Goal: Task Accomplishment & Management: Manage account settings

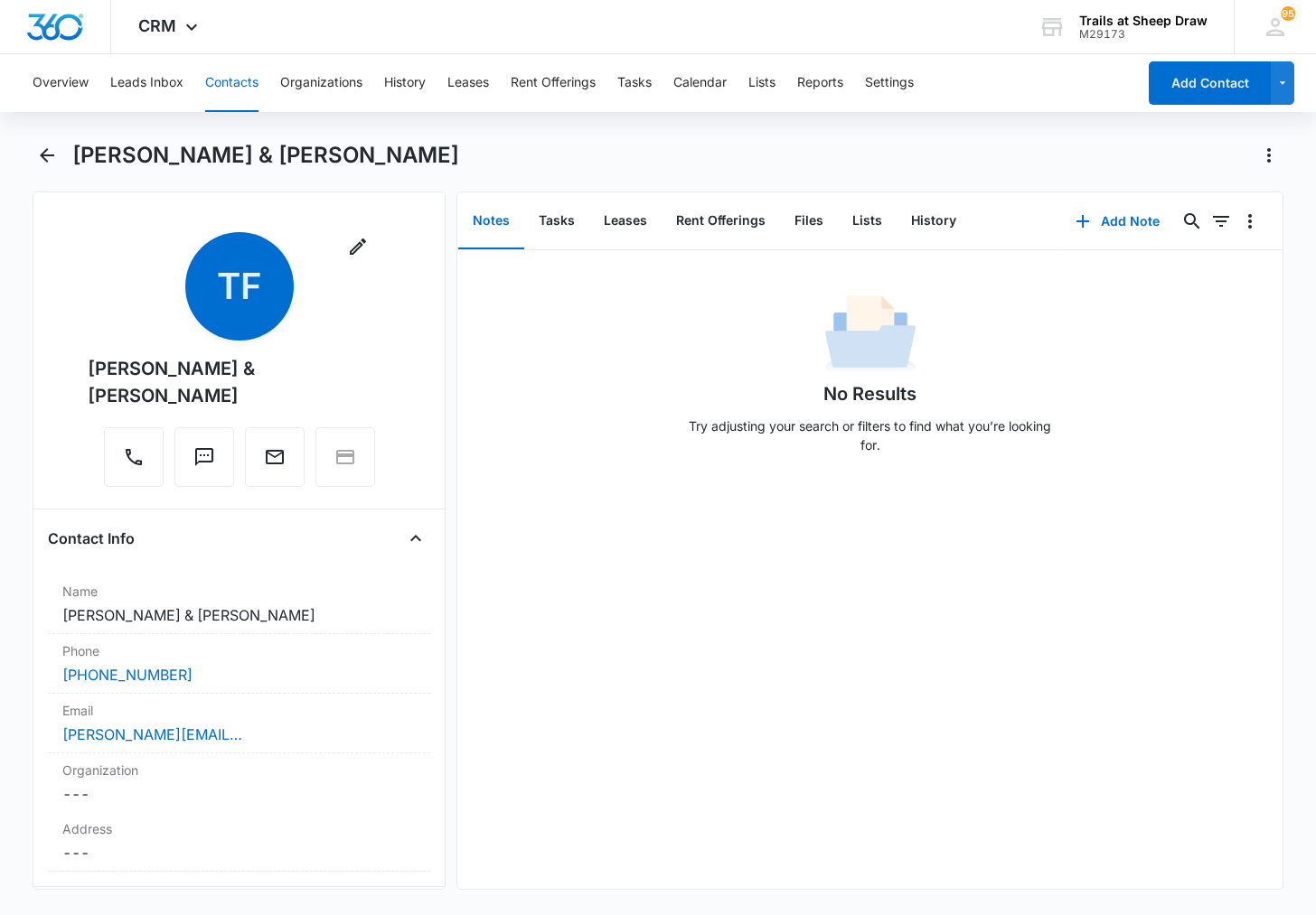
click at [234, 75] on button "Contacts" at bounding box center [232, 83] width 53 height 58
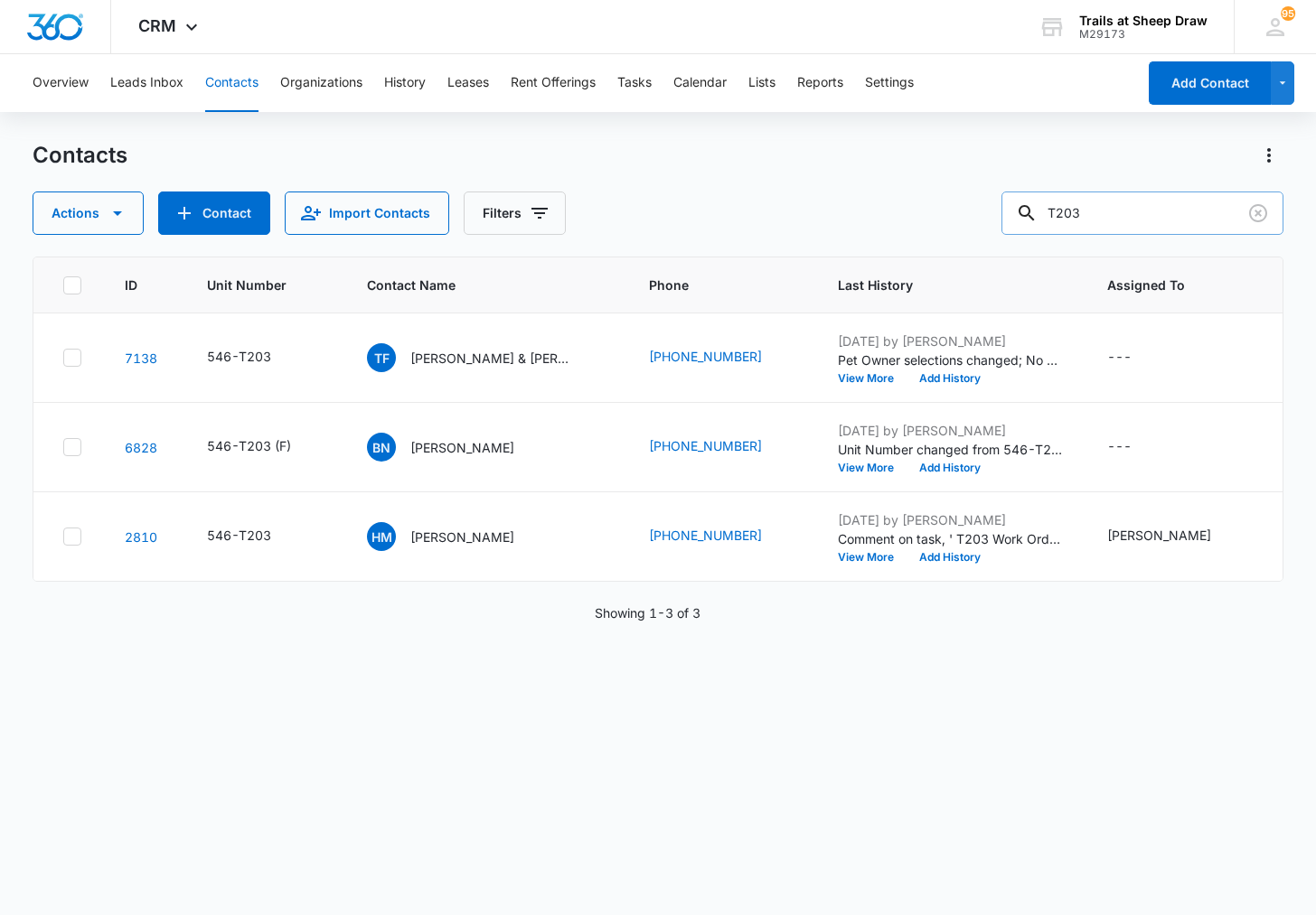
click at [1114, 208] on input "T203" at bounding box center [1142, 213] width 282 height 44
click at [1114, 207] on input "T203" at bounding box center [1142, 213] width 282 height 44
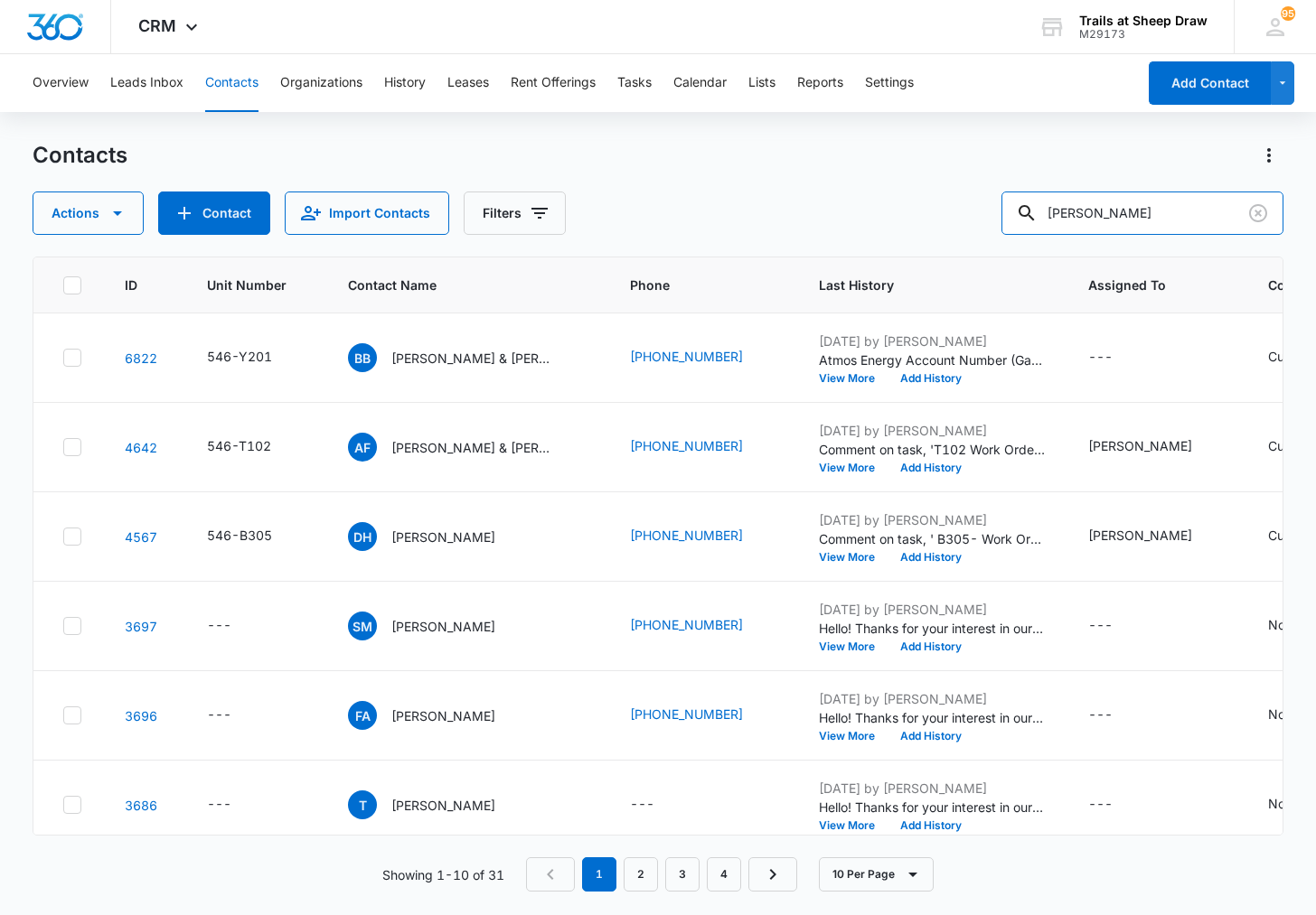
drag, startPoint x: 1150, startPoint y: 212, endPoint x: 930, endPoint y: 201, distance: 220.3
click at [930, 201] on div "Actions Contact Import Contacts Filters [PERSON_NAME]" at bounding box center [658, 213] width 1250 height 44
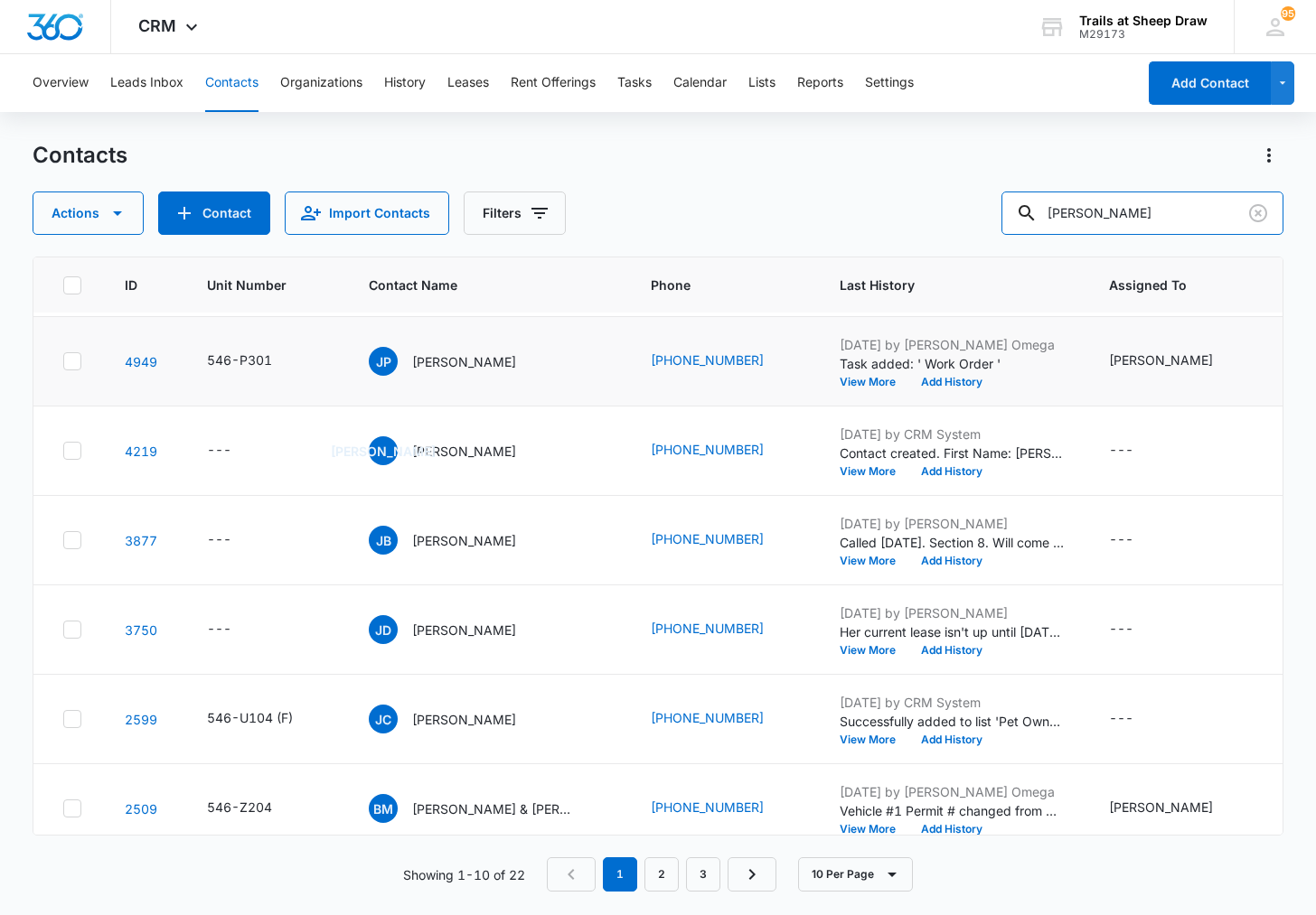
scroll to position [386, 0]
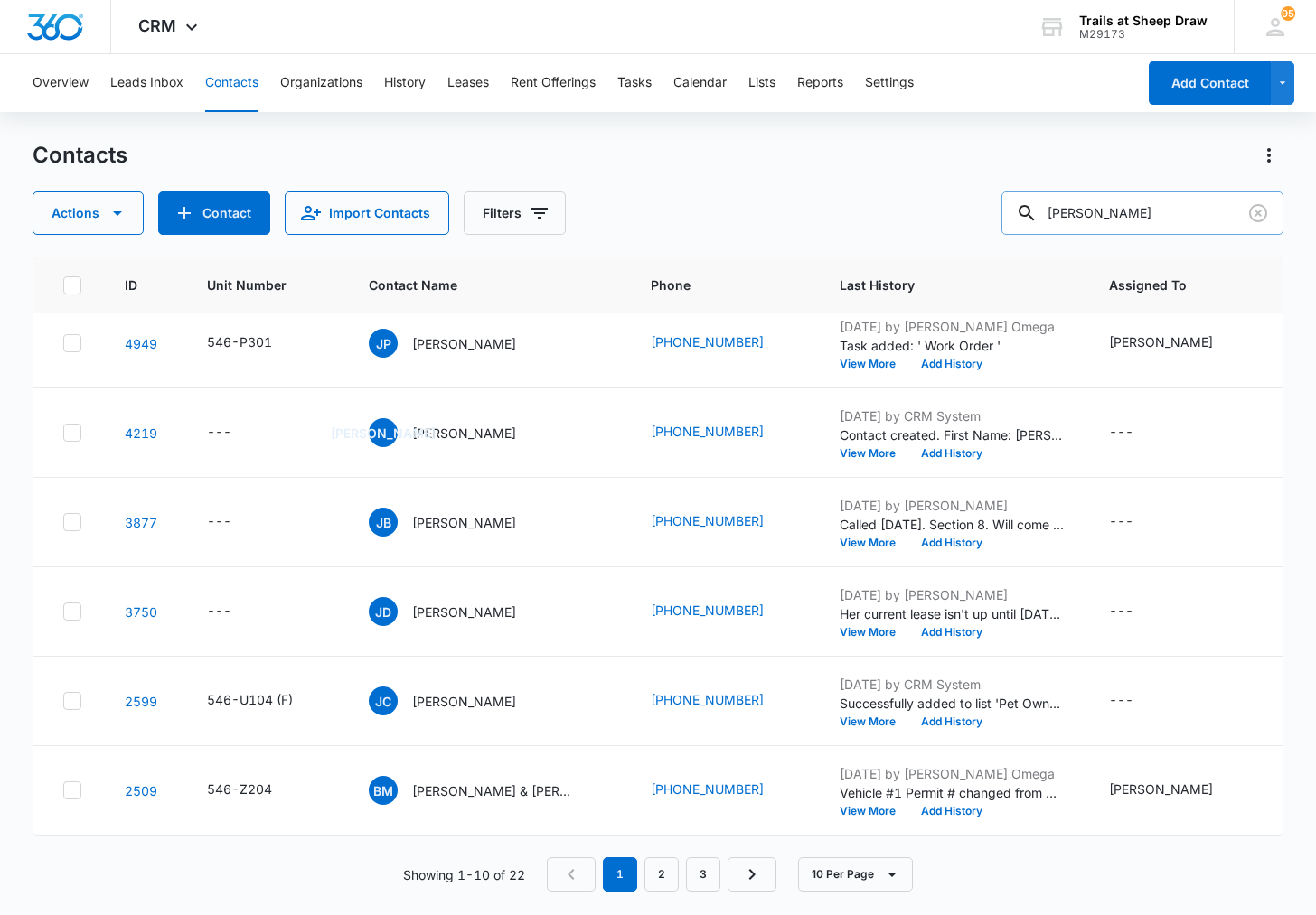
click at [1111, 214] on input "[PERSON_NAME]" at bounding box center [1142, 213] width 282 height 44
type input "O103"
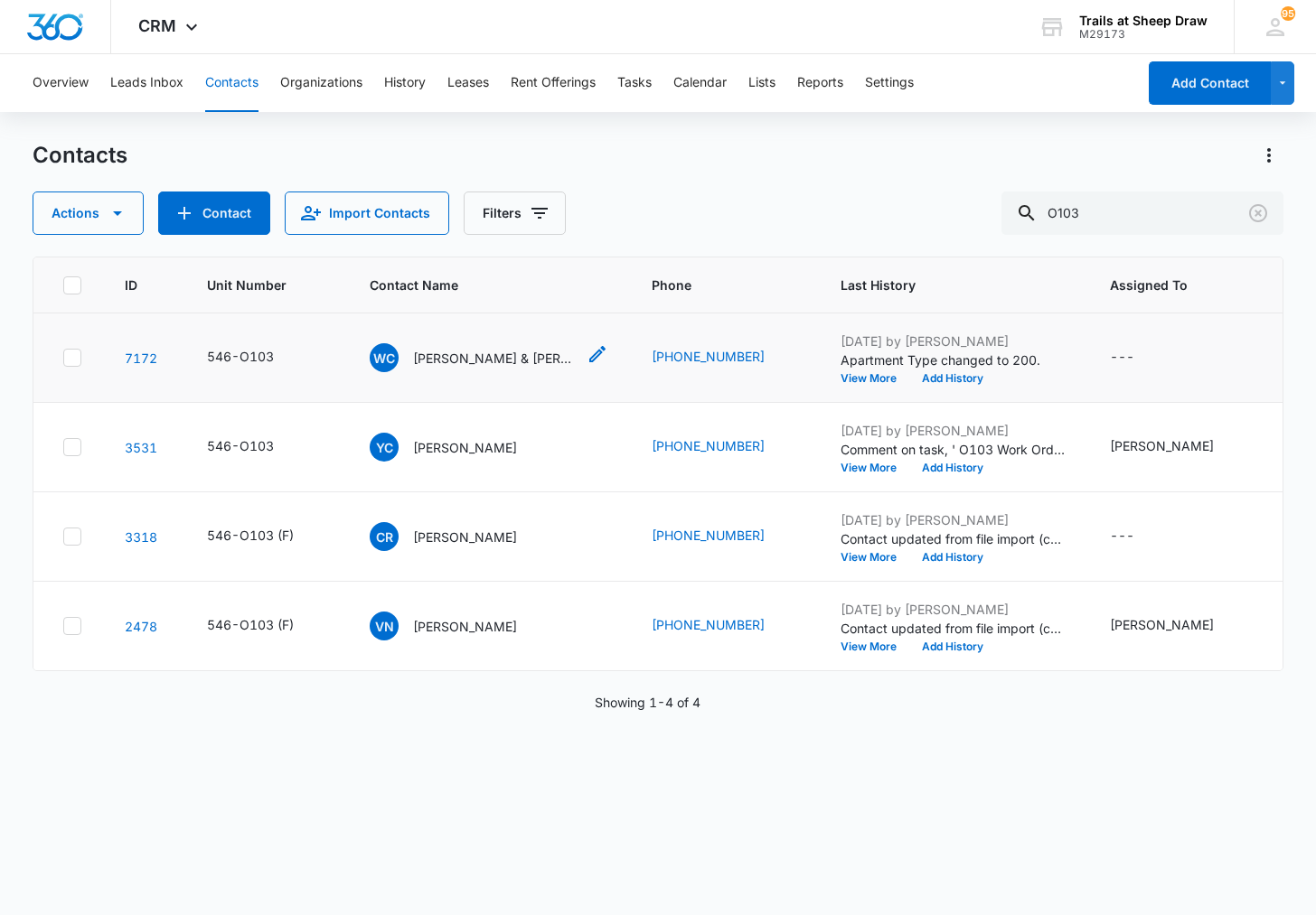
click at [496, 356] on p "[PERSON_NAME] & [PERSON_NAME]" at bounding box center [495, 359] width 163 height 19
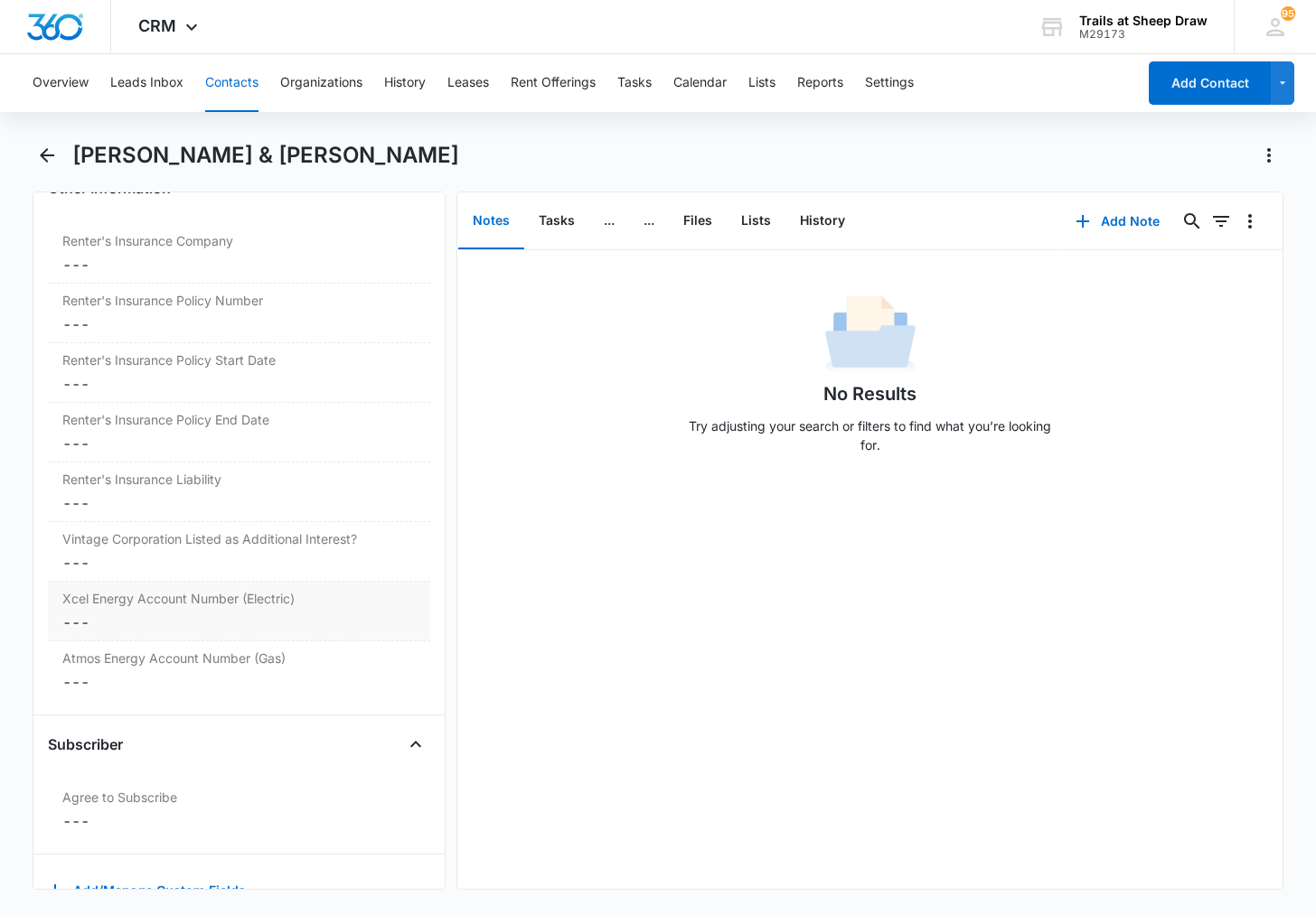
scroll to position [3985, 0]
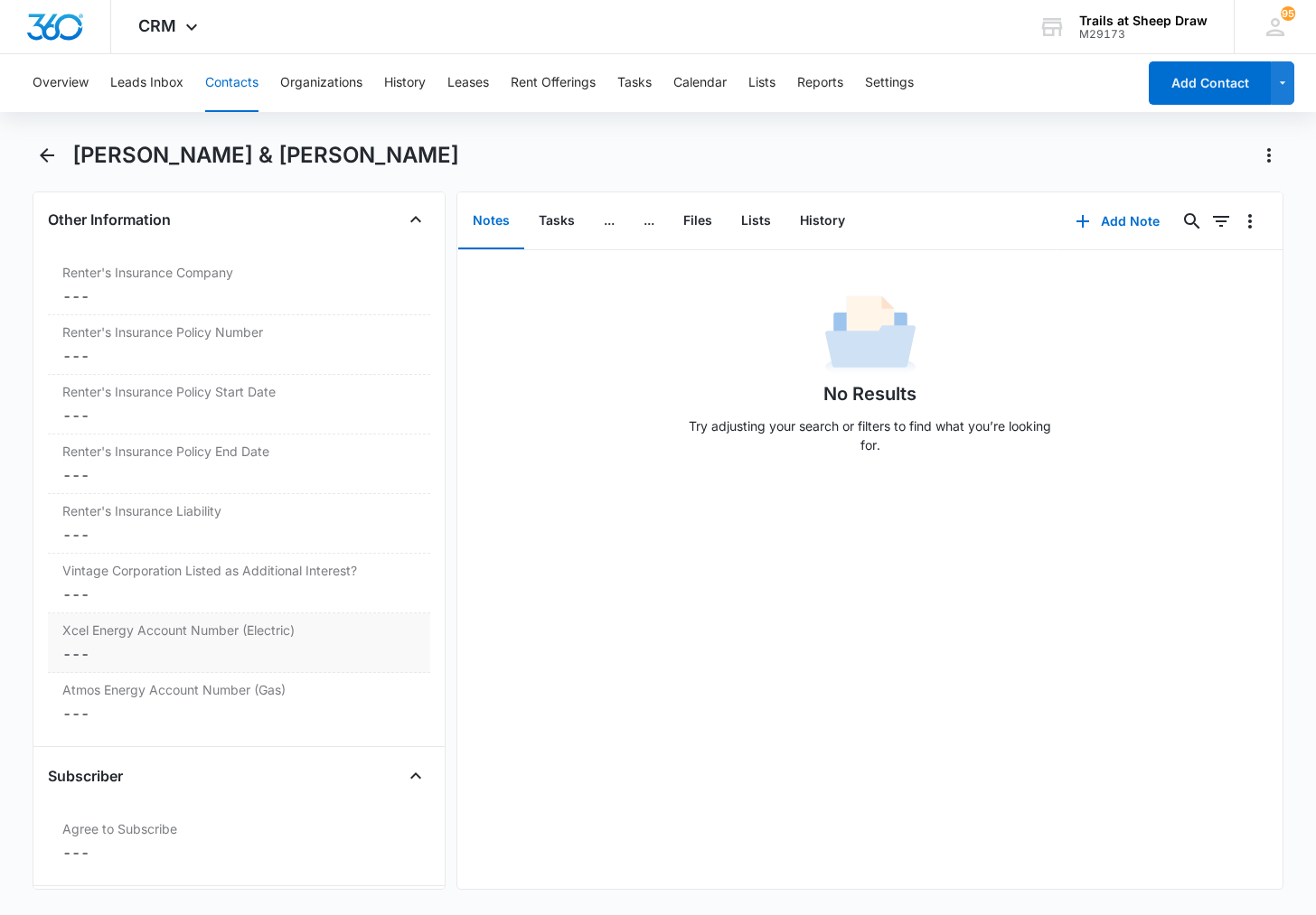
click at [104, 648] on dd "Cancel Save Changes ---" at bounding box center [239, 654] width 353 height 21
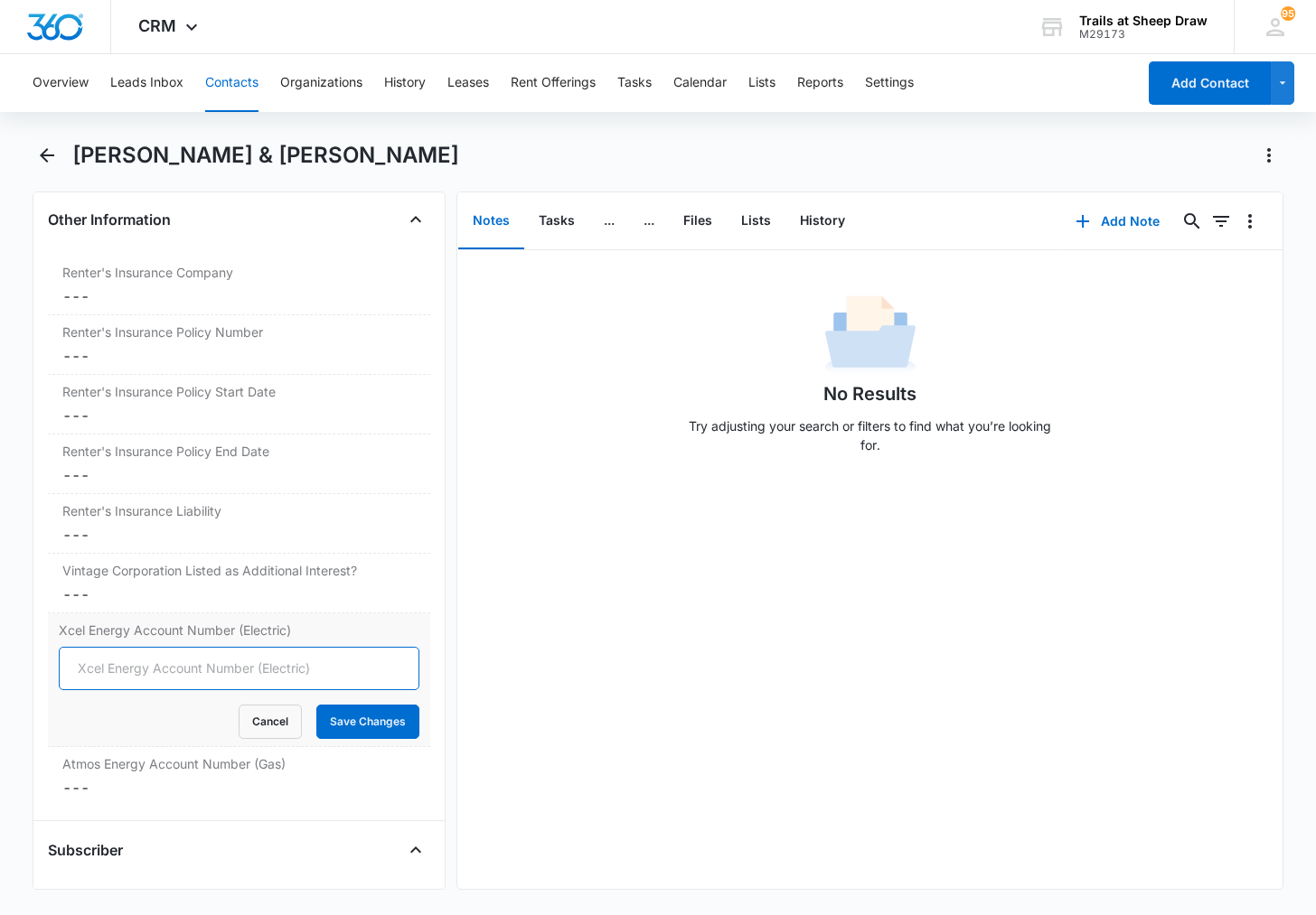
click at [104, 668] on input "Xcel Energy Account Number (Electric)" at bounding box center [240, 668] width 361 height 44
type input "00515729484"
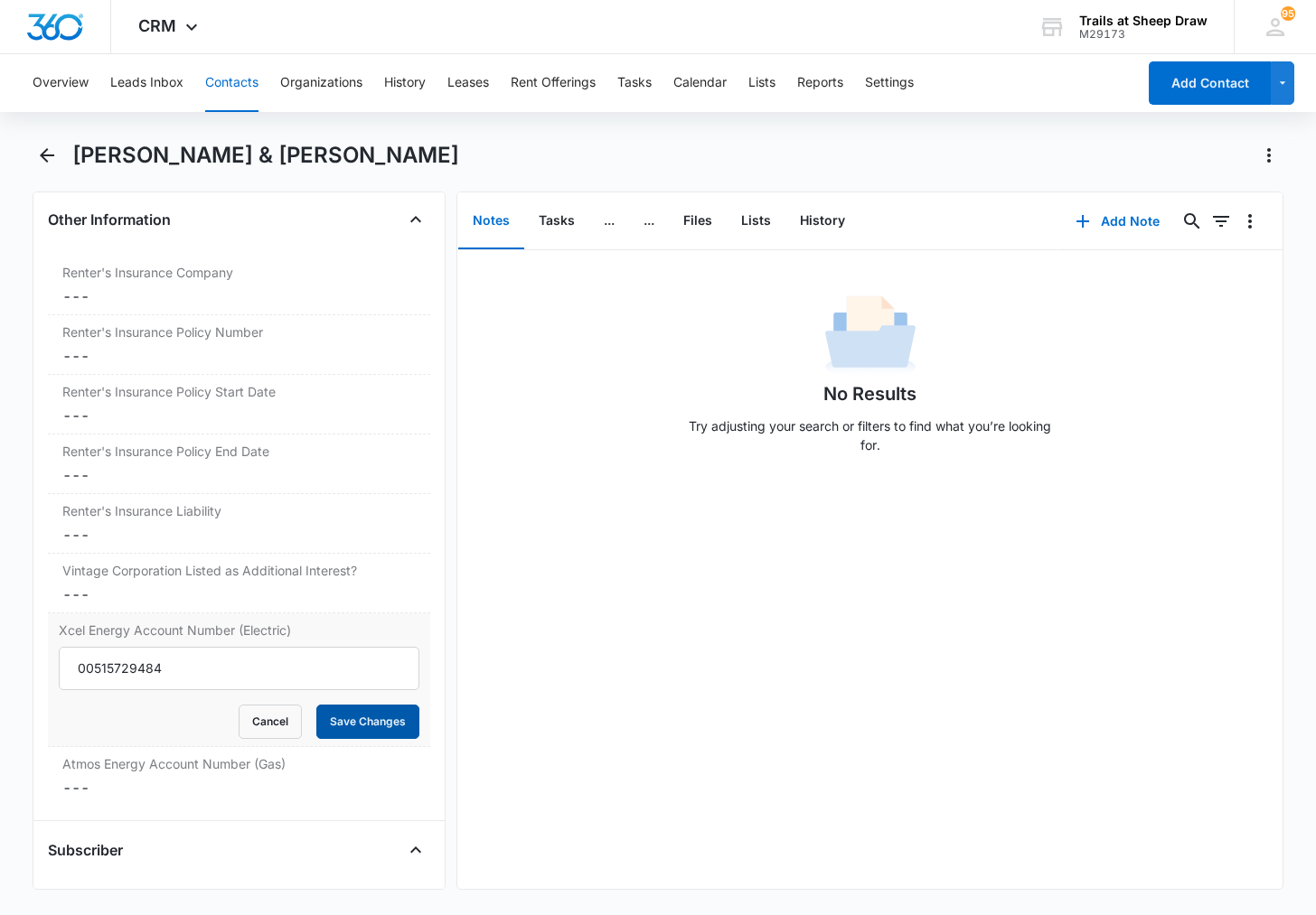
click at [359, 714] on button "Save Changes" at bounding box center [368, 721] width 103 height 34
click at [128, 787] on dd "Cancel Save Changes ---" at bounding box center [239, 788] width 353 height 21
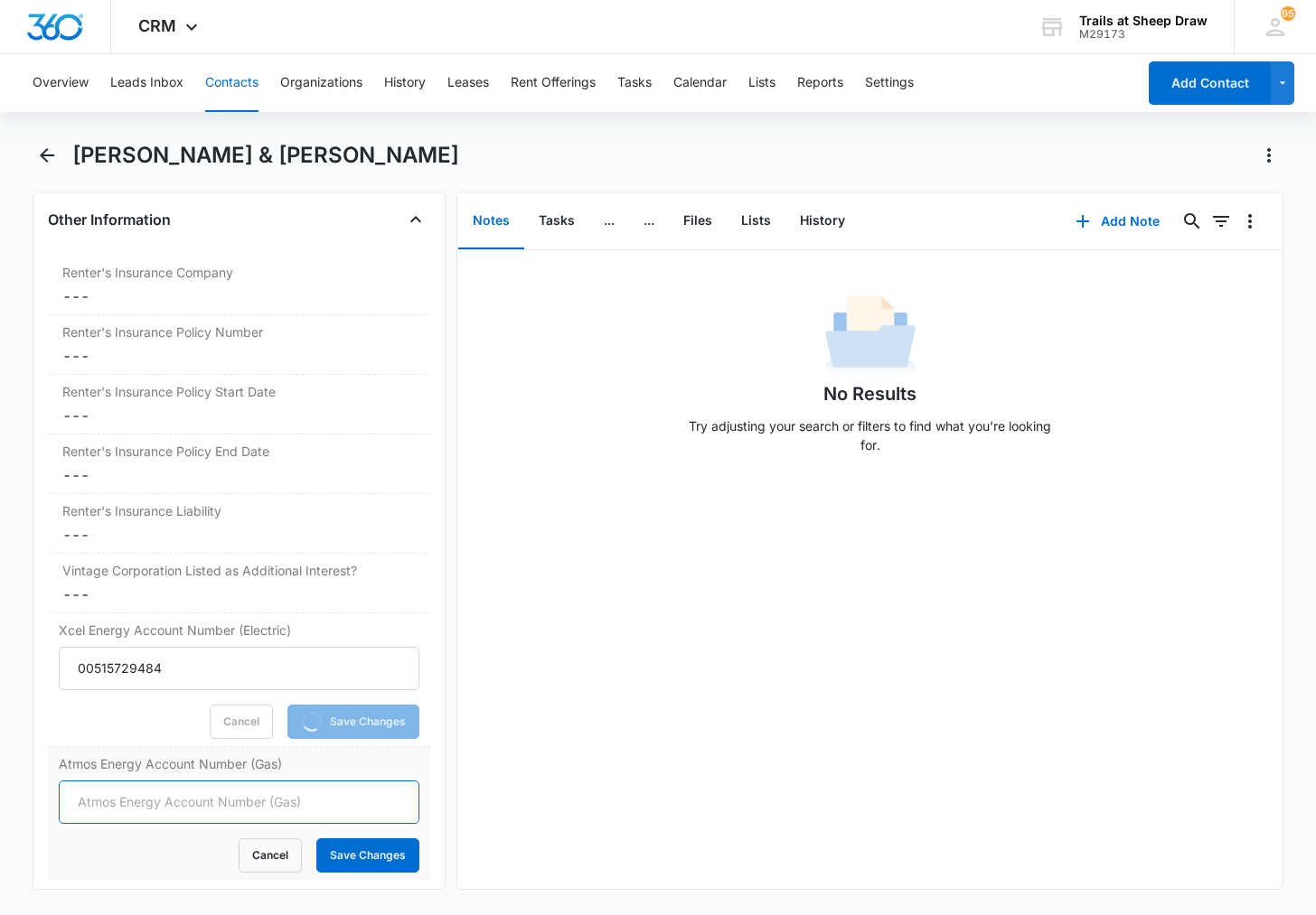
click at [123, 796] on input "Atmos Energy Account Number (Gas)" at bounding box center [240, 802] width 361 height 44
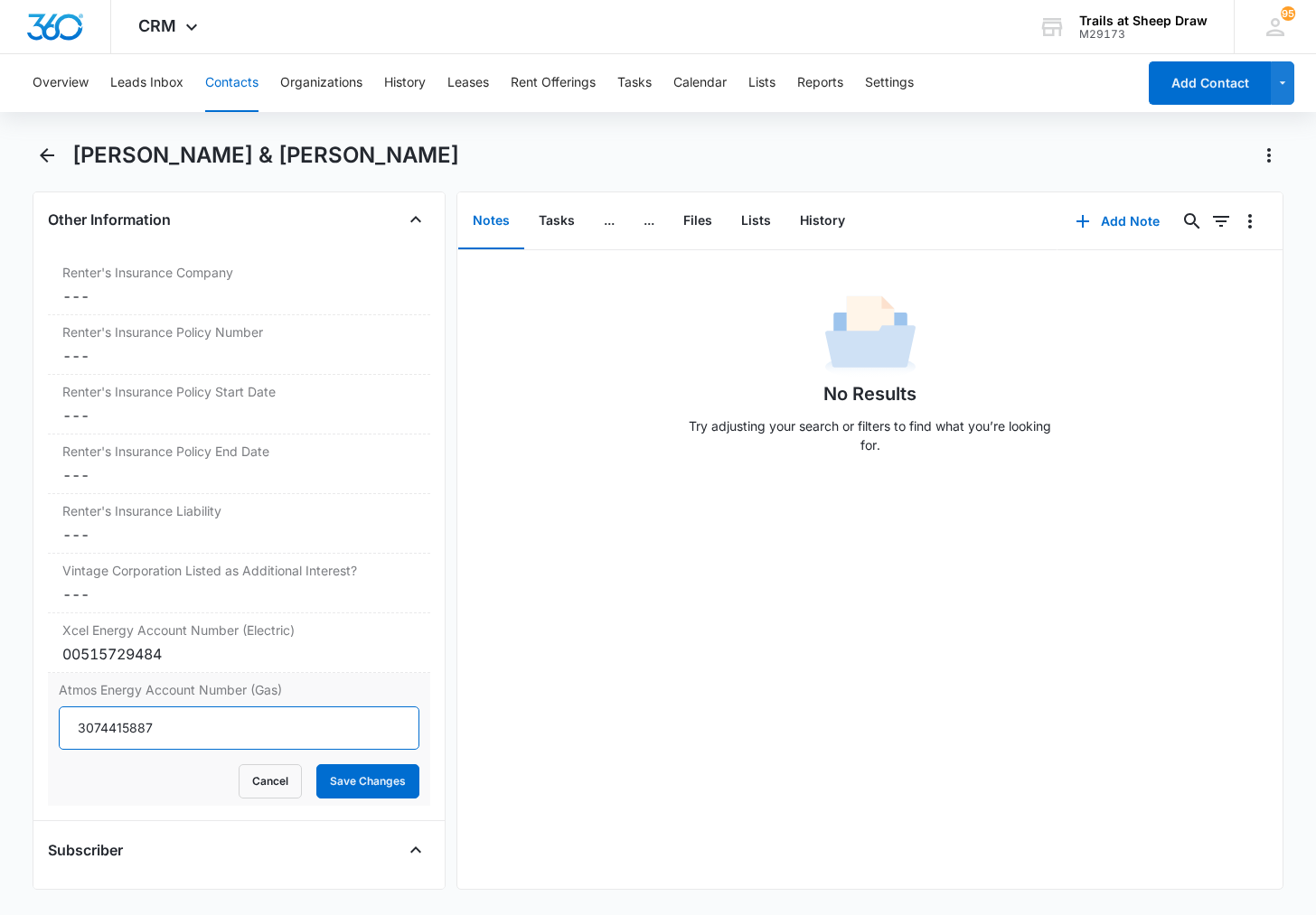
type input "3074415887"
click at [316, 764] on button "Save Changes" at bounding box center [368, 780] width 103 height 34
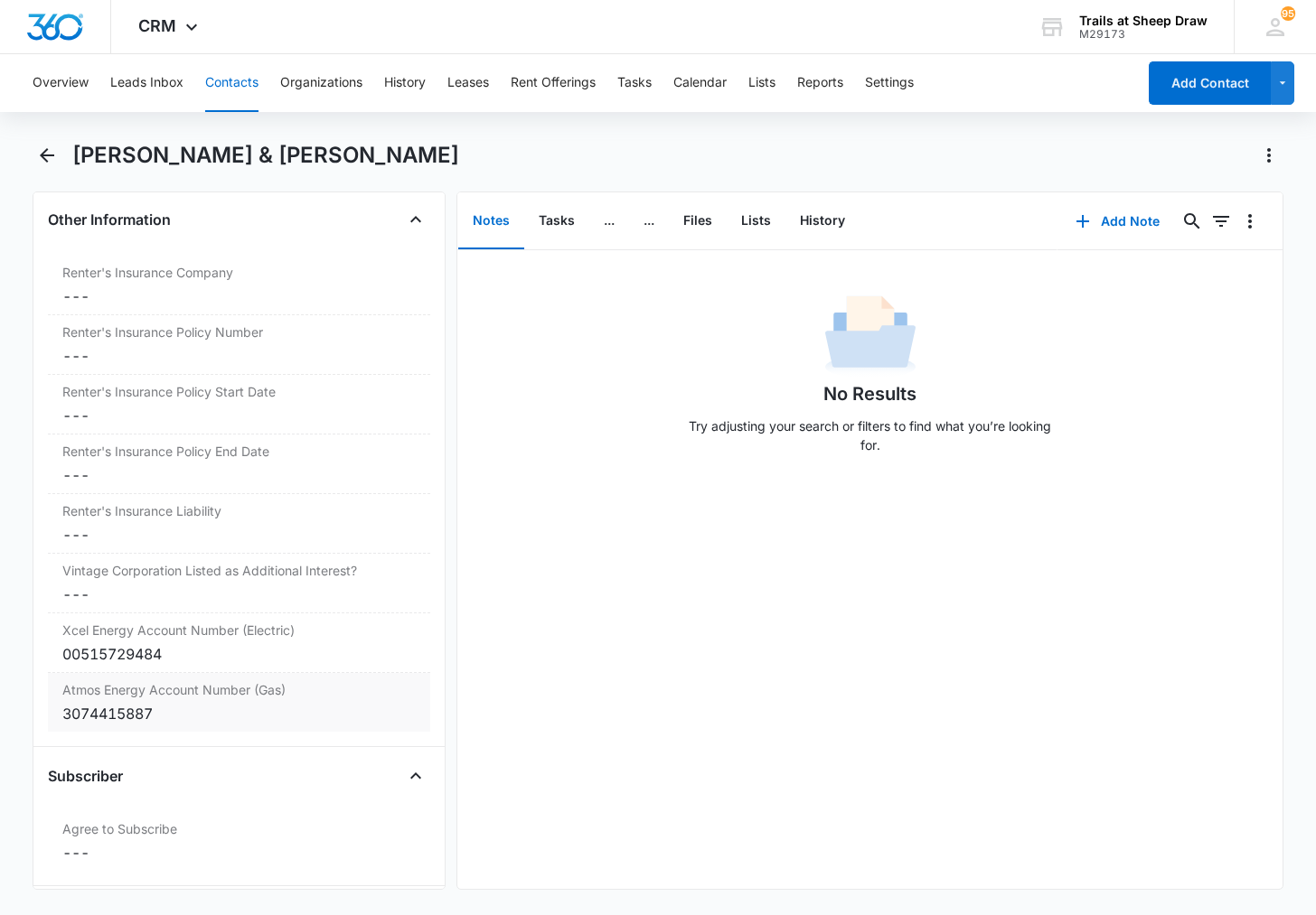
click at [232, 86] on button "Contacts" at bounding box center [232, 83] width 53 height 58
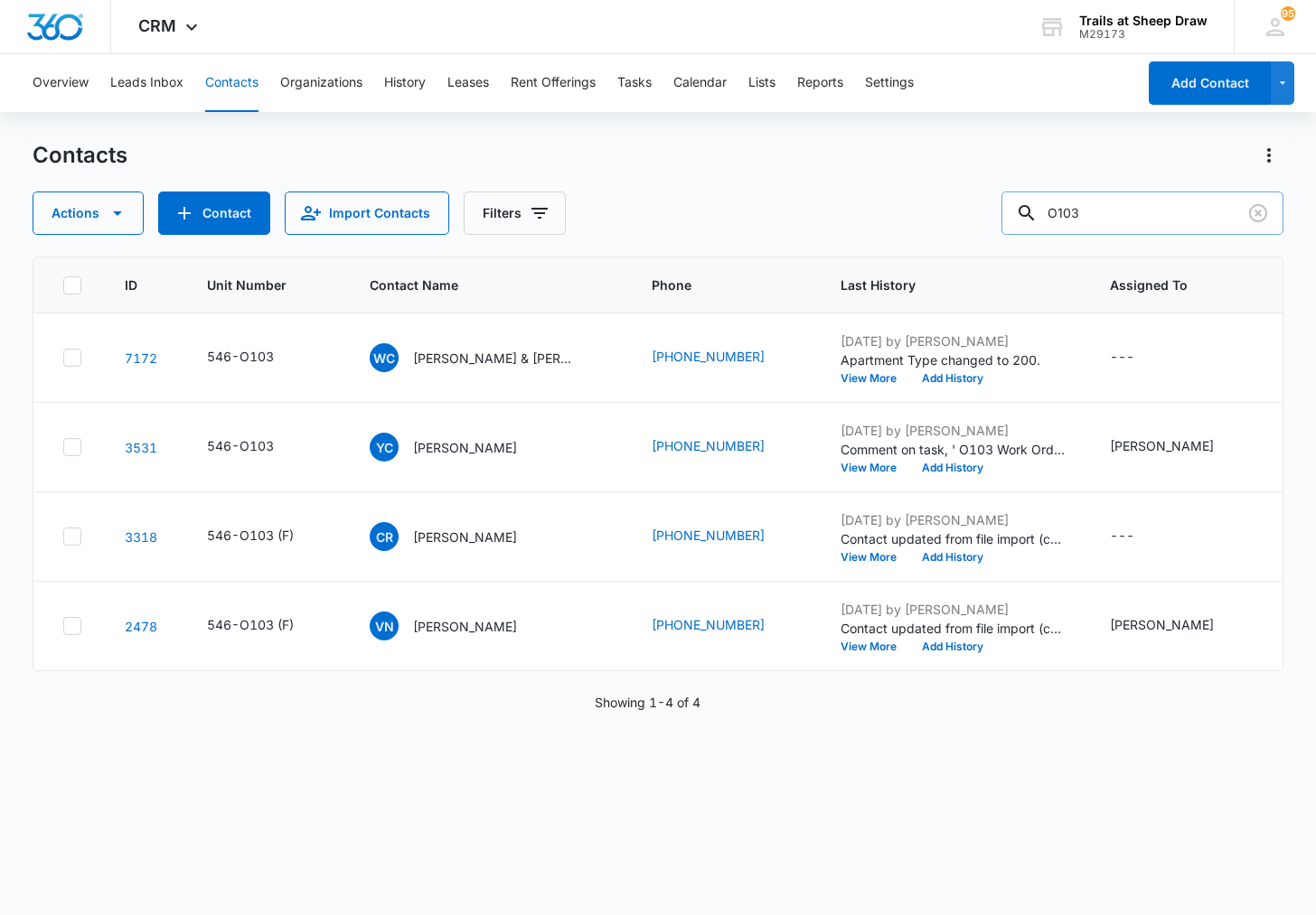
click at [1118, 219] on input "O103" at bounding box center [1142, 213] width 282 height 44
type input "H103"
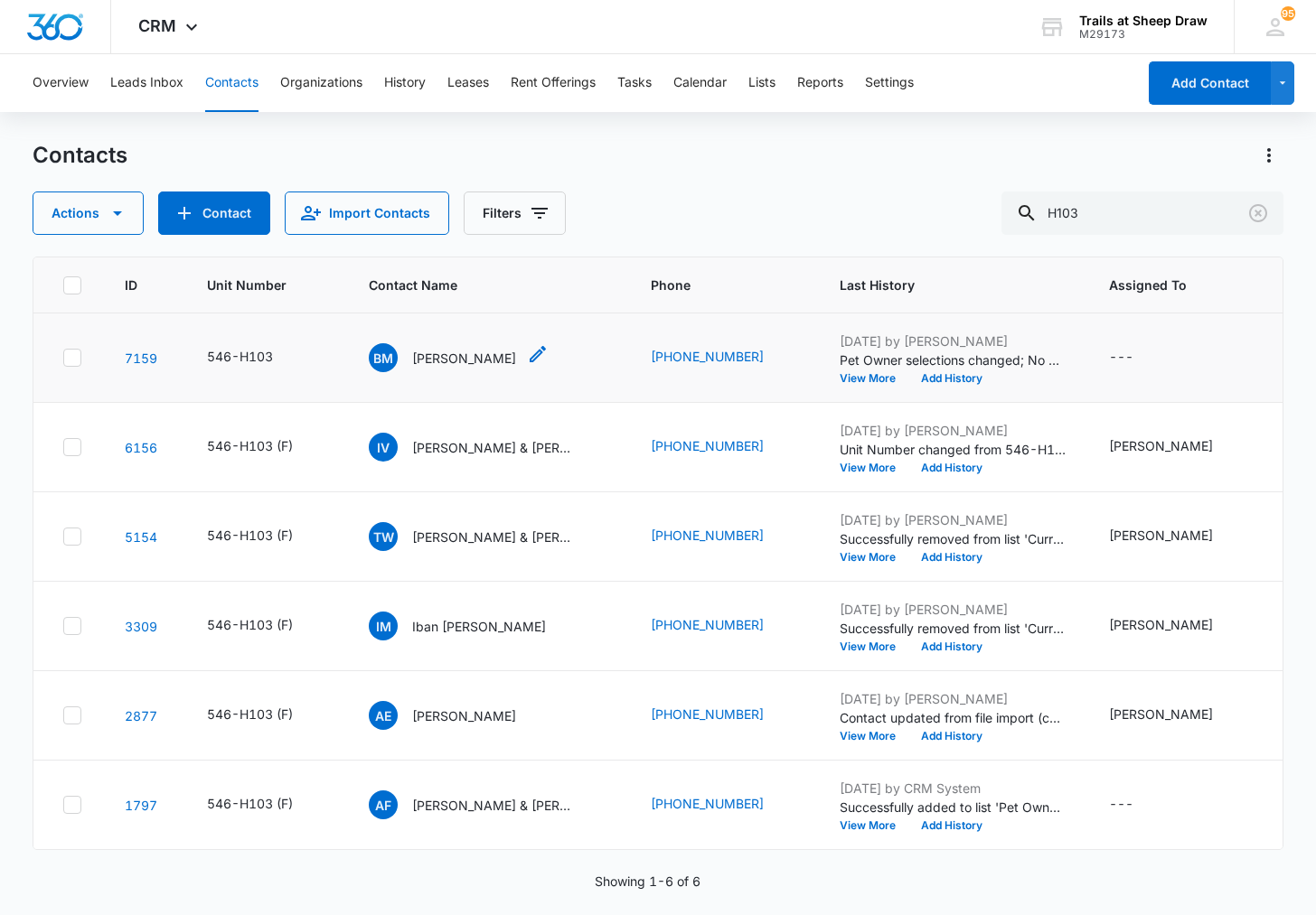
click at [487, 360] on p "[PERSON_NAME]" at bounding box center [464, 359] width 104 height 19
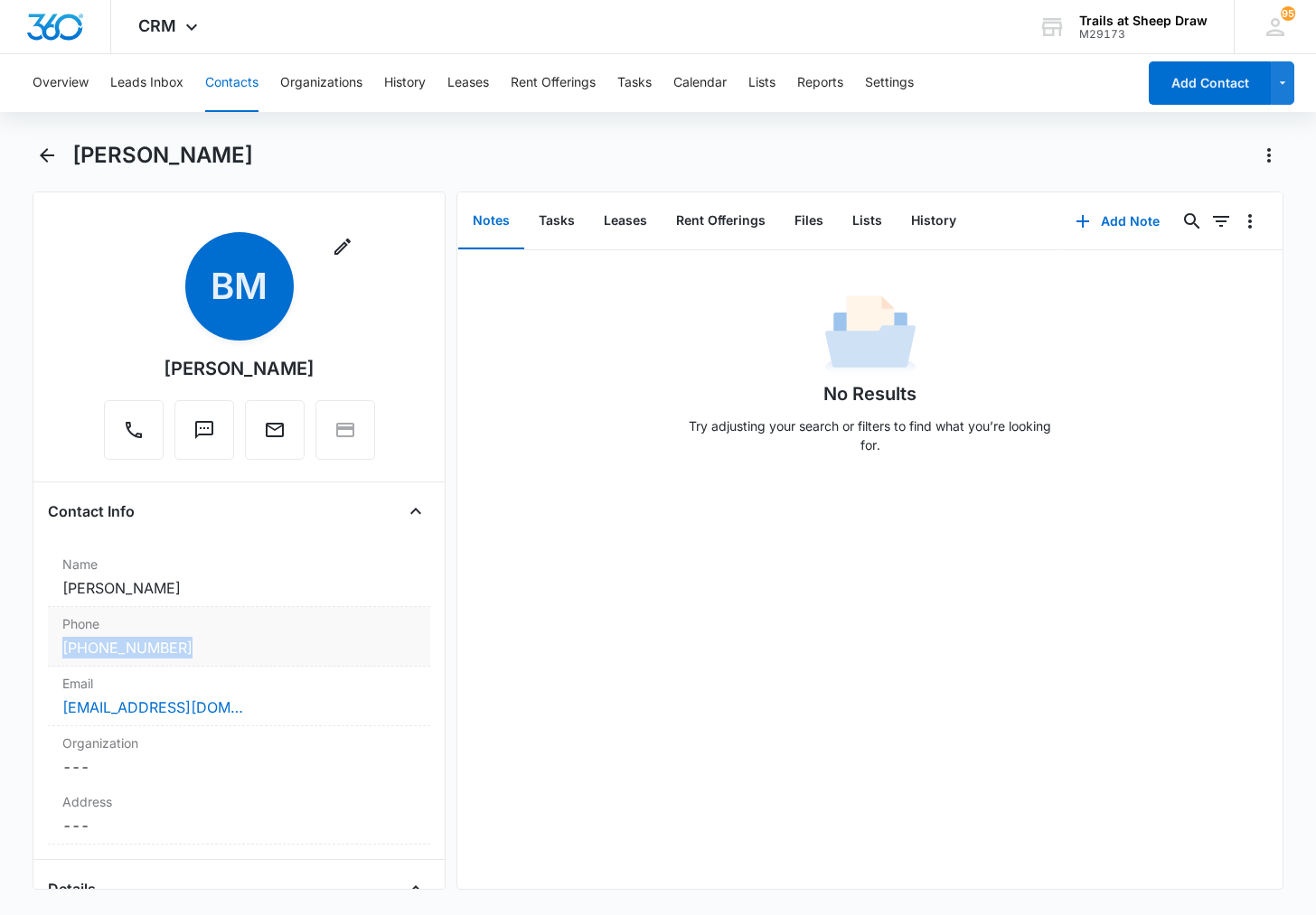
drag, startPoint x: 46, startPoint y: 645, endPoint x: 189, endPoint y: 654, distance: 143.3
click at [189, 654] on div "Remove BM [PERSON_NAME] Contact Info Name Cancel Save Changes [PERSON_NAME] Pho…" at bounding box center [240, 541] width 413 height 698
copy link "[PHONE_NUMBER]"
click at [234, 84] on button "Contacts" at bounding box center [232, 83] width 53 height 58
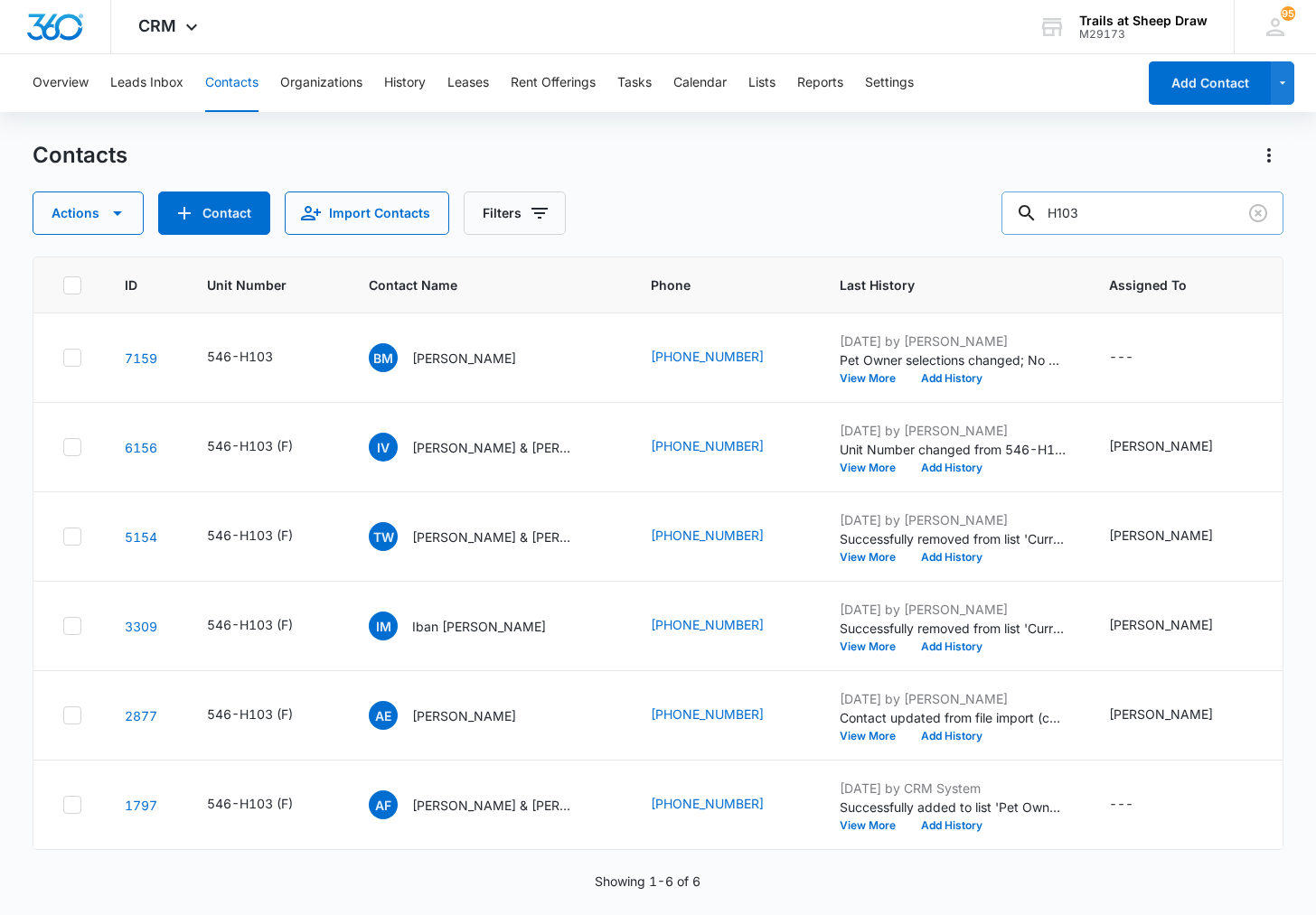
click at [1109, 229] on input "H103" at bounding box center [1142, 213] width 282 height 44
type input "D103"
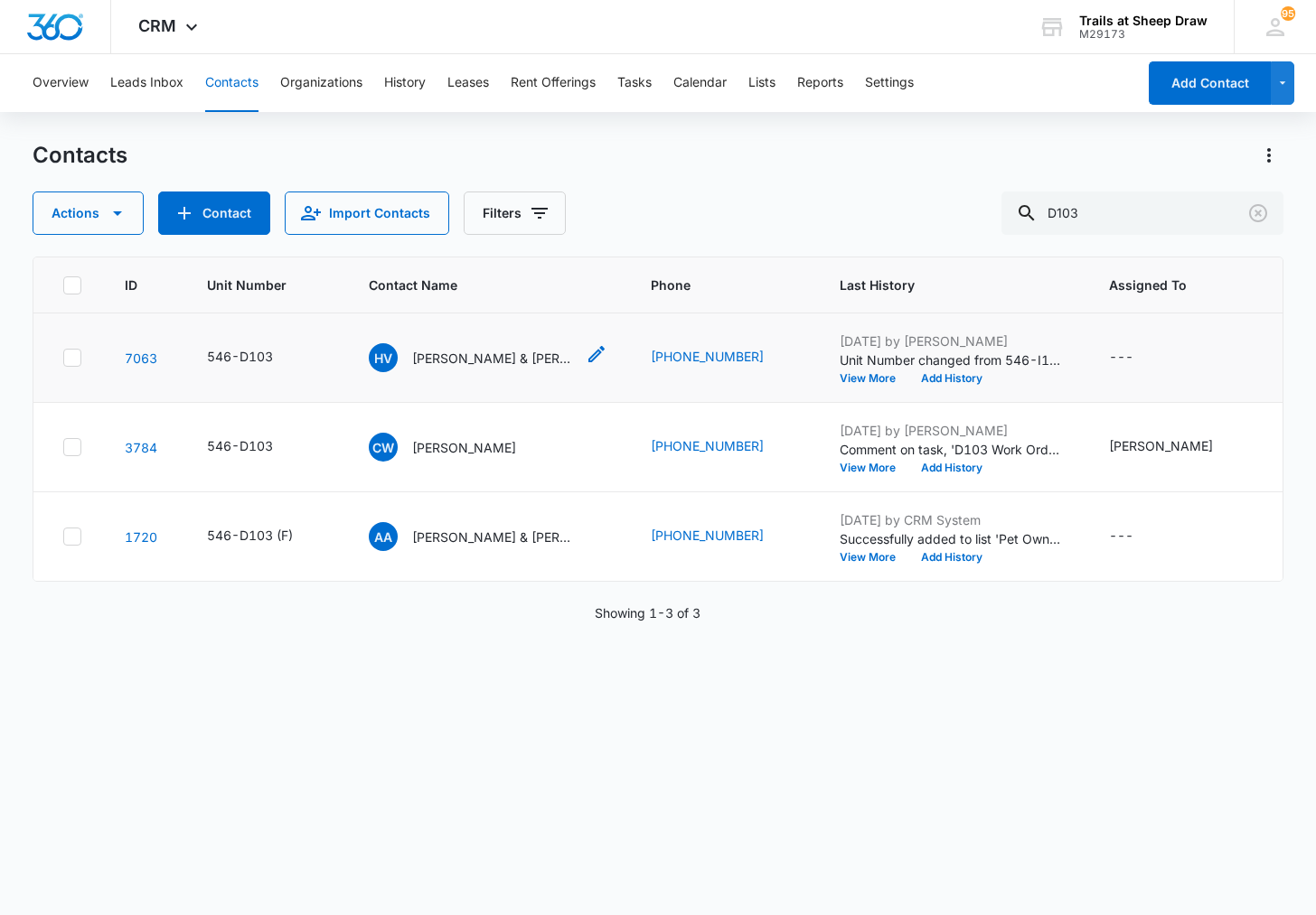
click at [482, 360] on p "[PERSON_NAME] & [PERSON_NAME]" at bounding box center [494, 359] width 163 height 19
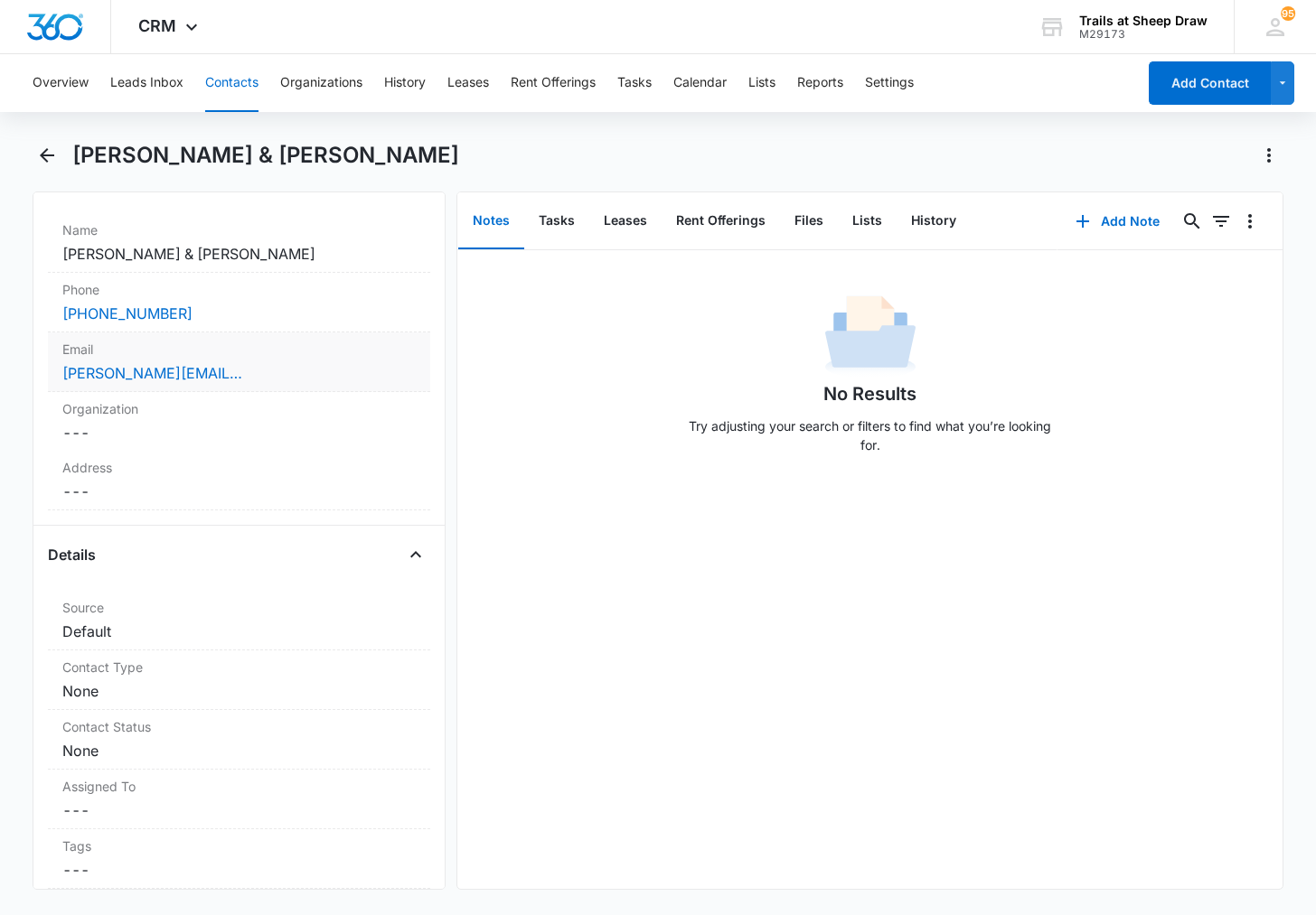
scroll to position [271, 0]
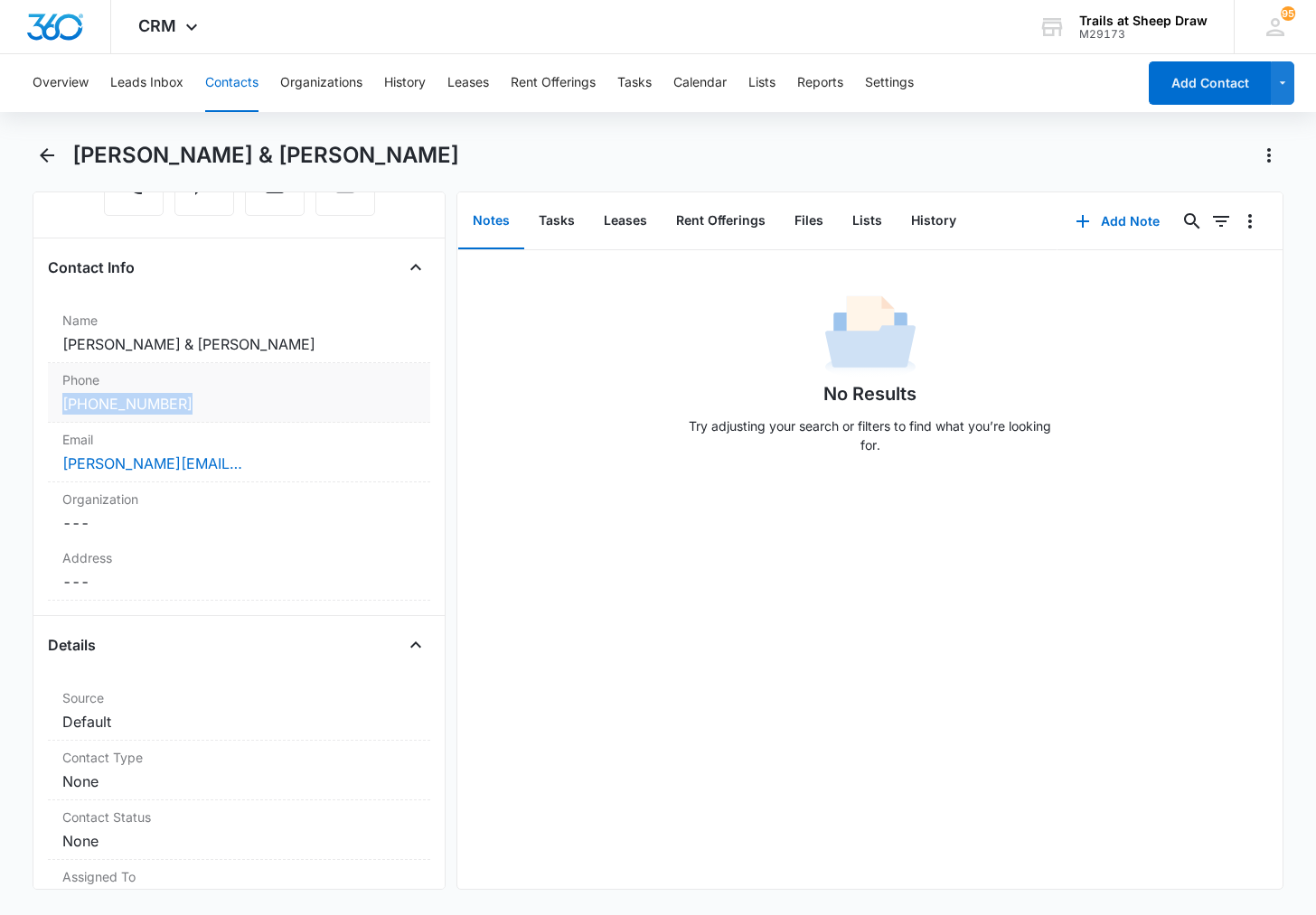
drag, startPoint x: 41, startPoint y: 397, endPoint x: 219, endPoint y: 416, distance: 179.0
click at [219, 416] on div "Remove HV [PERSON_NAME] & [PERSON_NAME] Contact Info Name Cancel Save Changes […" at bounding box center [240, 541] width 413 height 698
copy link "[PHONE_NUMBER]"
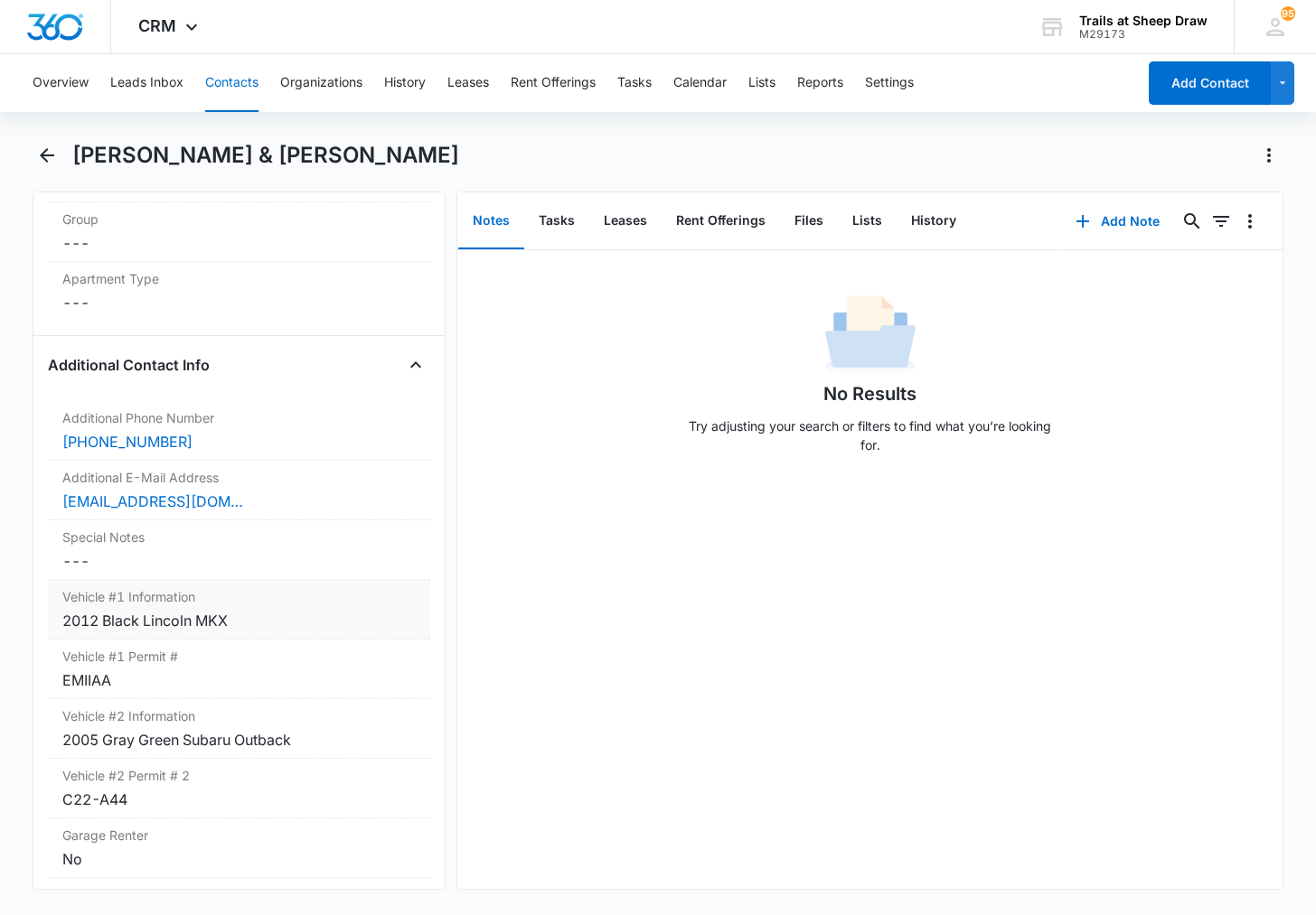
scroll to position [1535, 0]
drag, startPoint x: 41, startPoint y: 434, endPoint x: 190, endPoint y: 451, distance: 150.0
click at [190, 451] on div "Remove HV [PERSON_NAME] & [PERSON_NAME] Contact Info Name Cancel Save Changes […" at bounding box center [240, 541] width 413 height 698
copy link "[PHONE_NUMBER]"
click at [245, 86] on button "Contacts" at bounding box center [232, 83] width 53 height 58
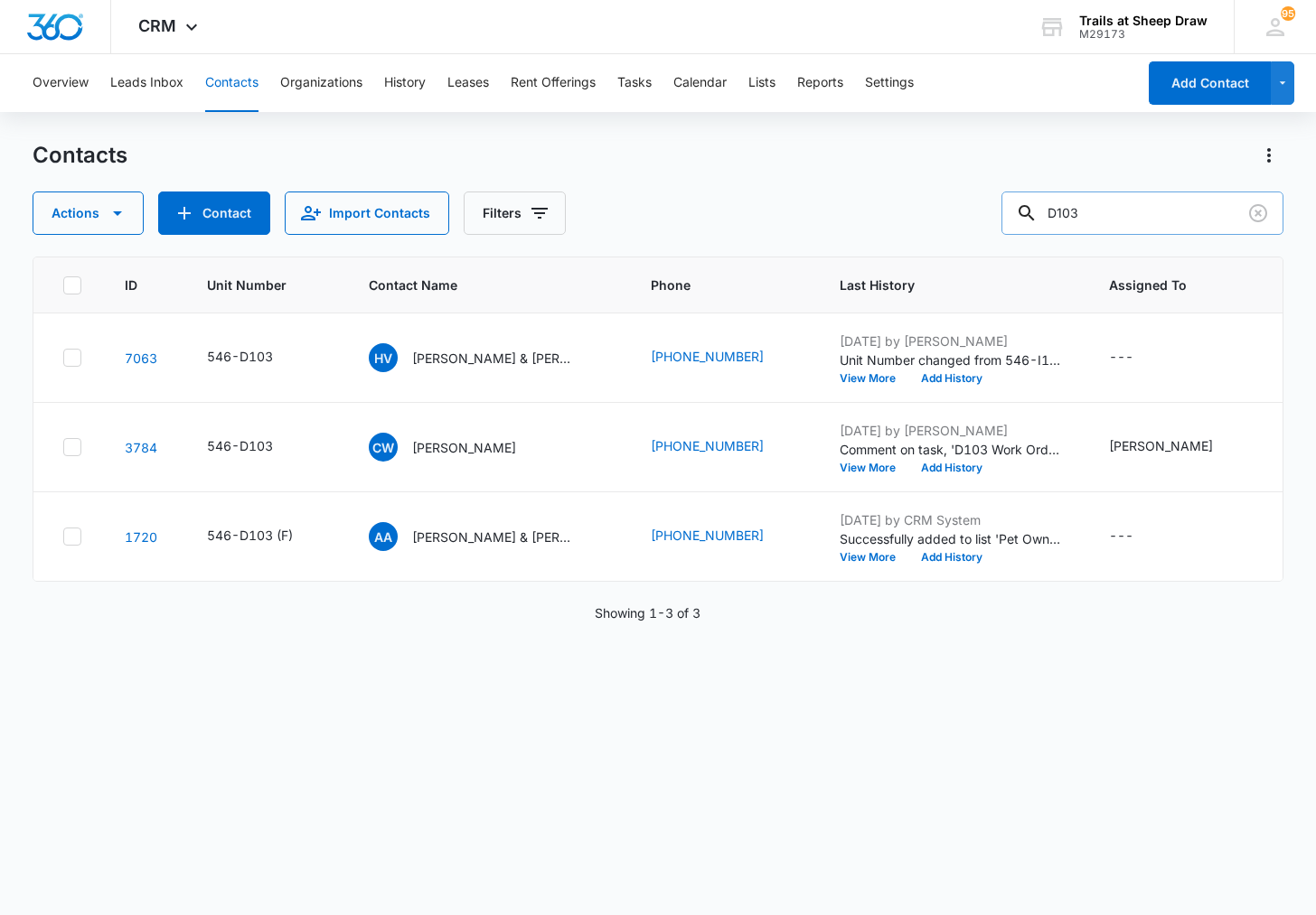
click at [1204, 221] on input "D103" at bounding box center [1142, 213] width 282 height 44
type input "R306"
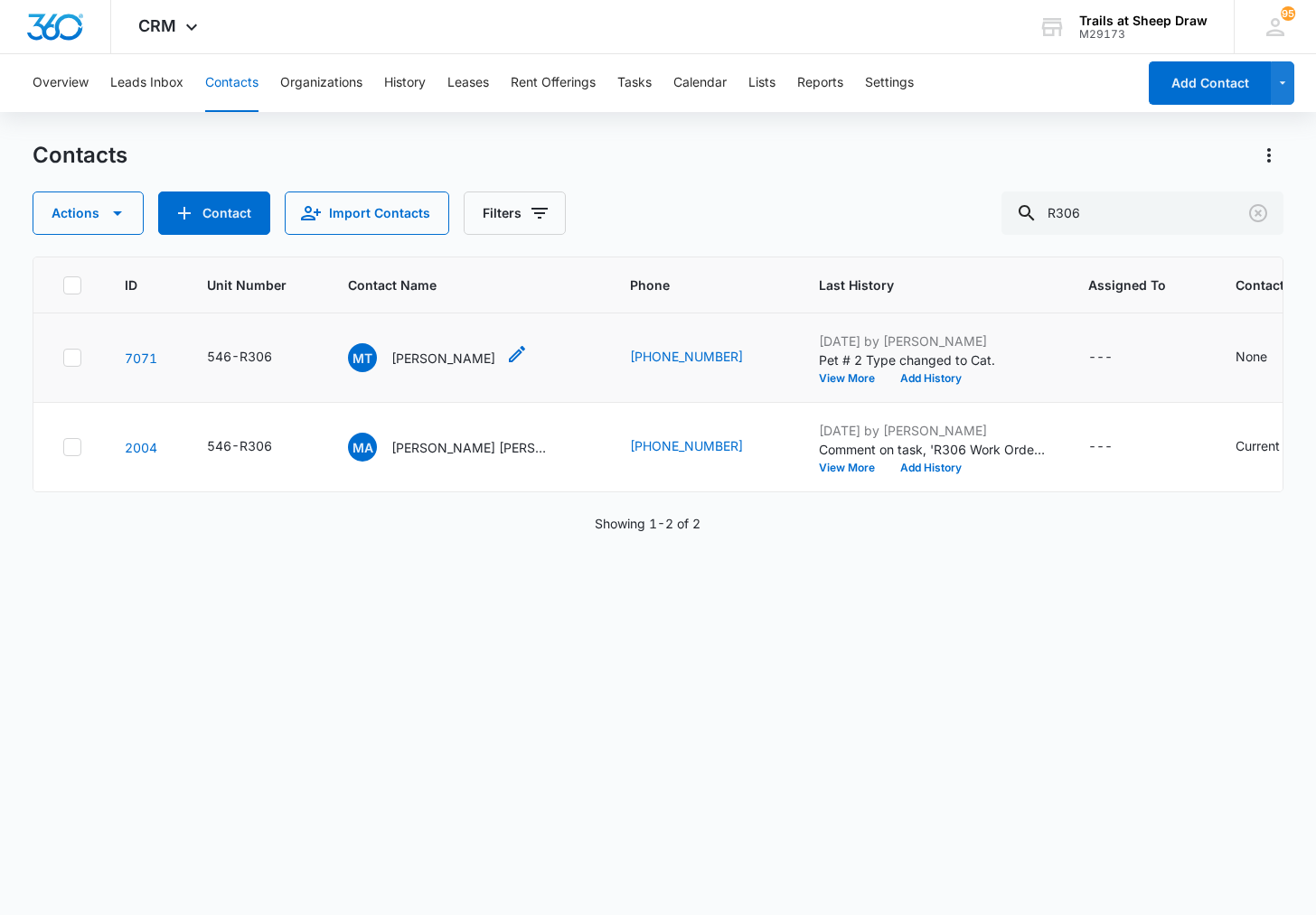
click at [437, 358] on p "[PERSON_NAME]" at bounding box center [443, 359] width 104 height 19
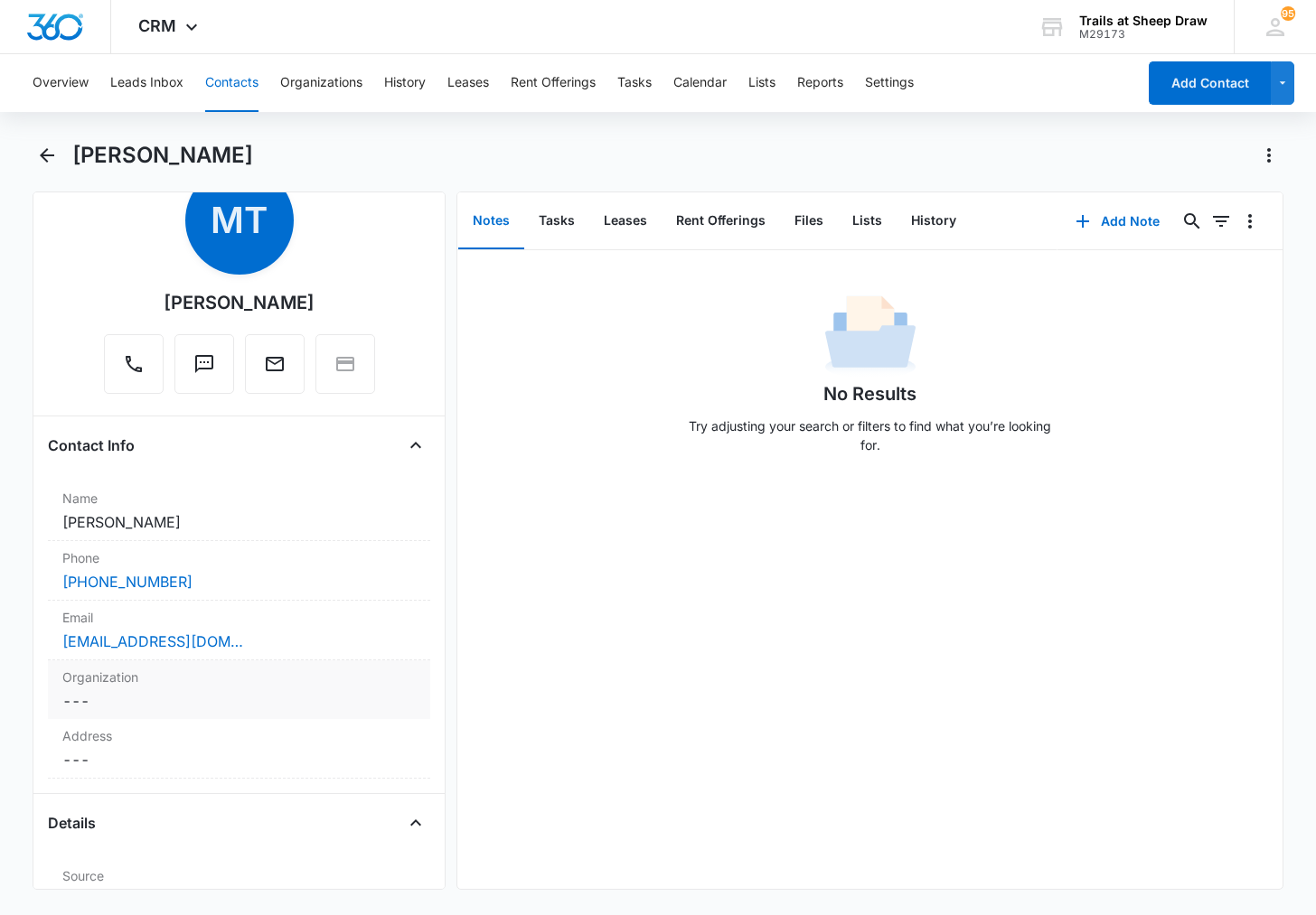
scroll to position [180, 0]
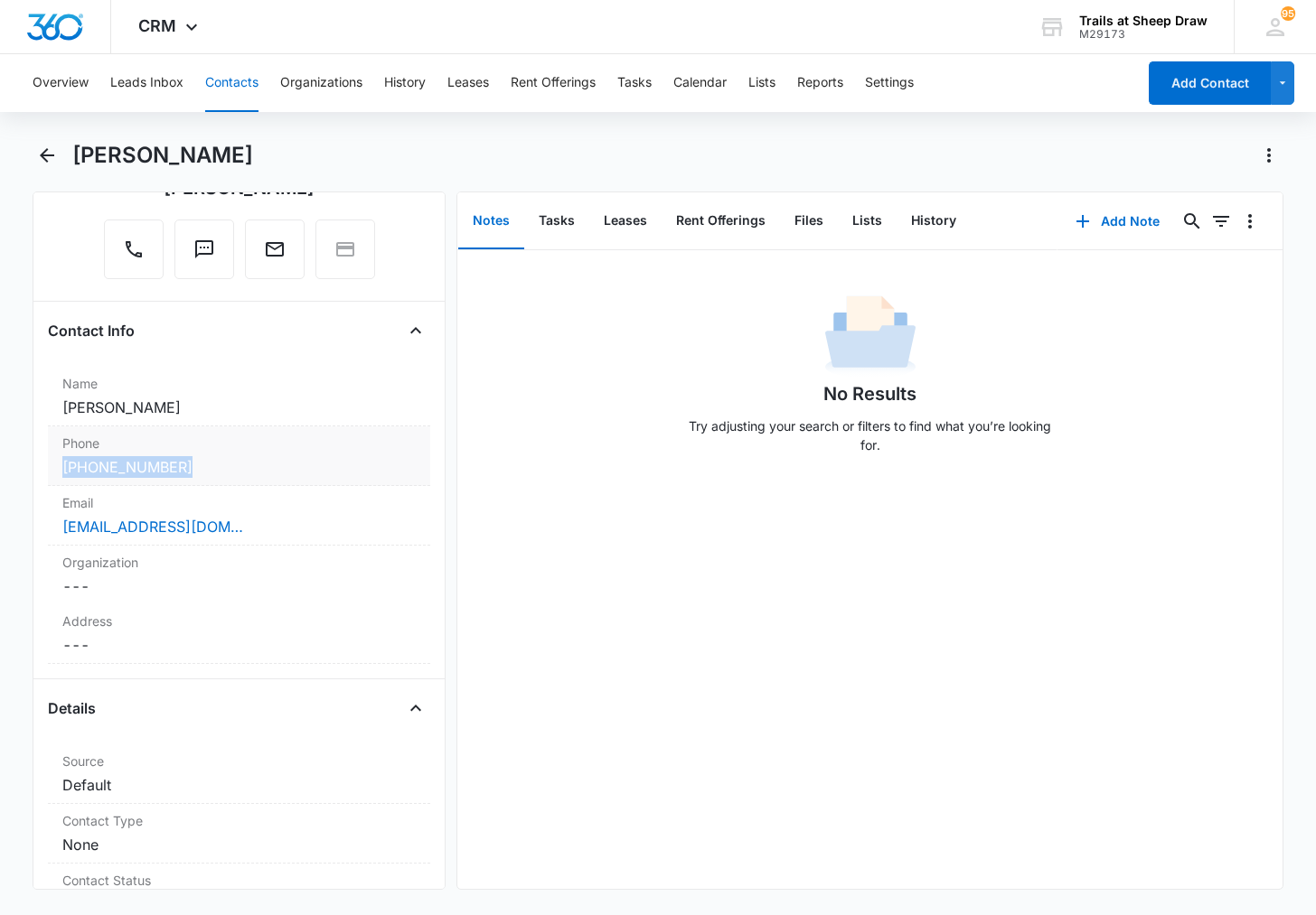
drag, startPoint x: 39, startPoint y: 458, endPoint x: 218, endPoint y: 472, distance: 179.5
click at [218, 472] on div "Remove MT [PERSON_NAME] Contact Info Name Cancel Save Changes [PERSON_NAME] Pho…" at bounding box center [240, 541] width 413 height 698
copy link "[PHONE_NUMBER]"
click at [1219, 738] on div "No Results Try adjusting your search or filters to find what you’re looking for." at bounding box center [870, 569] width 824 height 639
click at [205, 95] on div "Overview Leads Inbox Contacts Organizations History Leases Rent Offerings Tasks…" at bounding box center [578, 83] width 1114 height 58
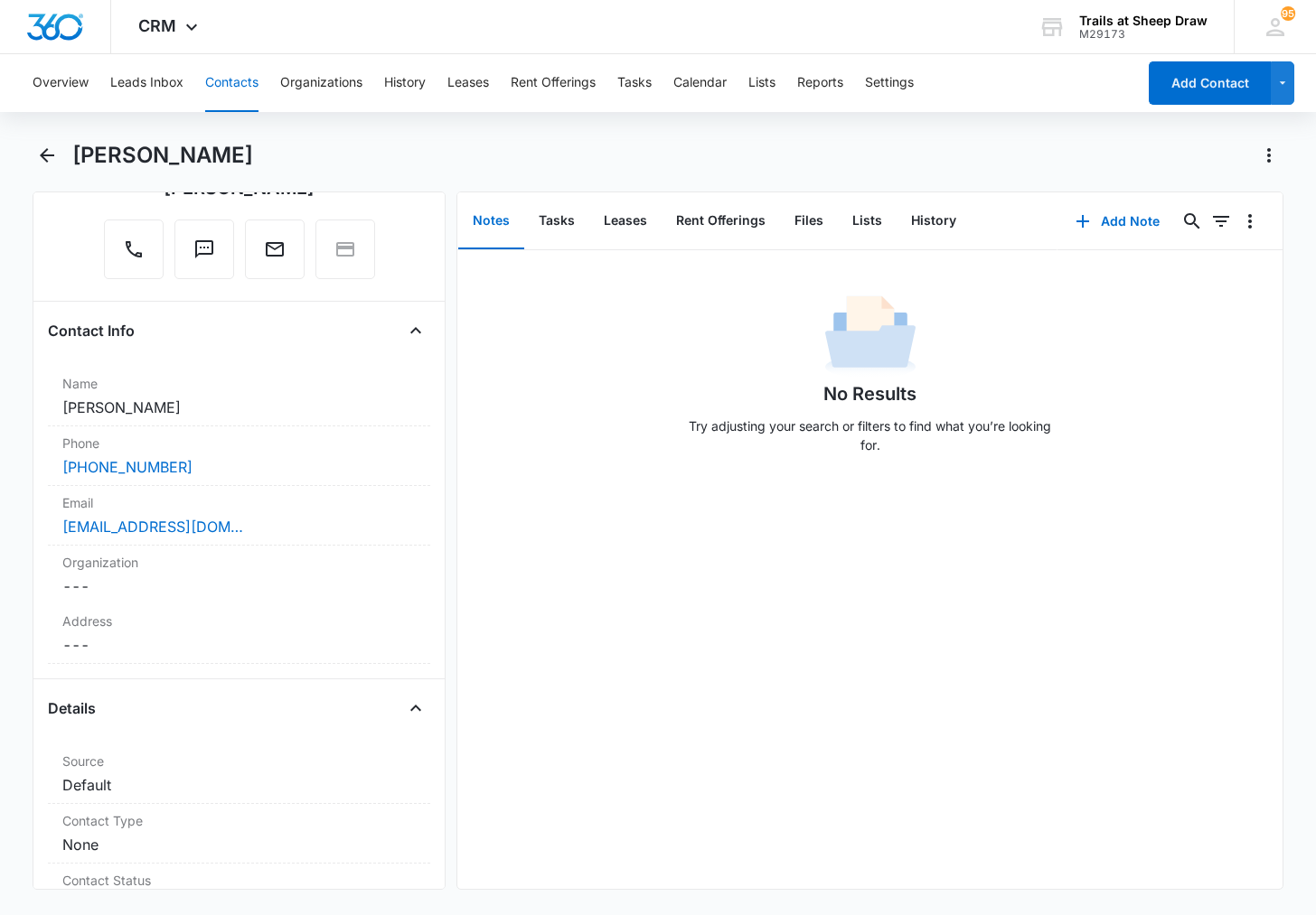
click at [245, 80] on button "Contacts" at bounding box center [232, 83] width 53 height 58
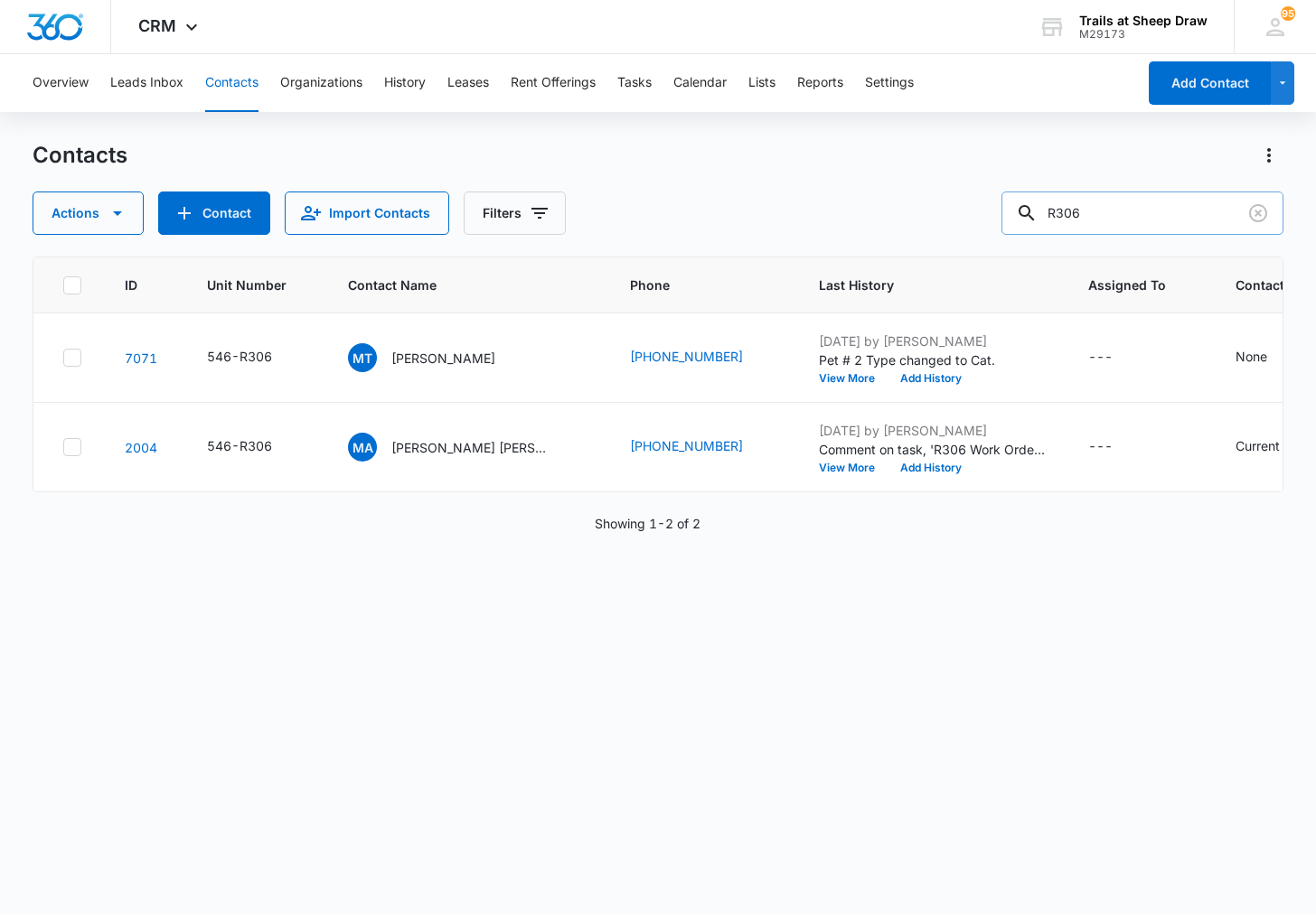
click at [1132, 212] on input "R306" at bounding box center [1142, 213] width 282 height 44
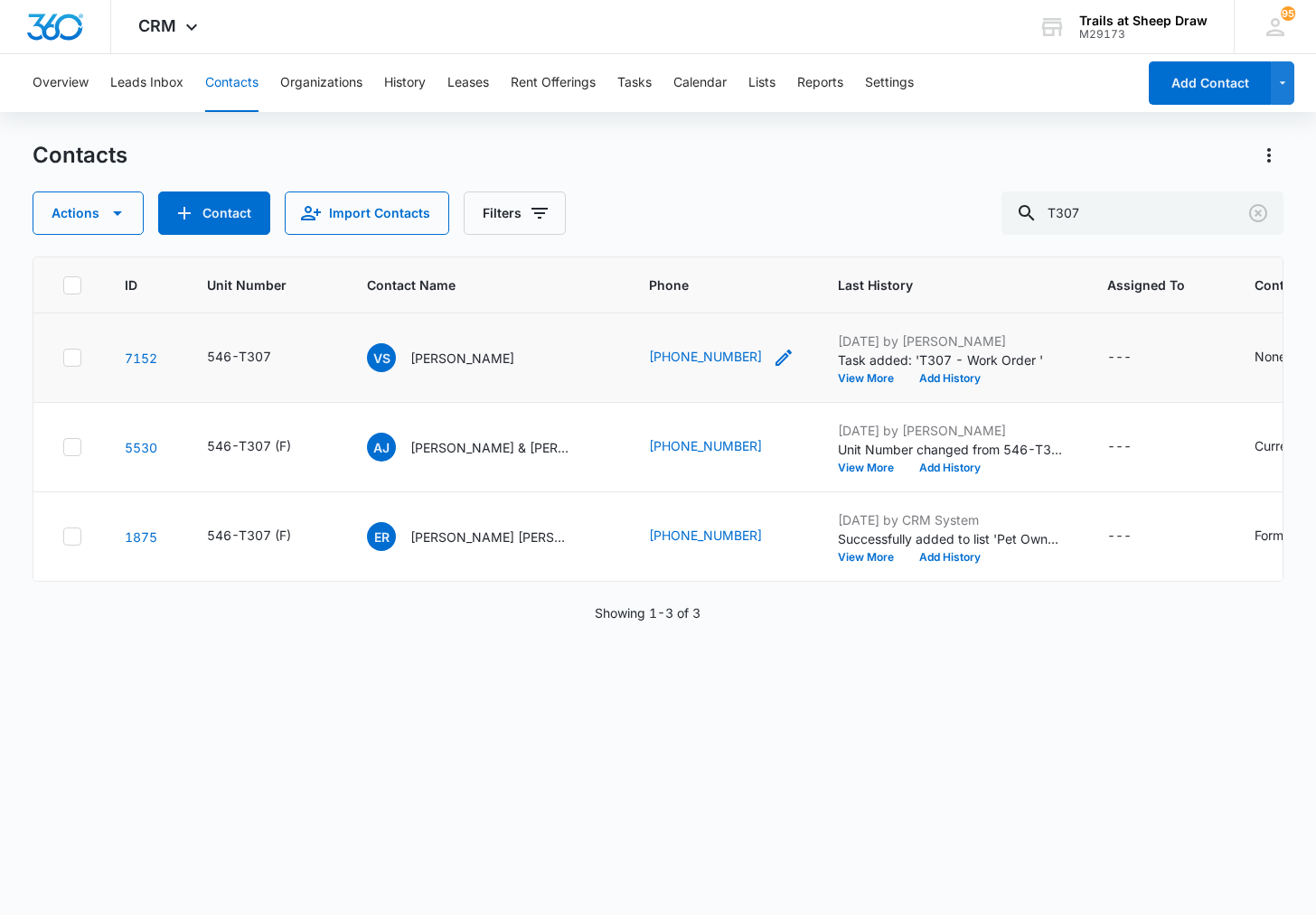
drag, startPoint x: 613, startPoint y: 352, endPoint x: 759, endPoint y: 360, distance: 146.2
copy tr "[PHONE_NUMBER]"
click at [1094, 211] on input "T307" at bounding box center [1142, 213] width 282 height 44
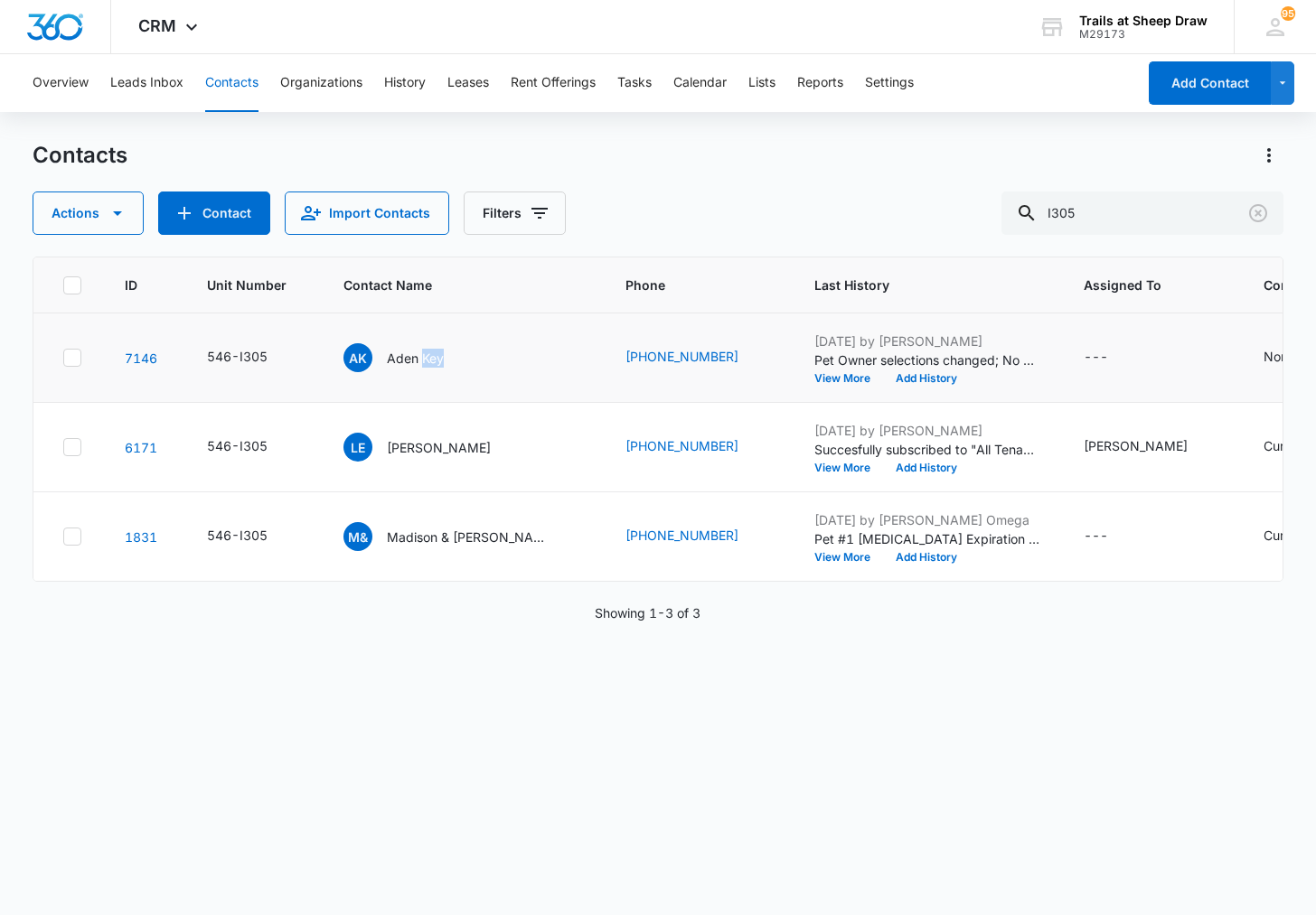
drag, startPoint x: 424, startPoint y: 357, endPoint x: 481, endPoint y: 399, distance: 70.8
click at [481, 399] on td "AK Aden Key" at bounding box center [463, 358] width 282 height 89
drag, startPoint x: 481, startPoint y: 399, endPoint x: 617, endPoint y: 409, distance: 136.4
click at [617, 409] on td "[PHONE_NUMBER]" at bounding box center [698, 448] width 189 height 89
drag, startPoint x: 616, startPoint y: 354, endPoint x: 740, endPoint y: 366, distance: 124.6
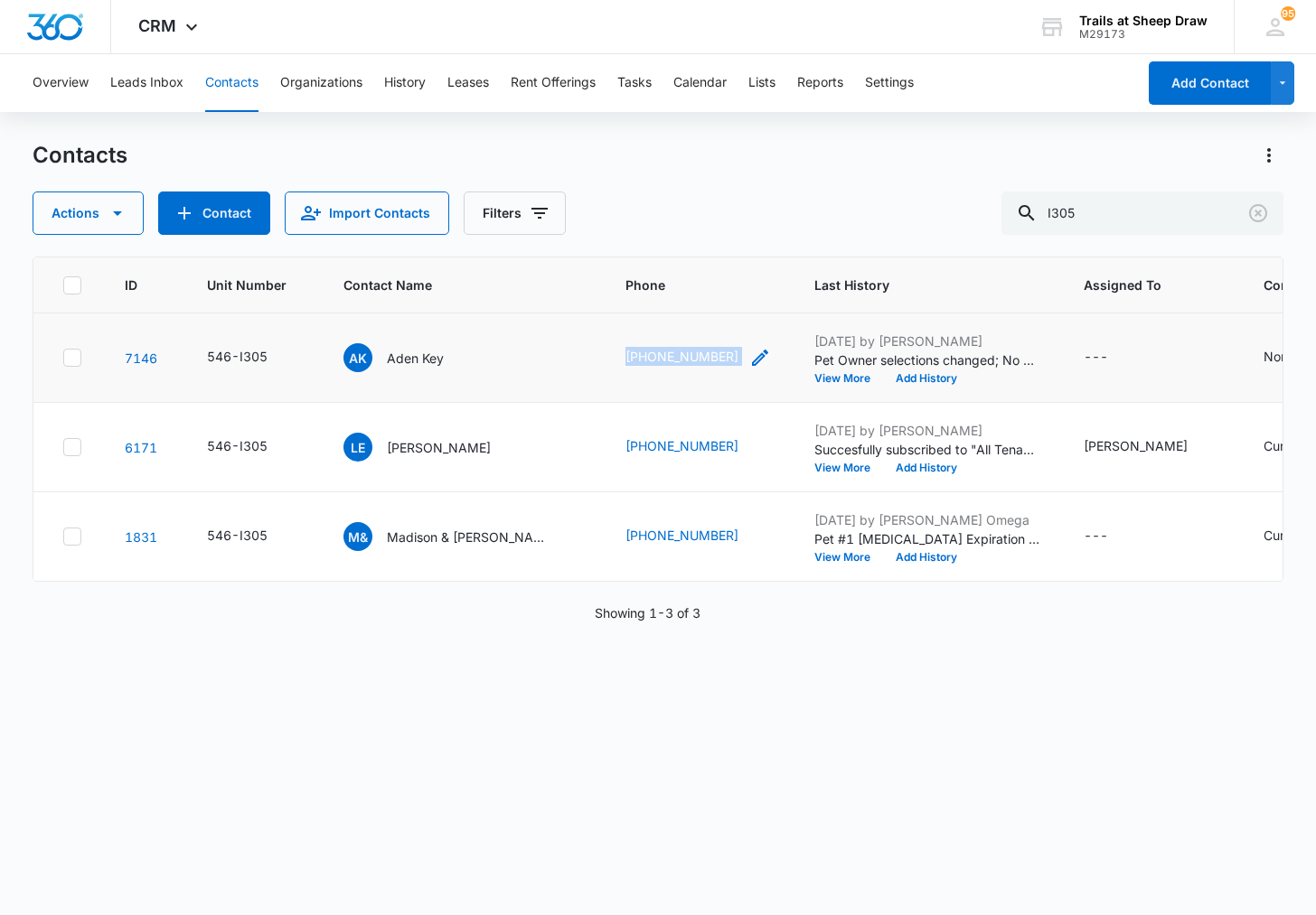
click at [740, 366] on td "[PHONE_NUMBER]" at bounding box center [698, 358] width 189 height 89
copy div "[PHONE_NUMBER]"
click at [1081, 224] on input "I305" at bounding box center [1142, 213] width 282 height 44
type input "W103"
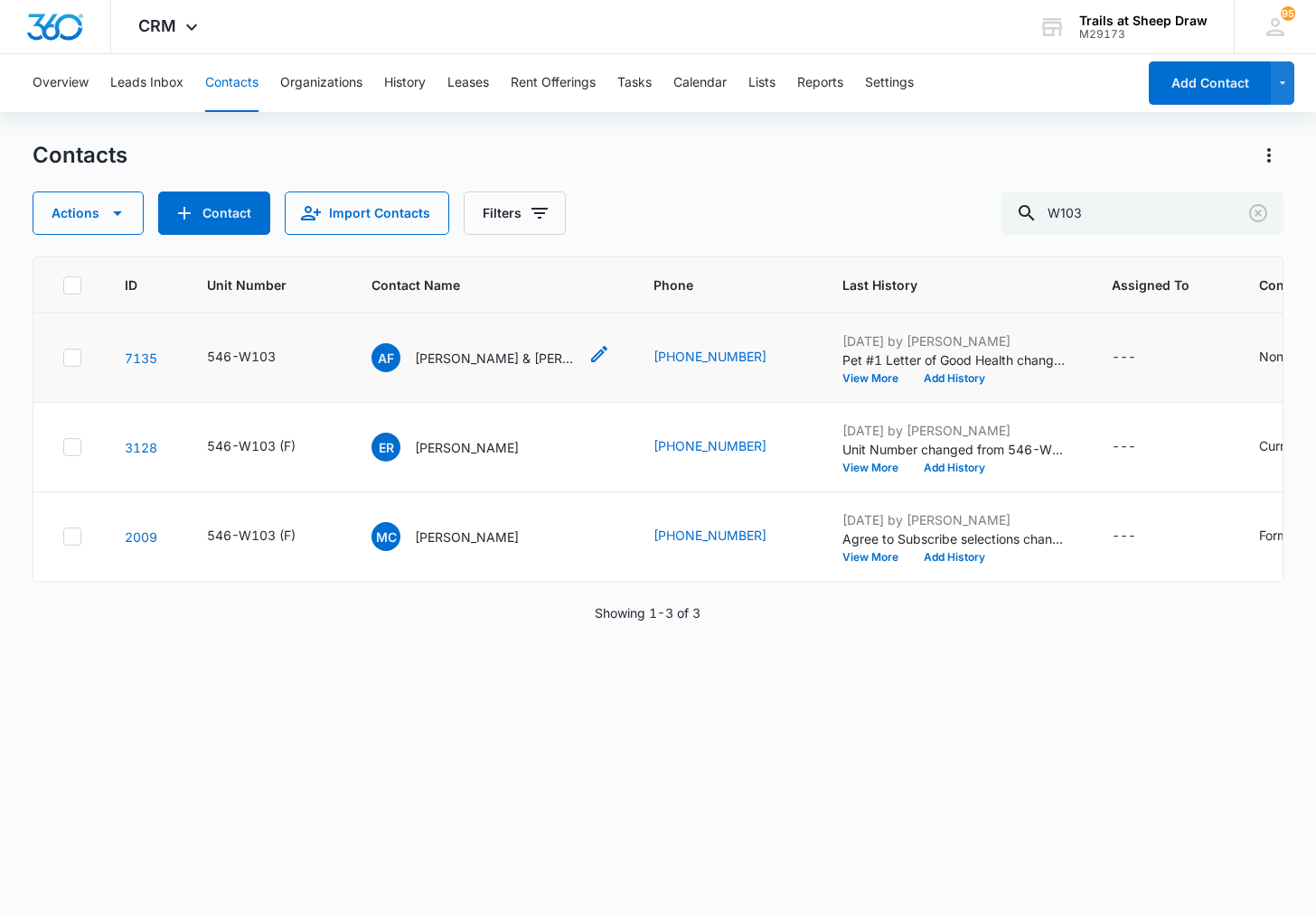
click at [426, 362] on p "[PERSON_NAME] & [PERSON_NAME]" at bounding box center [497, 359] width 163 height 19
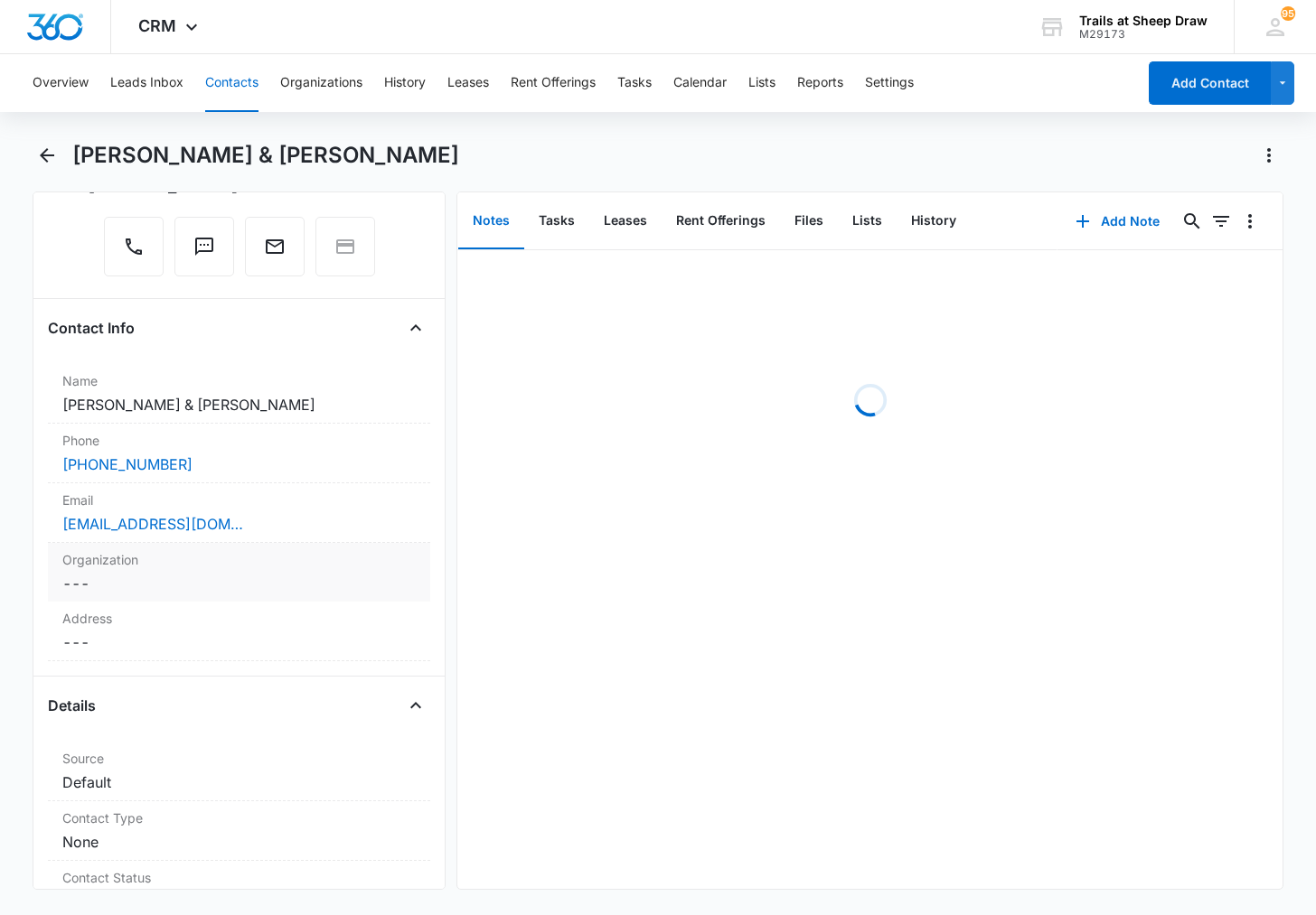
scroll to position [271, 0]
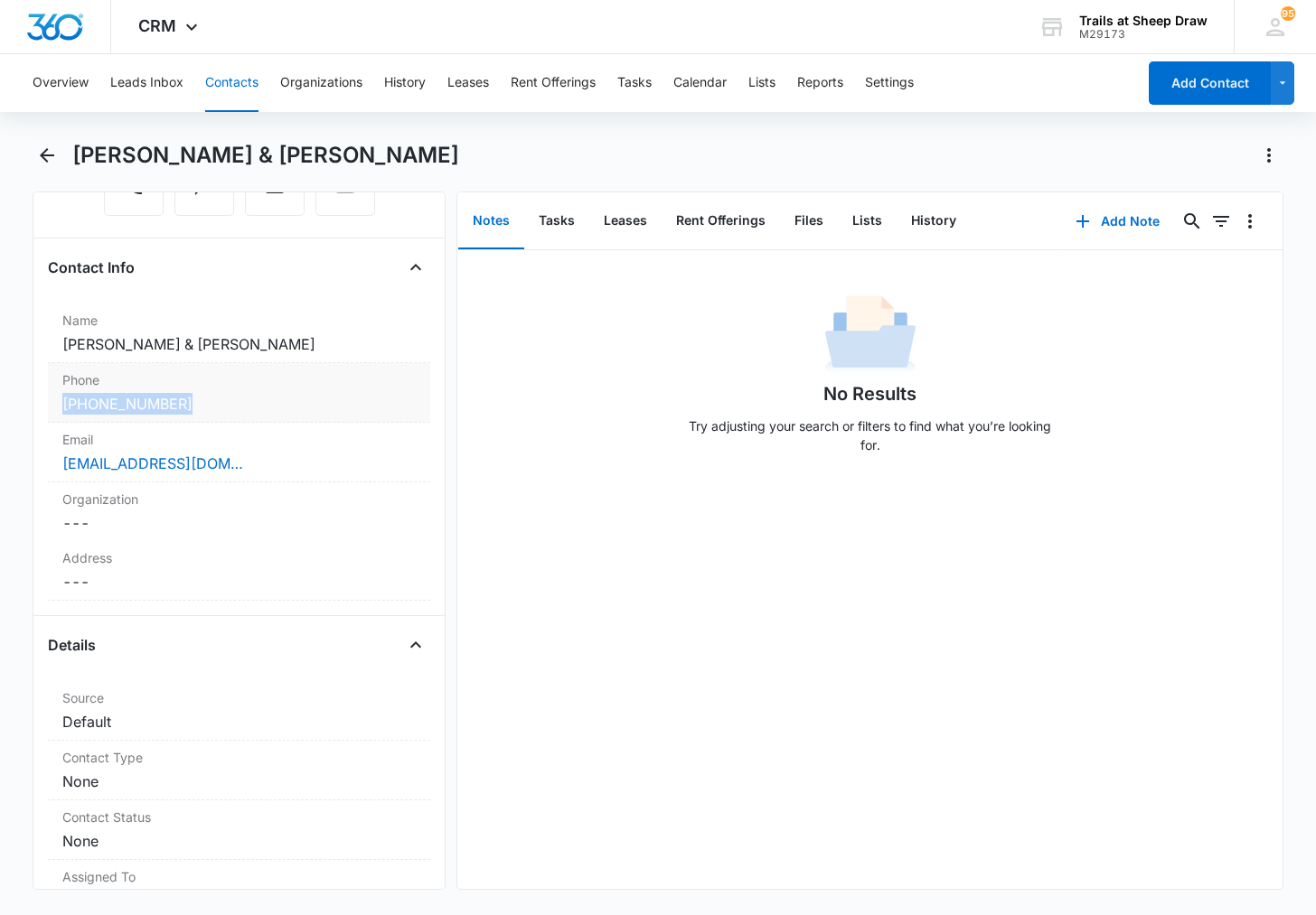
drag, startPoint x: 57, startPoint y: 405, endPoint x: 208, endPoint y: 416, distance: 151.4
click at [208, 416] on div "Phone Cancel Save Changes [PHONE_NUMBER]" at bounding box center [239, 394] width 382 height 60
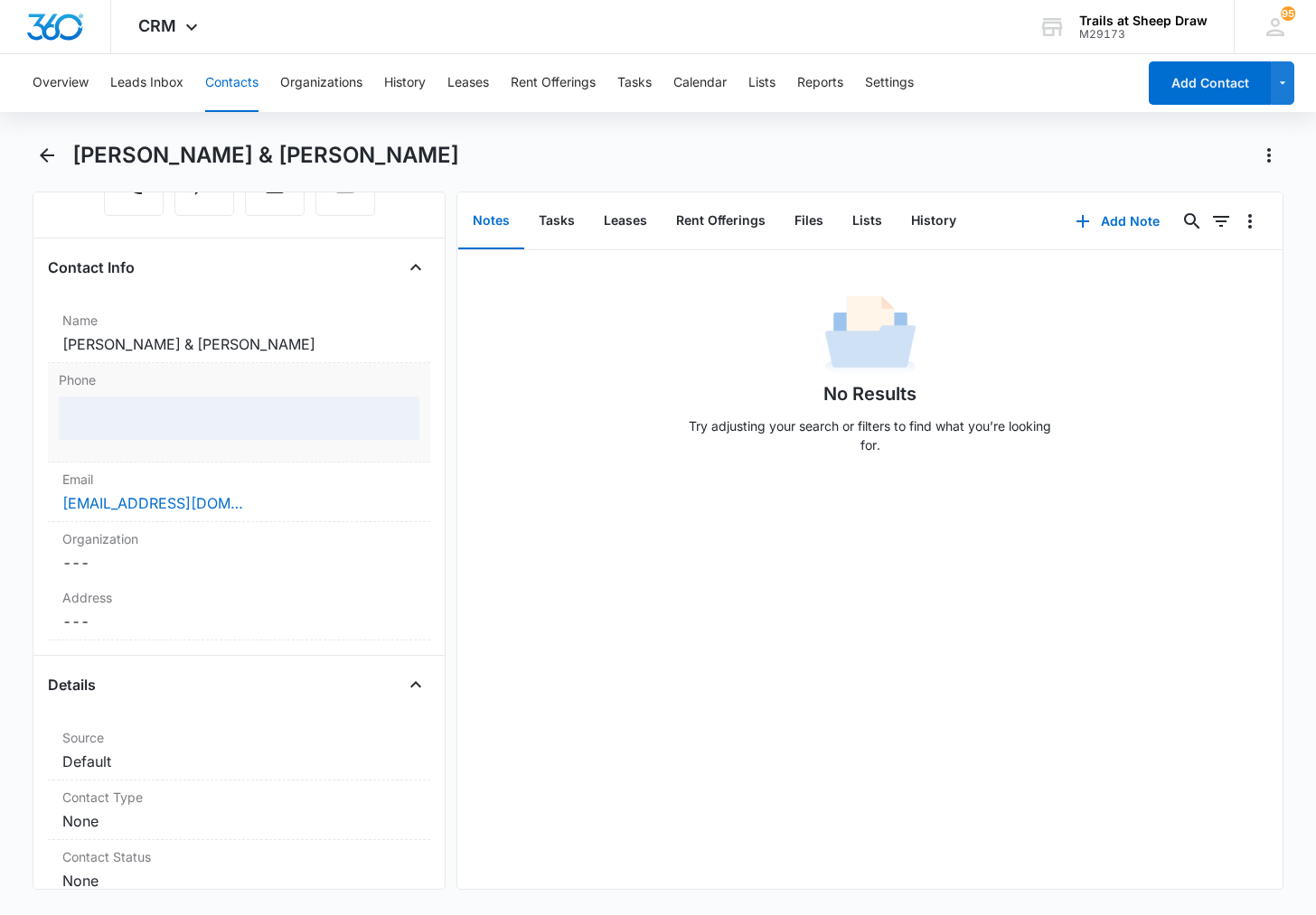
copy link "[PHONE_NUMBER]"
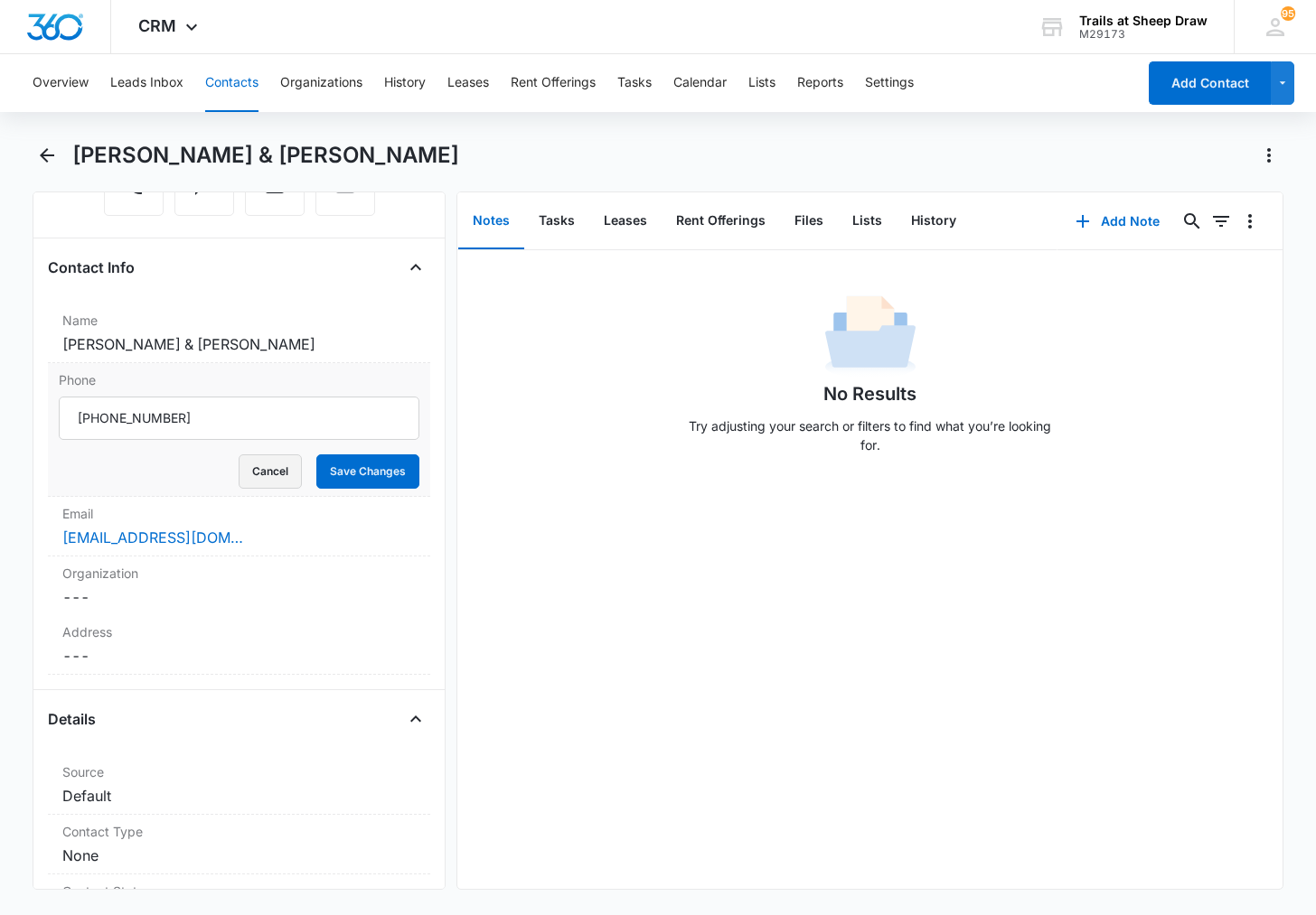
drag, startPoint x: 236, startPoint y: 461, endPoint x: 66, endPoint y: 458, distance: 170.0
click at [66, 458] on div "Cancel Save Changes" at bounding box center [240, 471] width 361 height 34
click at [239, 465] on button "Cancel" at bounding box center [270, 471] width 63 height 34
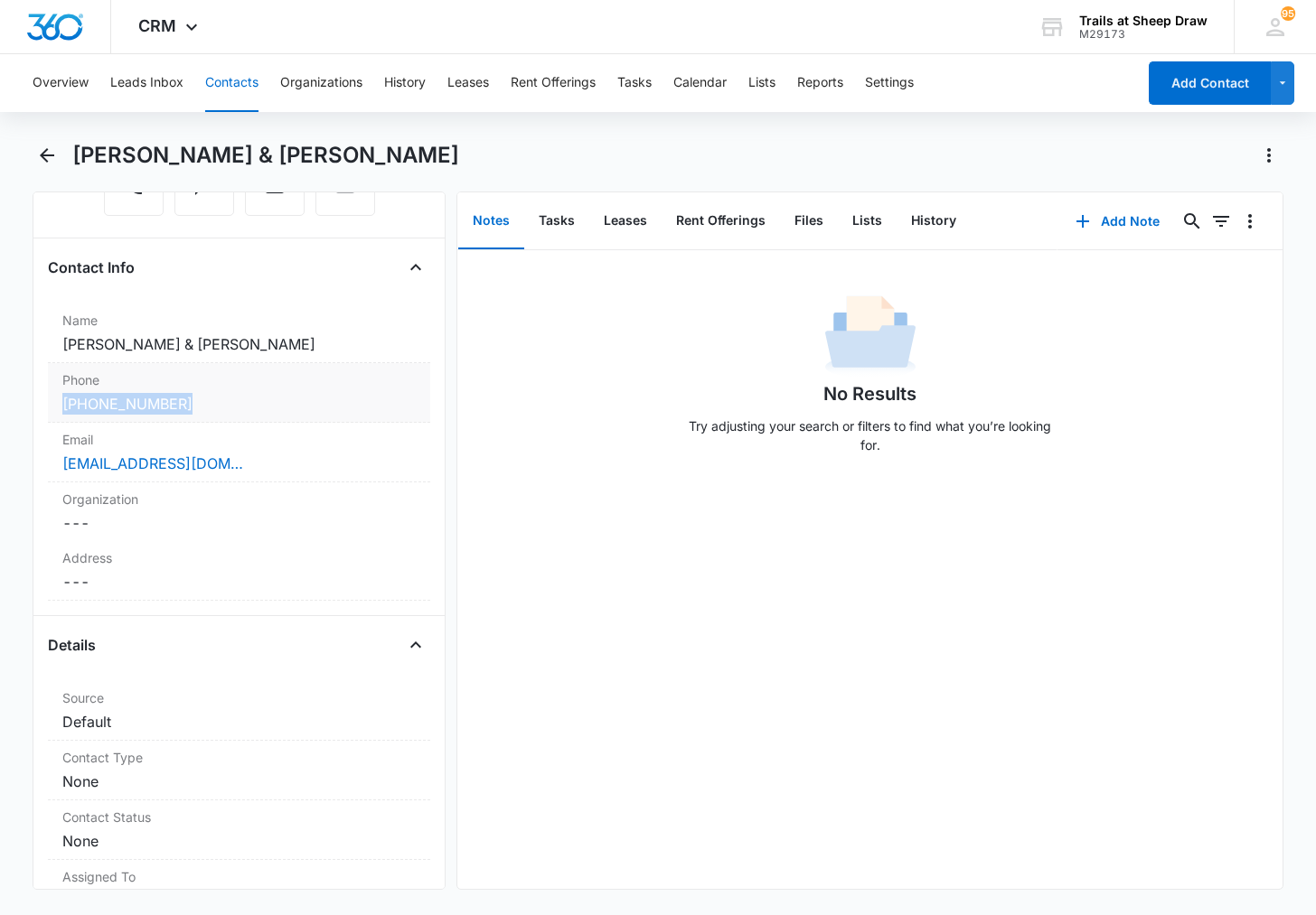
drag, startPoint x: 35, startPoint y: 402, endPoint x: 193, endPoint y: 411, distance: 158.3
click at [193, 411] on div "Remove AF [PERSON_NAME] & [PERSON_NAME] Contact Info Name Cancel Save Changes […" at bounding box center [240, 541] width 413 height 698
copy link "[PHONE_NUMBER]"
click at [59, 735] on div "Source Cancel Save Changes Default" at bounding box center [239, 711] width 382 height 60
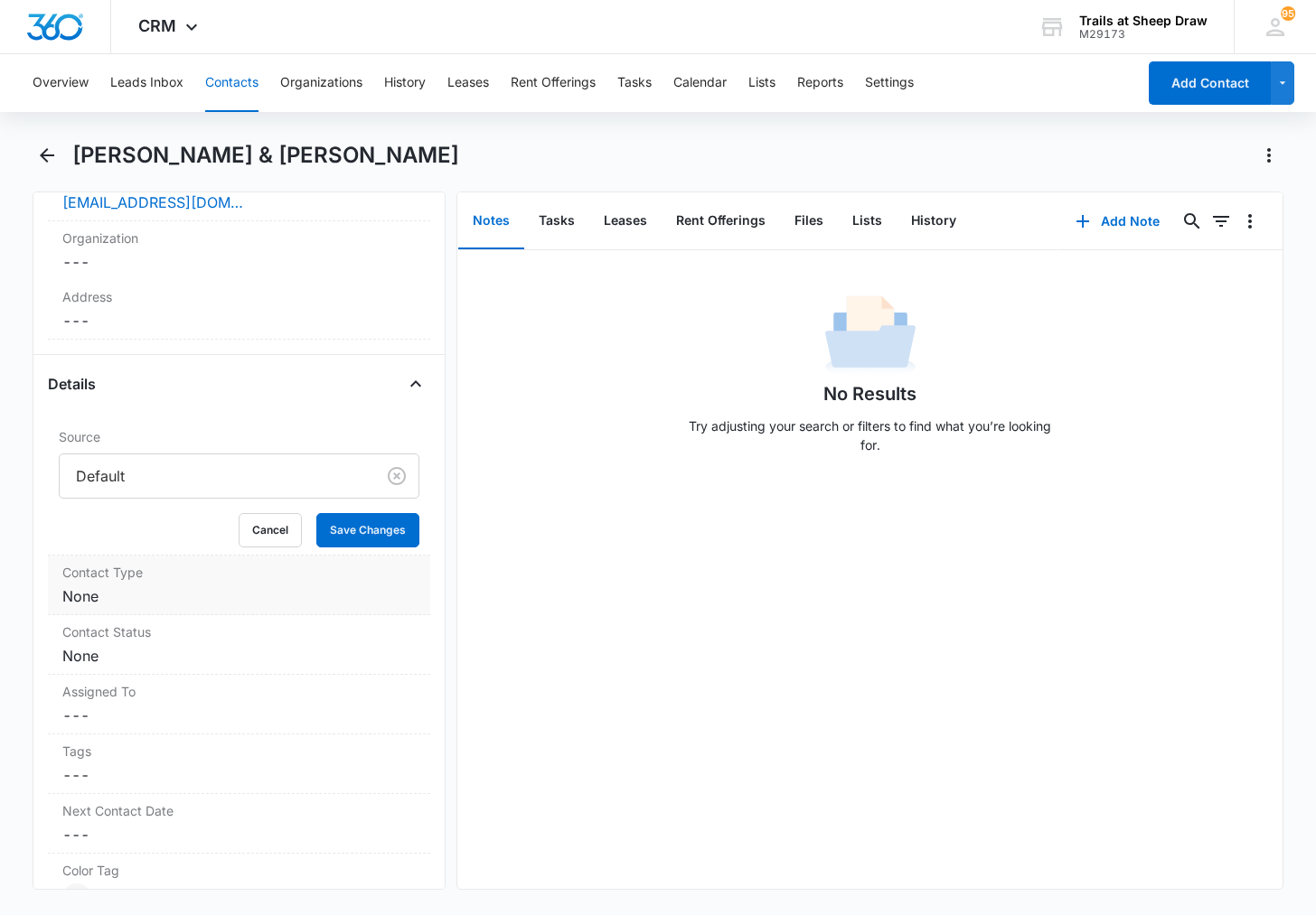
scroll to position [542, 0]
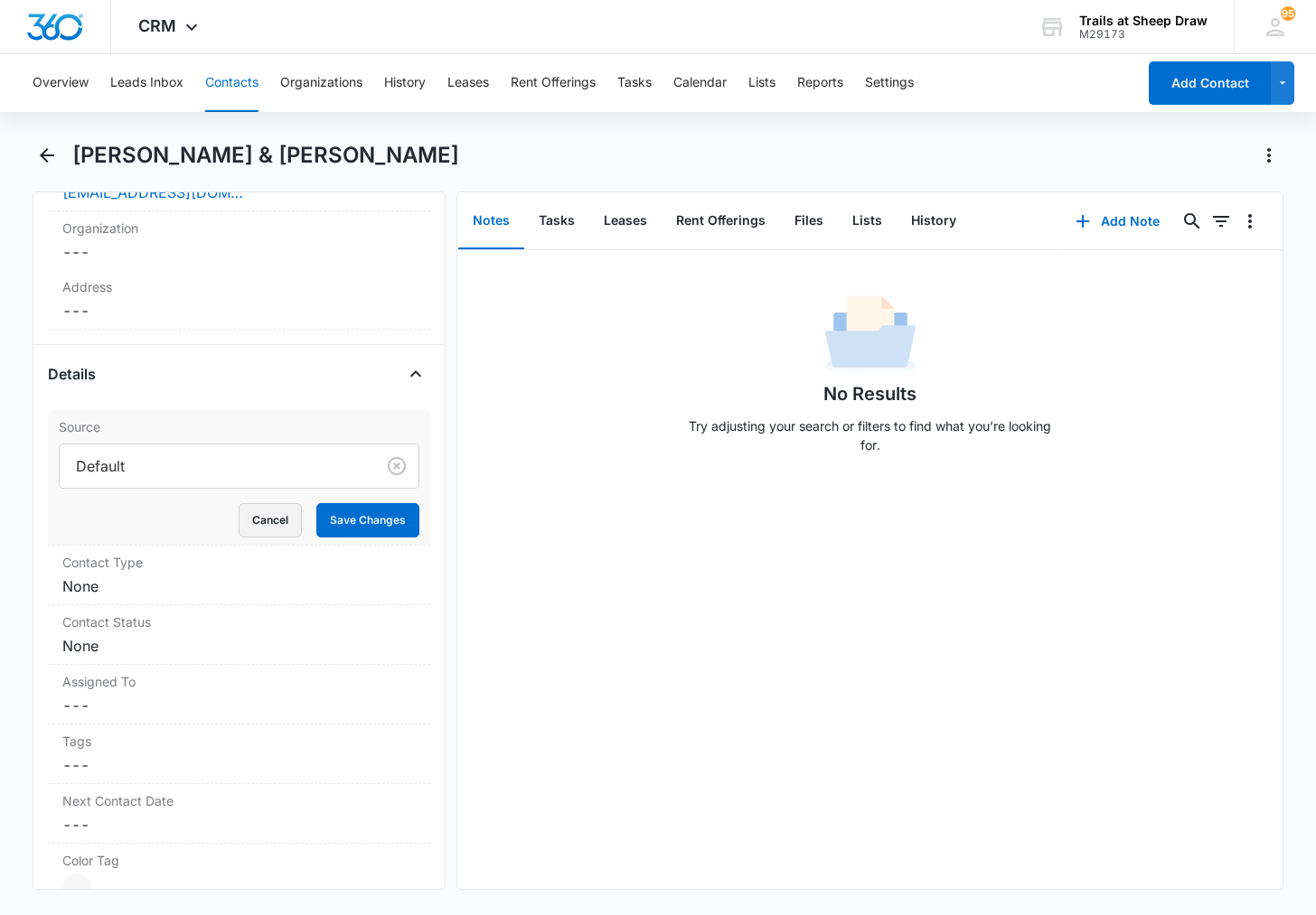
click at [265, 537] on button "Cancel" at bounding box center [270, 520] width 63 height 34
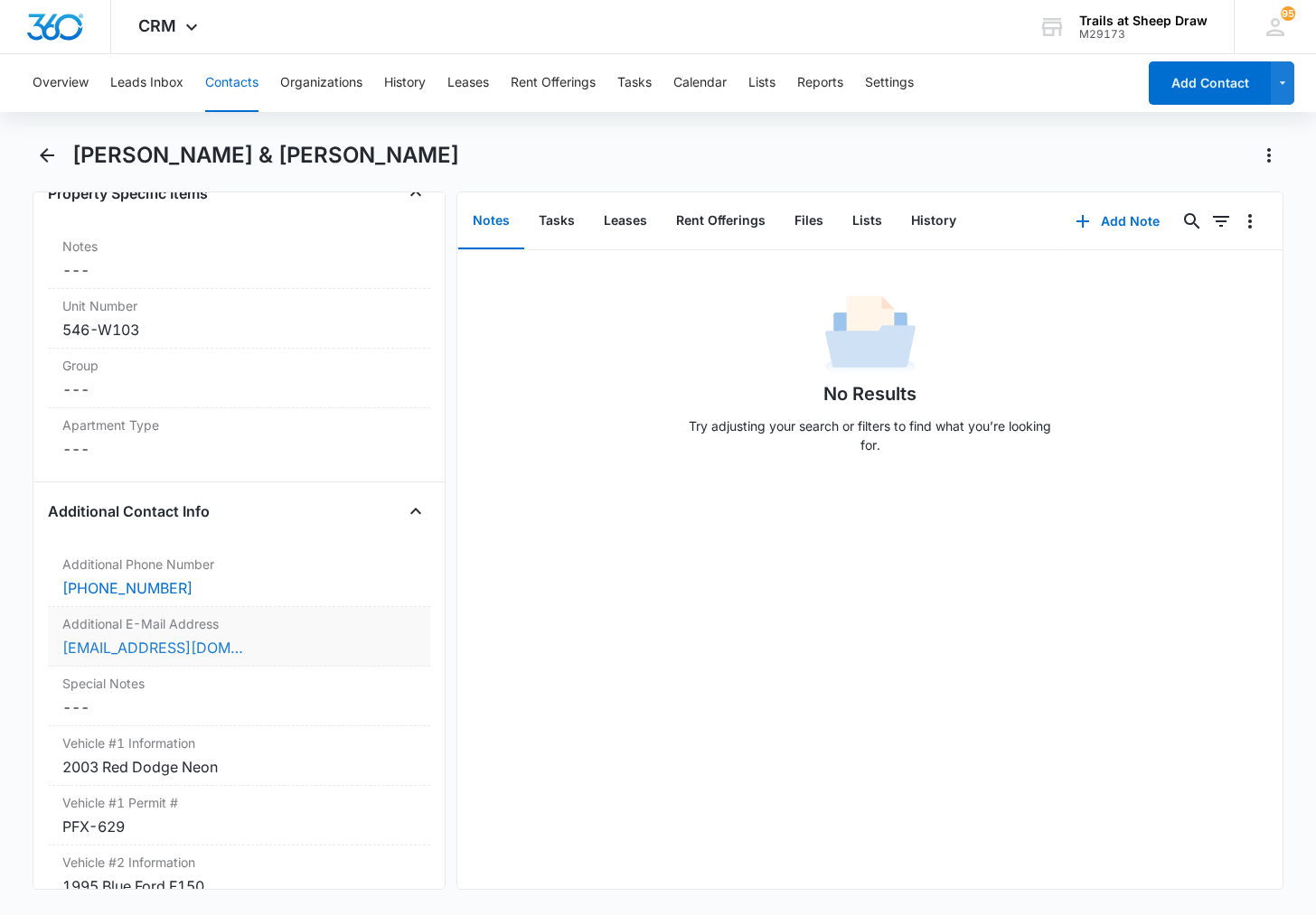
scroll to position [1445, 0]
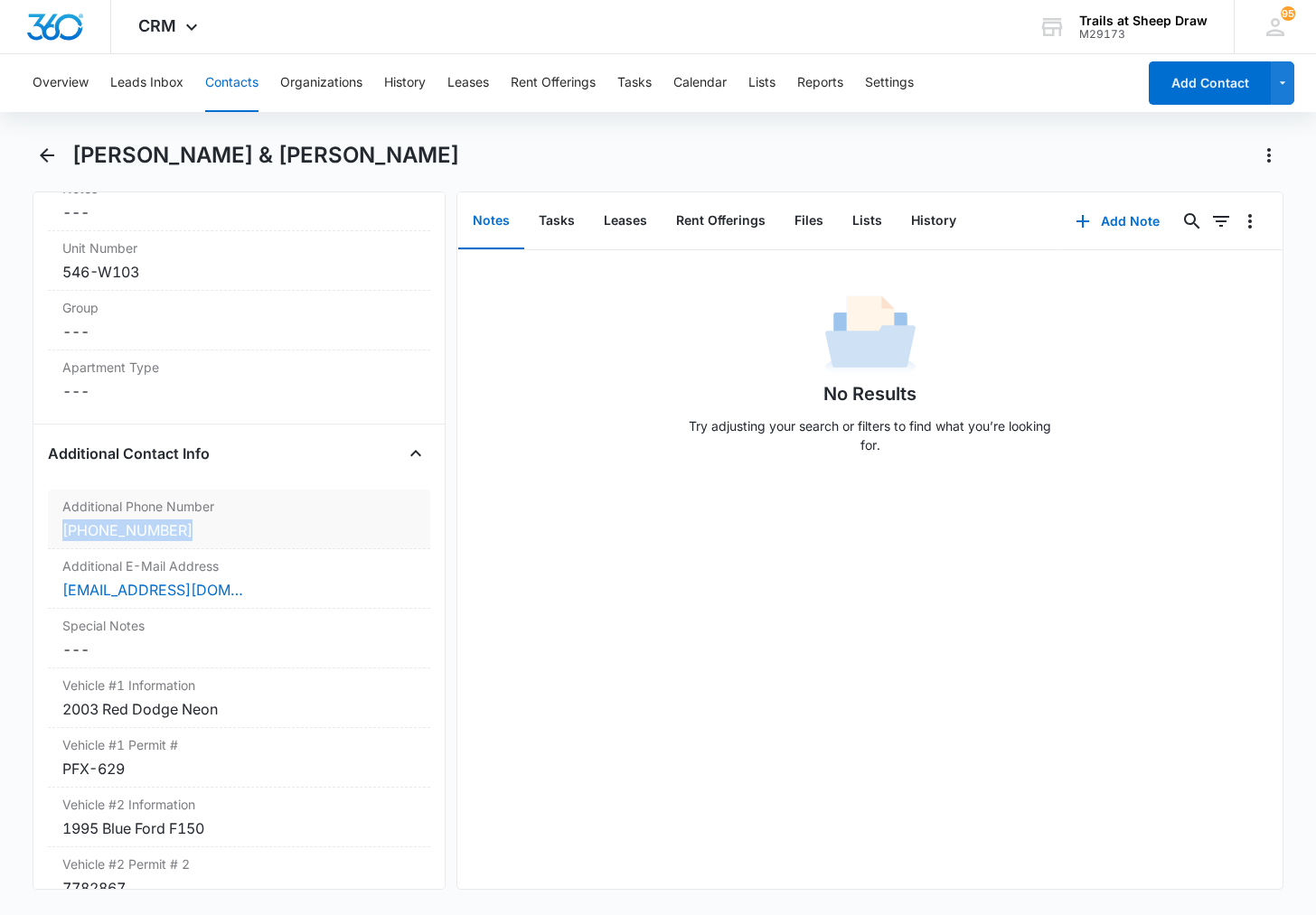
drag, startPoint x: 45, startPoint y: 534, endPoint x: 220, endPoint y: 548, distance: 175.6
click at [220, 548] on div "Remove AF [PERSON_NAME] & [PERSON_NAME] Contact Info Name Cancel Save Changes […" at bounding box center [240, 541] width 413 height 698
copy link "[PHONE_NUMBER]"
click at [18, 714] on main "[PERSON_NAME] & [PERSON_NAME] Remove AF [PERSON_NAME] & [PERSON_NAME] Contact I…" at bounding box center [658, 525] width 1316 height 771
click at [221, 65] on button "Contacts" at bounding box center [232, 83] width 53 height 58
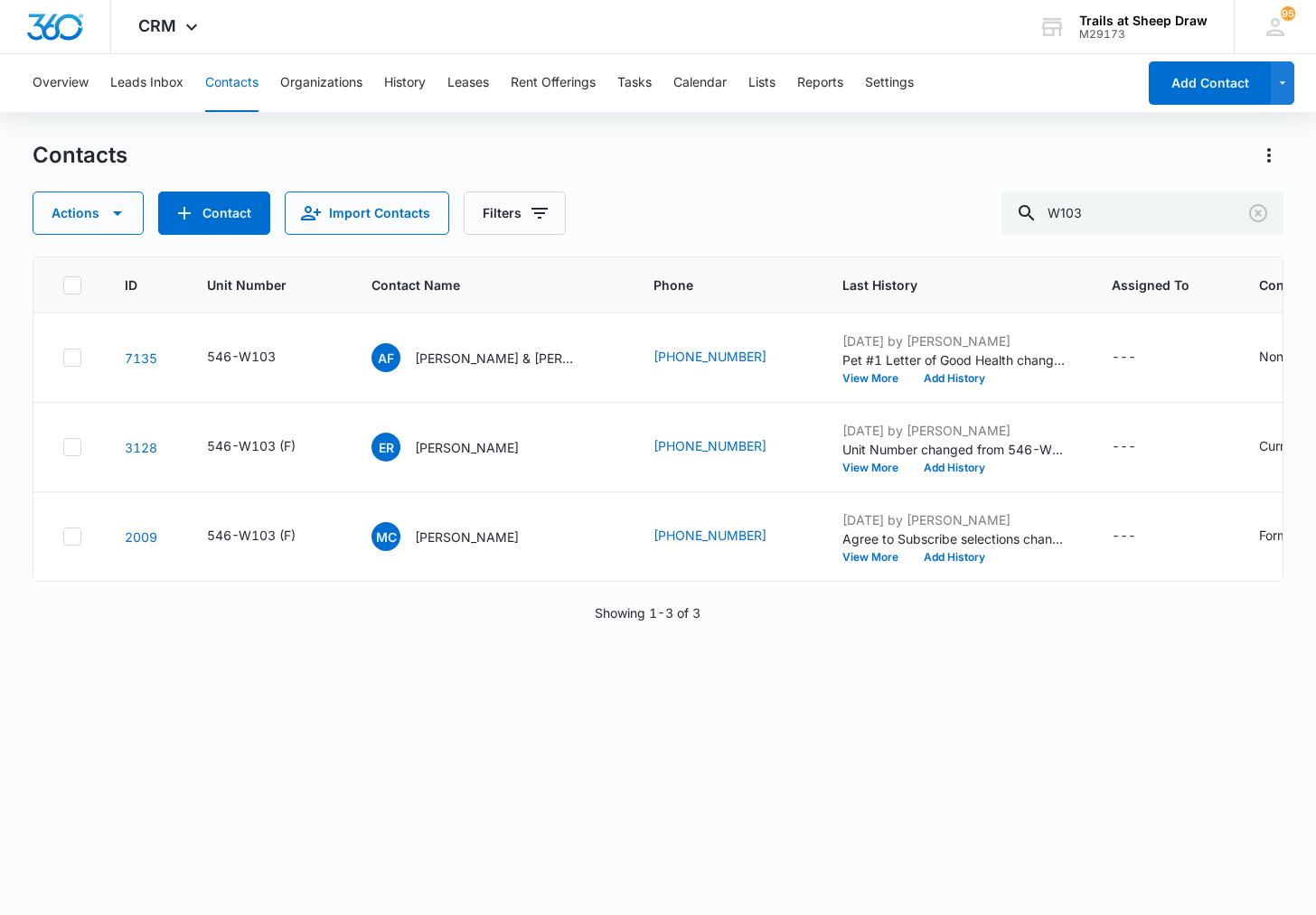
click at [237, 83] on button "Contacts" at bounding box center [232, 83] width 53 height 58
click at [1193, 227] on input "W103" at bounding box center [1142, 213] width 282 height 44
type input "L104"
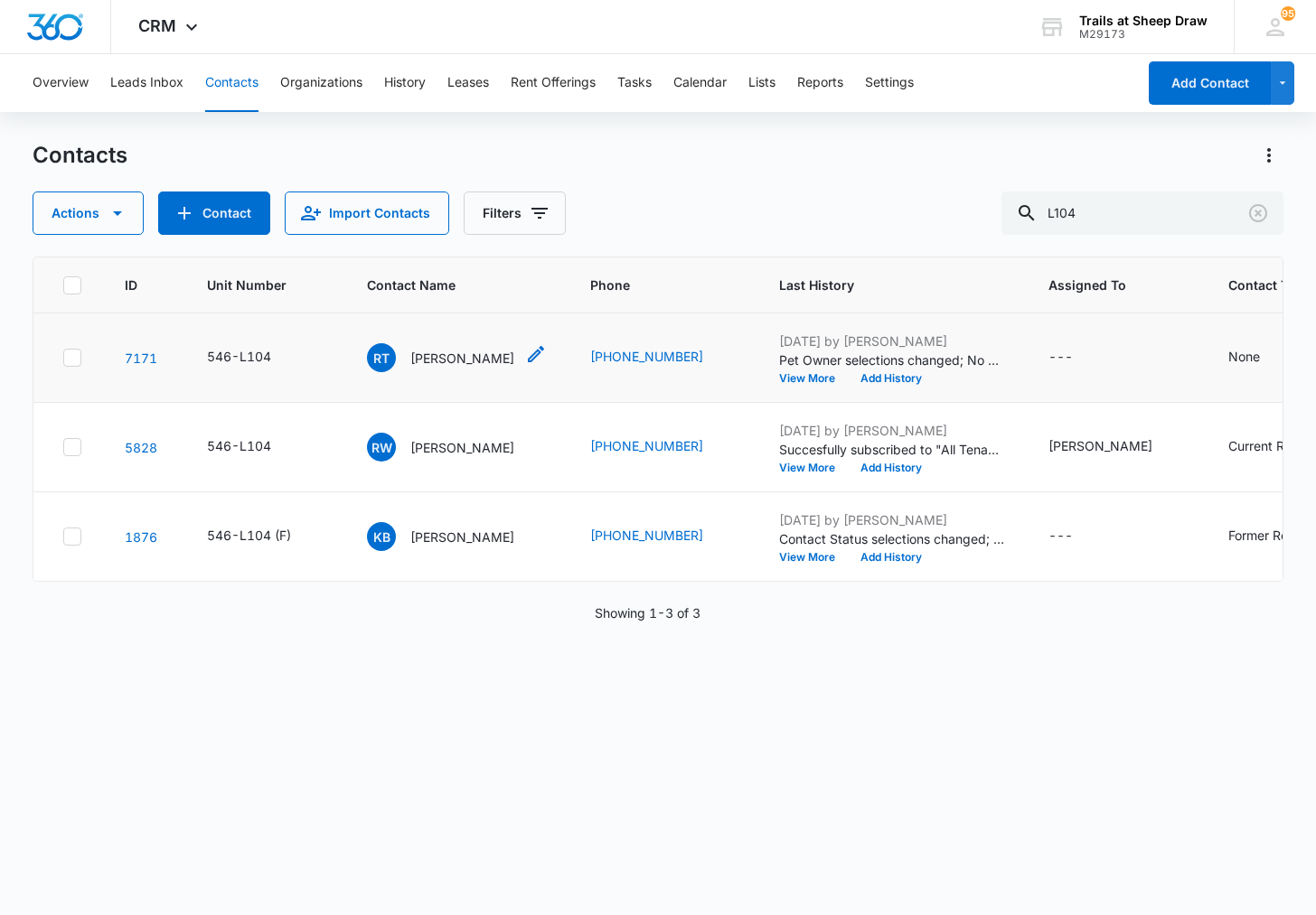
click at [431, 351] on p "[PERSON_NAME]" at bounding box center [462, 359] width 104 height 19
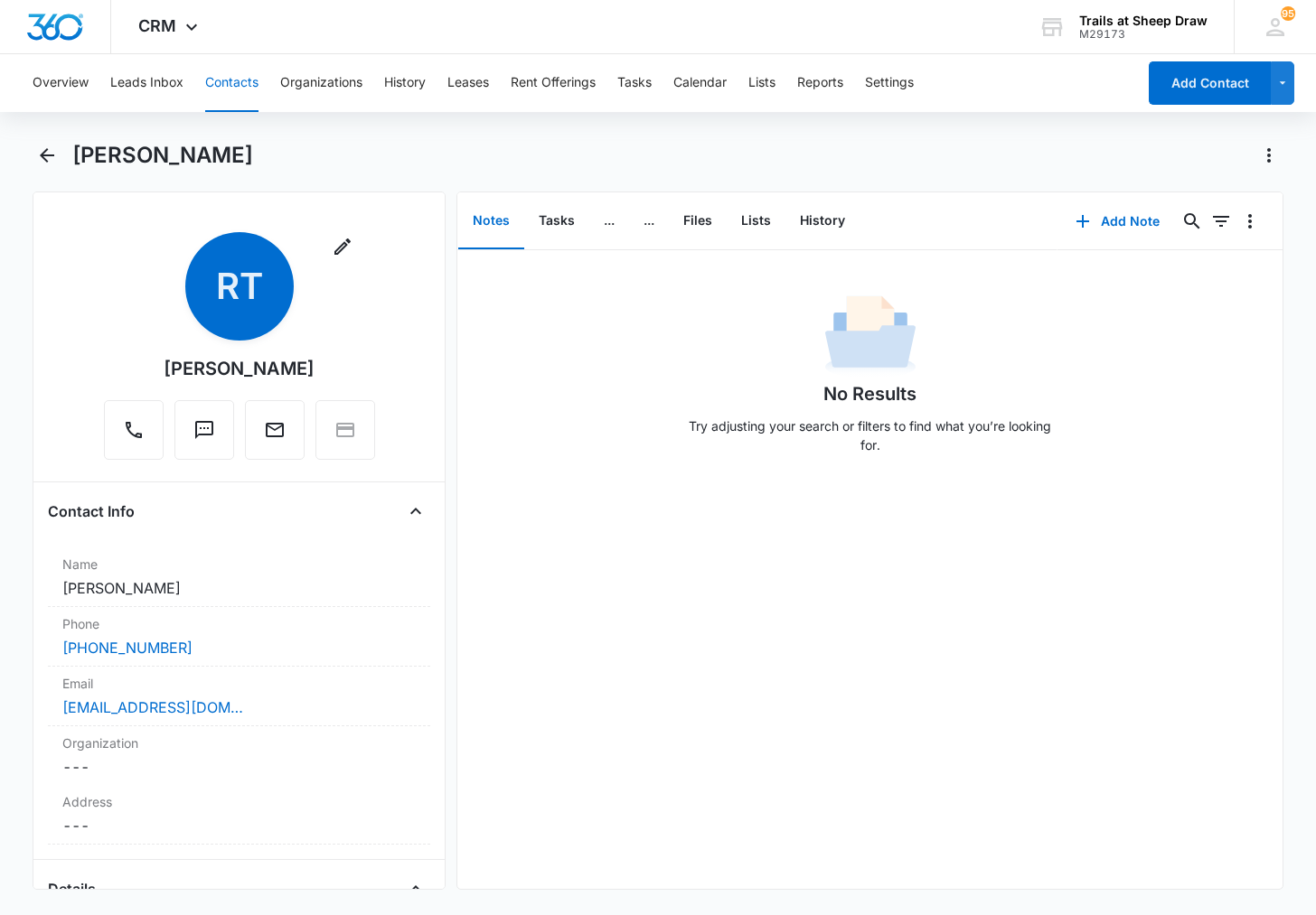
click at [14, 419] on main "[PERSON_NAME] Remove RT [PERSON_NAME] Contact Info Name Cancel Save Changes [PE…" at bounding box center [658, 525] width 1316 height 771
click at [213, 85] on button "Contacts" at bounding box center [232, 83] width 53 height 58
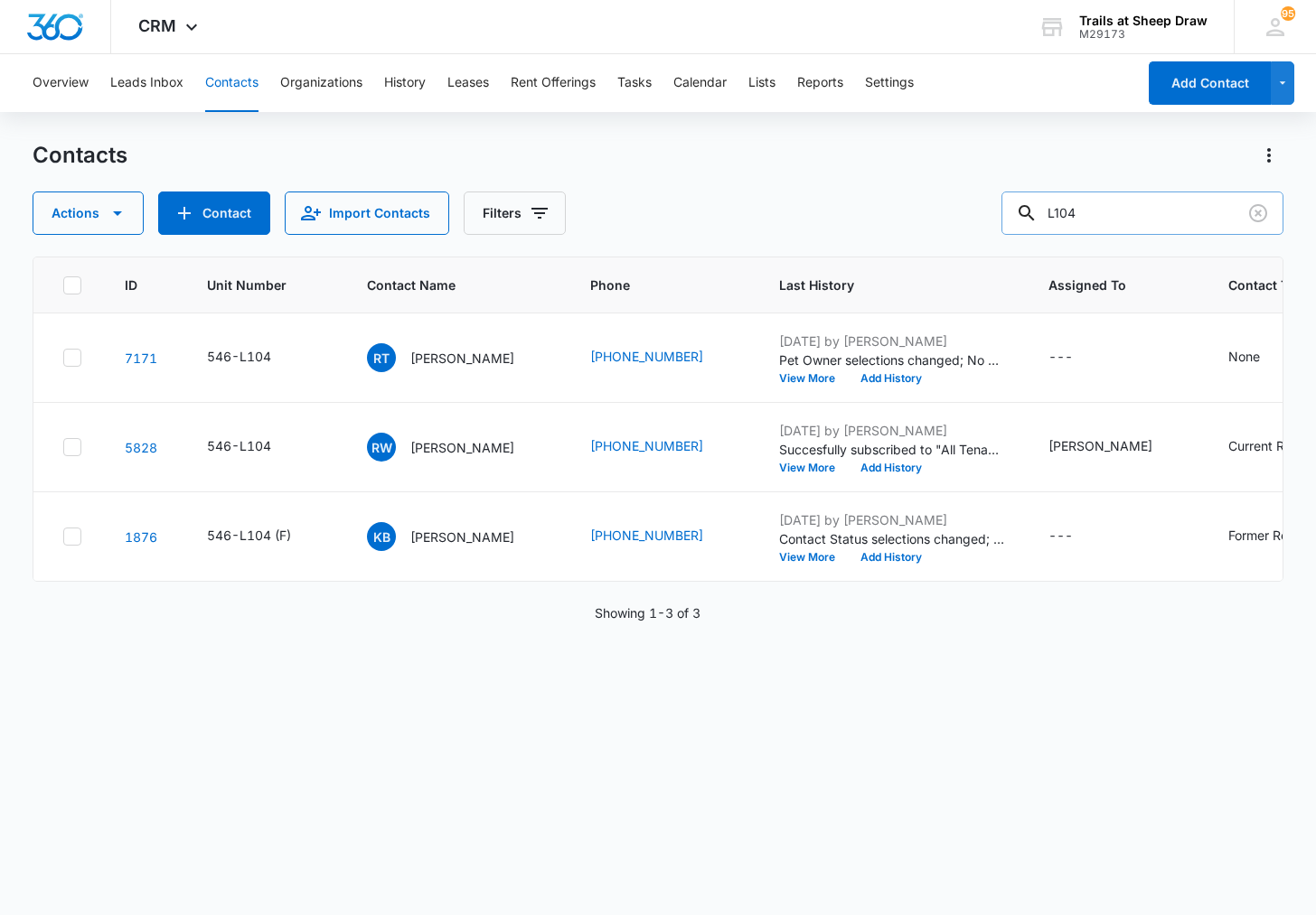
click at [1079, 210] on input "L104" at bounding box center [1142, 213] width 282 height 44
click at [1080, 210] on input "L104" at bounding box center [1142, 213] width 282 height 44
type input "T203"
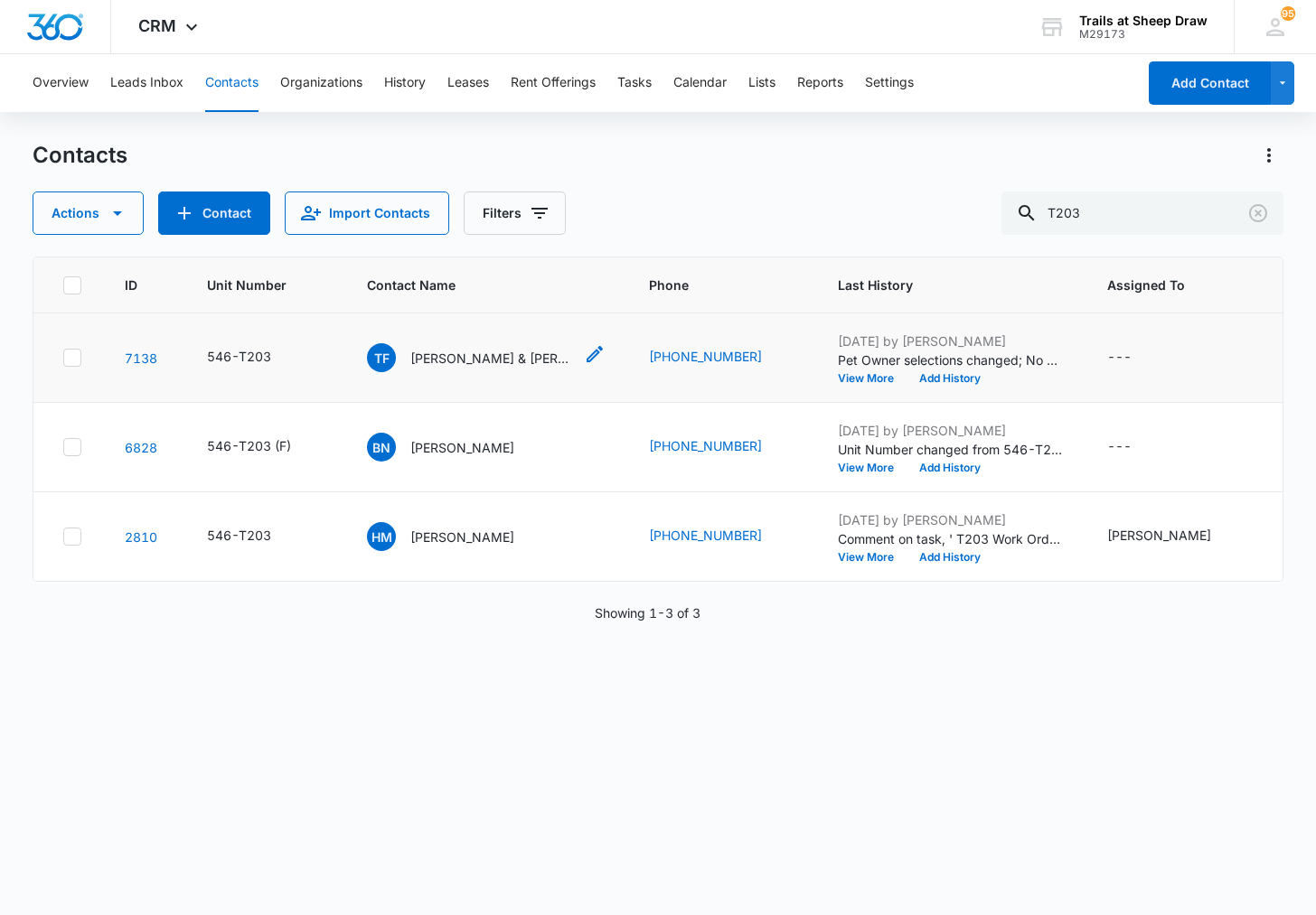
click at [511, 355] on p "[PERSON_NAME] & [PERSON_NAME]" at bounding box center [492, 359] width 163 height 19
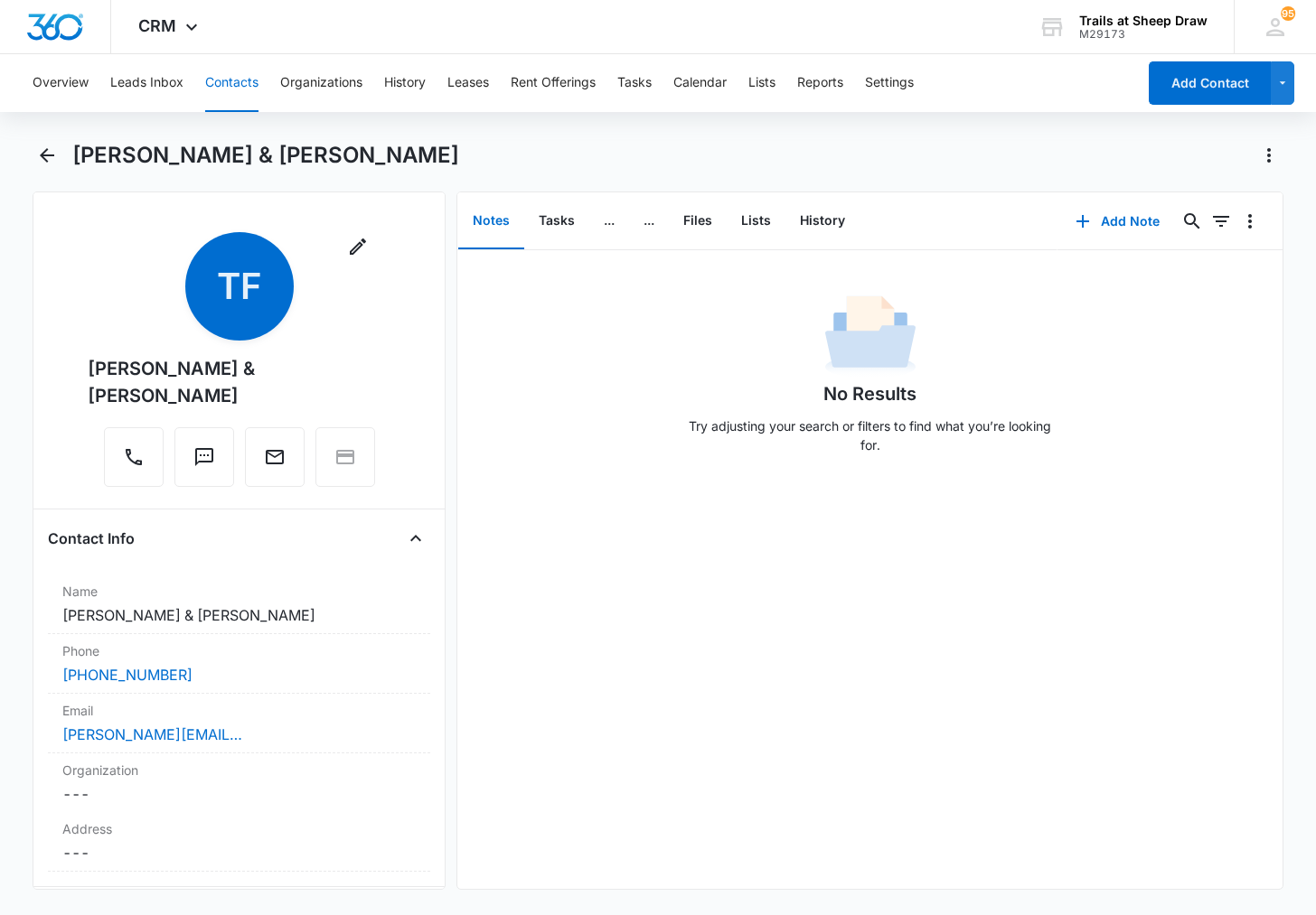
drag, startPoint x: 190, startPoint y: 399, endPoint x: 89, endPoint y: 374, distance: 104.0
click at [89, 374] on div "[PERSON_NAME] & [PERSON_NAME]" at bounding box center [239, 382] width 303 height 54
click at [23, 284] on main "[PERSON_NAME] & [PERSON_NAME] Remove [PERSON_NAME] & [PERSON_NAME] Contact Info…" at bounding box center [658, 525] width 1316 height 771
click at [247, 73] on button "Contacts" at bounding box center [232, 83] width 53 height 58
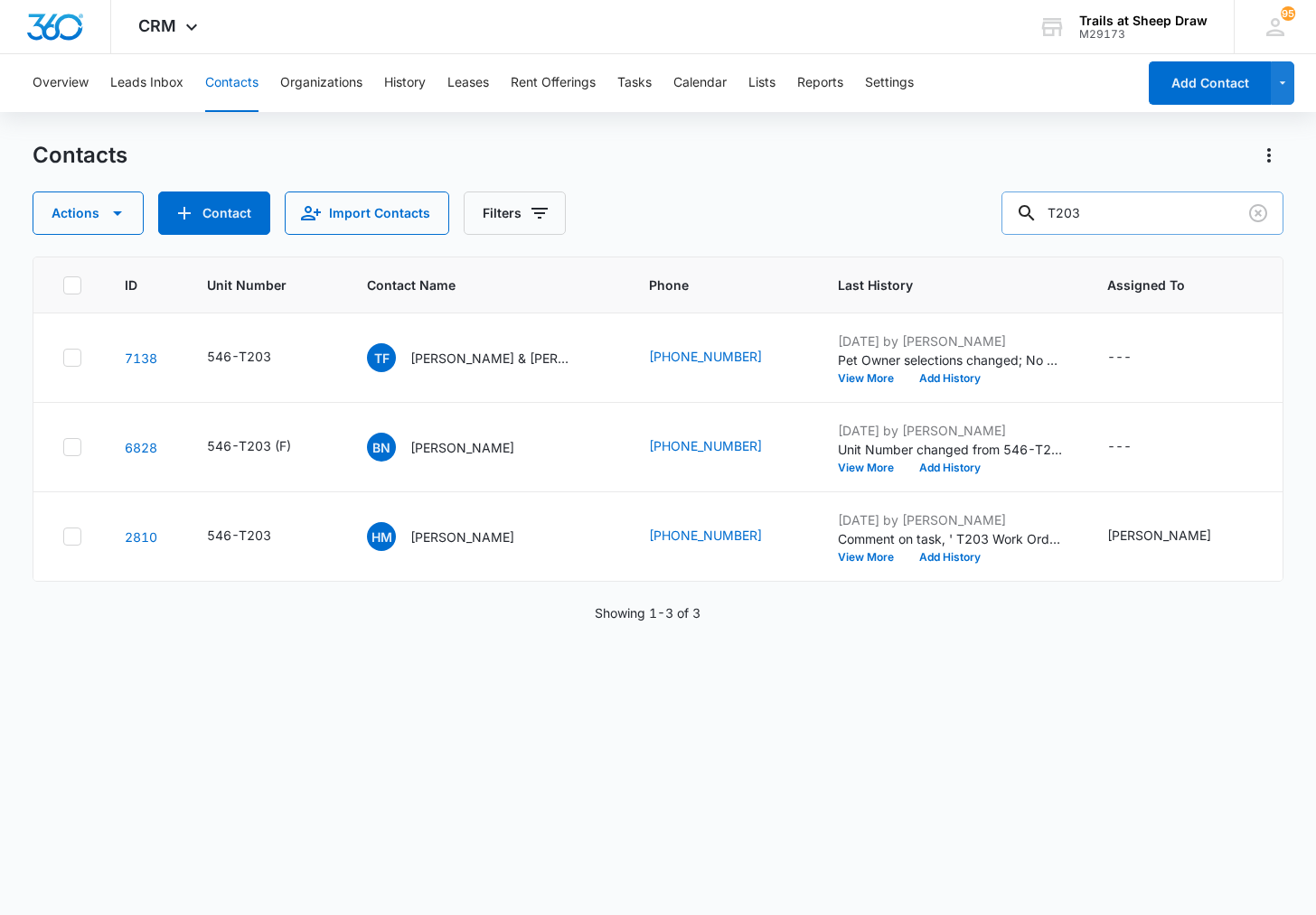
click at [1083, 219] on input "T203" at bounding box center [1142, 213] width 282 height 44
type input "O103"
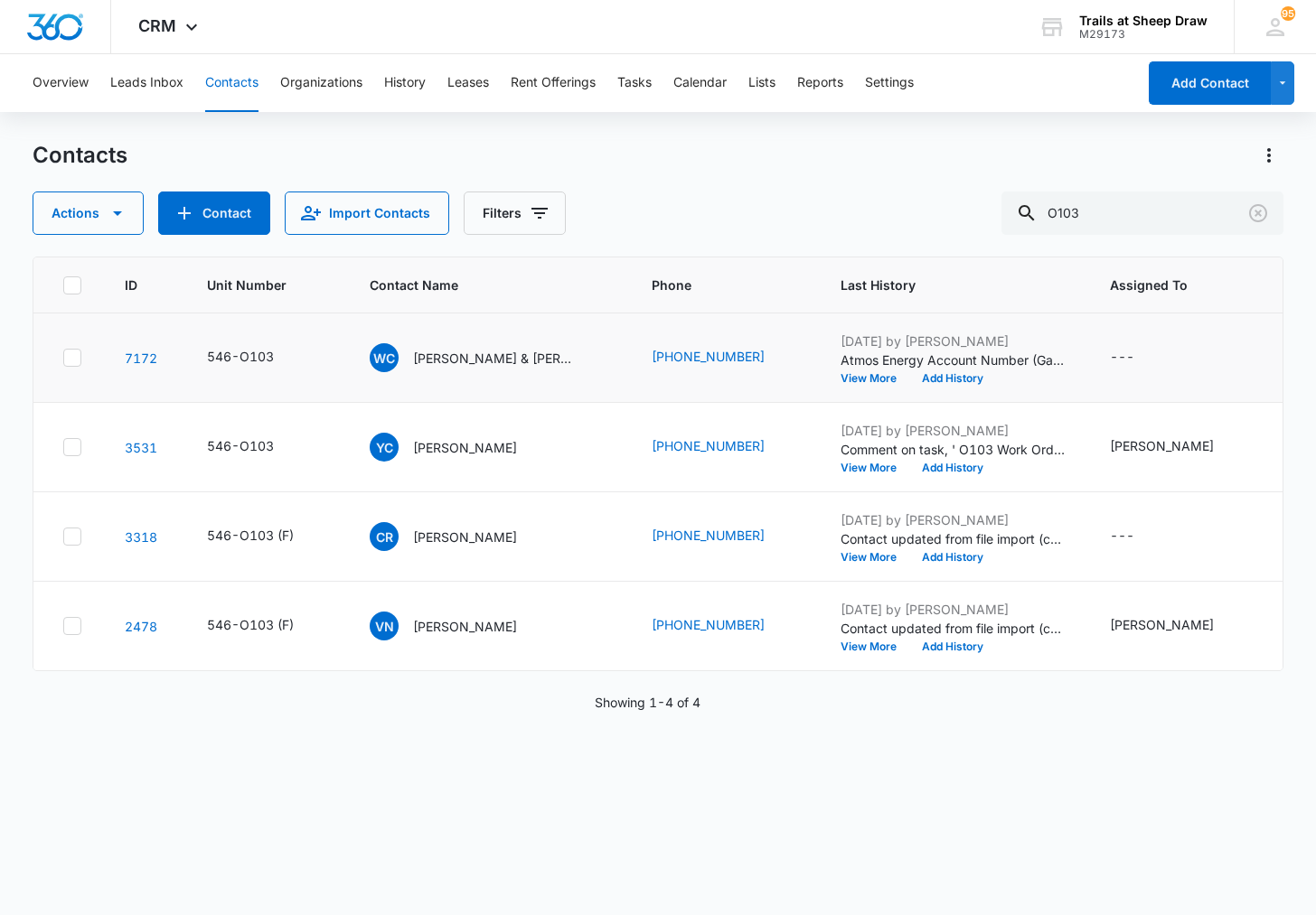
click at [500, 336] on td "WC [PERSON_NAME] & [PERSON_NAME]" at bounding box center [489, 358] width 282 height 89
click at [511, 352] on p "[PERSON_NAME] & [PERSON_NAME]" at bounding box center [495, 359] width 163 height 19
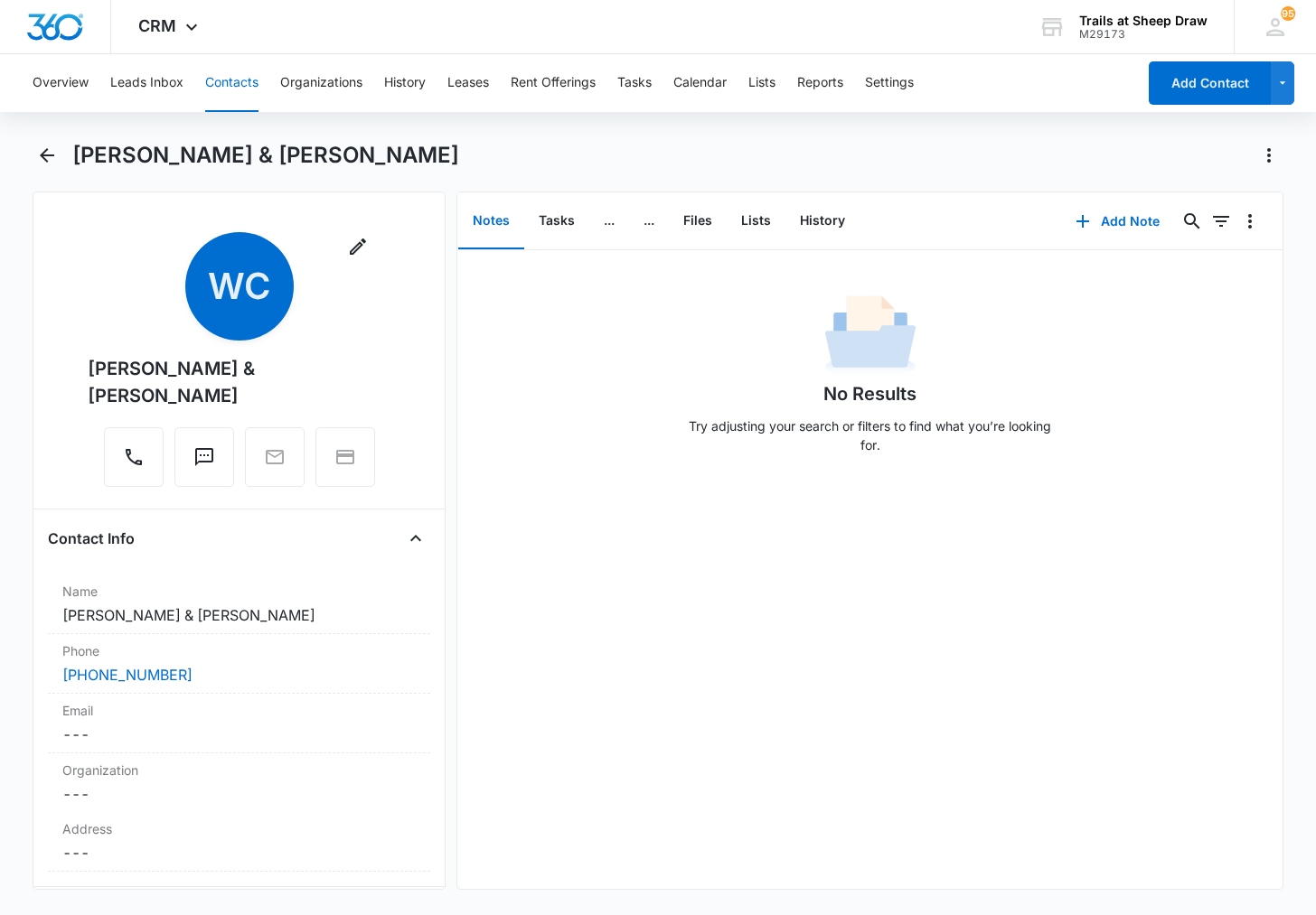
drag, startPoint x: 158, startPoint y: 398, endPoint x: 79, endPoint y: 369, distance: 84.2
click at [79, 369] on div "Remove WC [PERSON_NAME] & [PERSON_NAME]" at bounding box center [239, 363] width 382 height 262
click at [24, 298] on main "[PERSON_NAME] & [PERSON_NAME] Remove WC [PERSON_NAME] & [PERSON_NAME] Contact I…" at bounding box center [658, 525] width 1316 height 771
drag, startPoint x: 229, startPoint y: 83, endPoint x: 248, endPoint y: 80, distance: 19.2
click at [229, 82] on button "Contacts" at bounding box center [232, 83] width 53 height 58
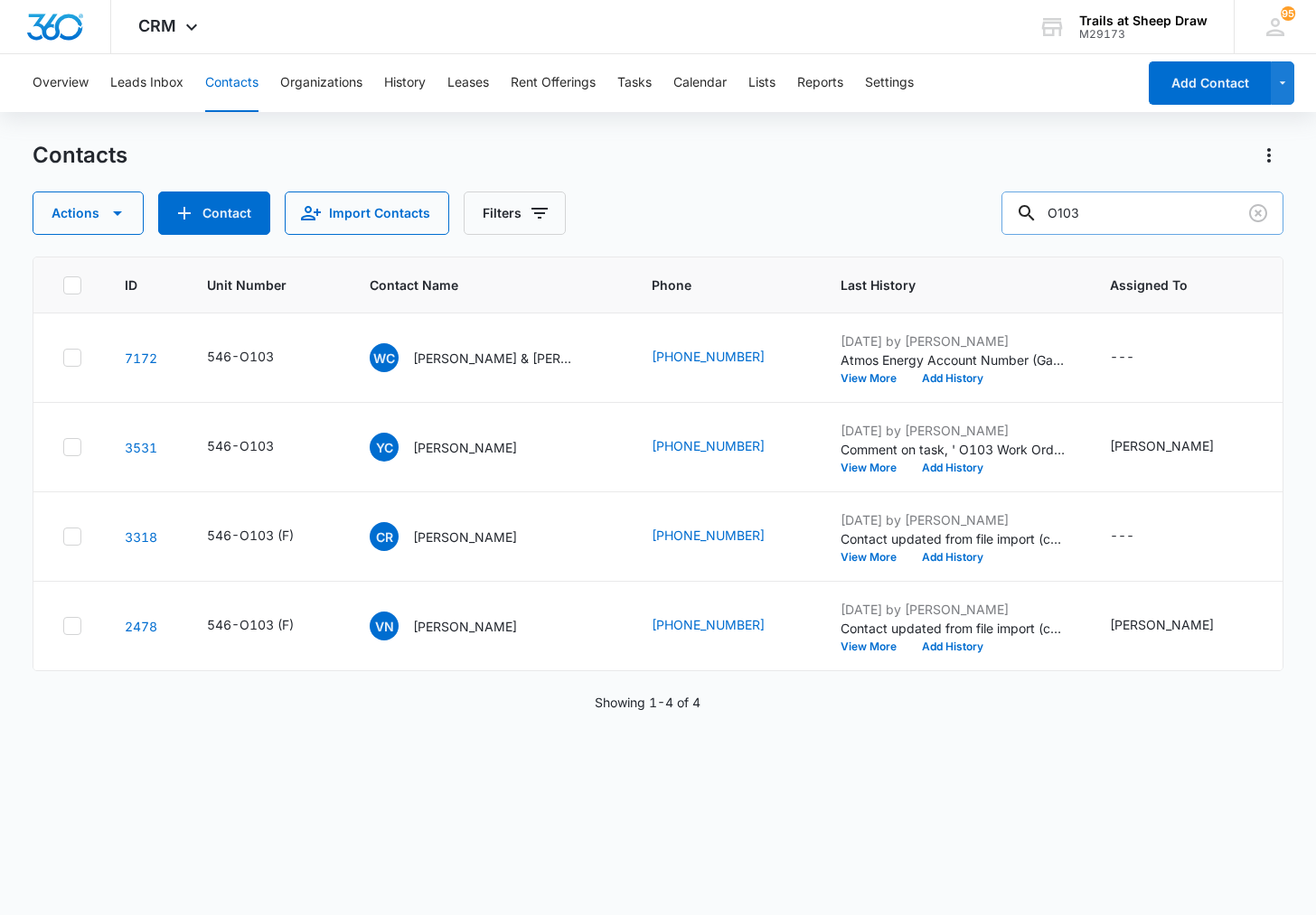
click at [1145, 196] on input "O103" at bounding box center [1142, 213] width 282 height 44
click at [1145, 197] on input "O103" at bounding box center [1142, 213] width 282 height 44
type input "H103"
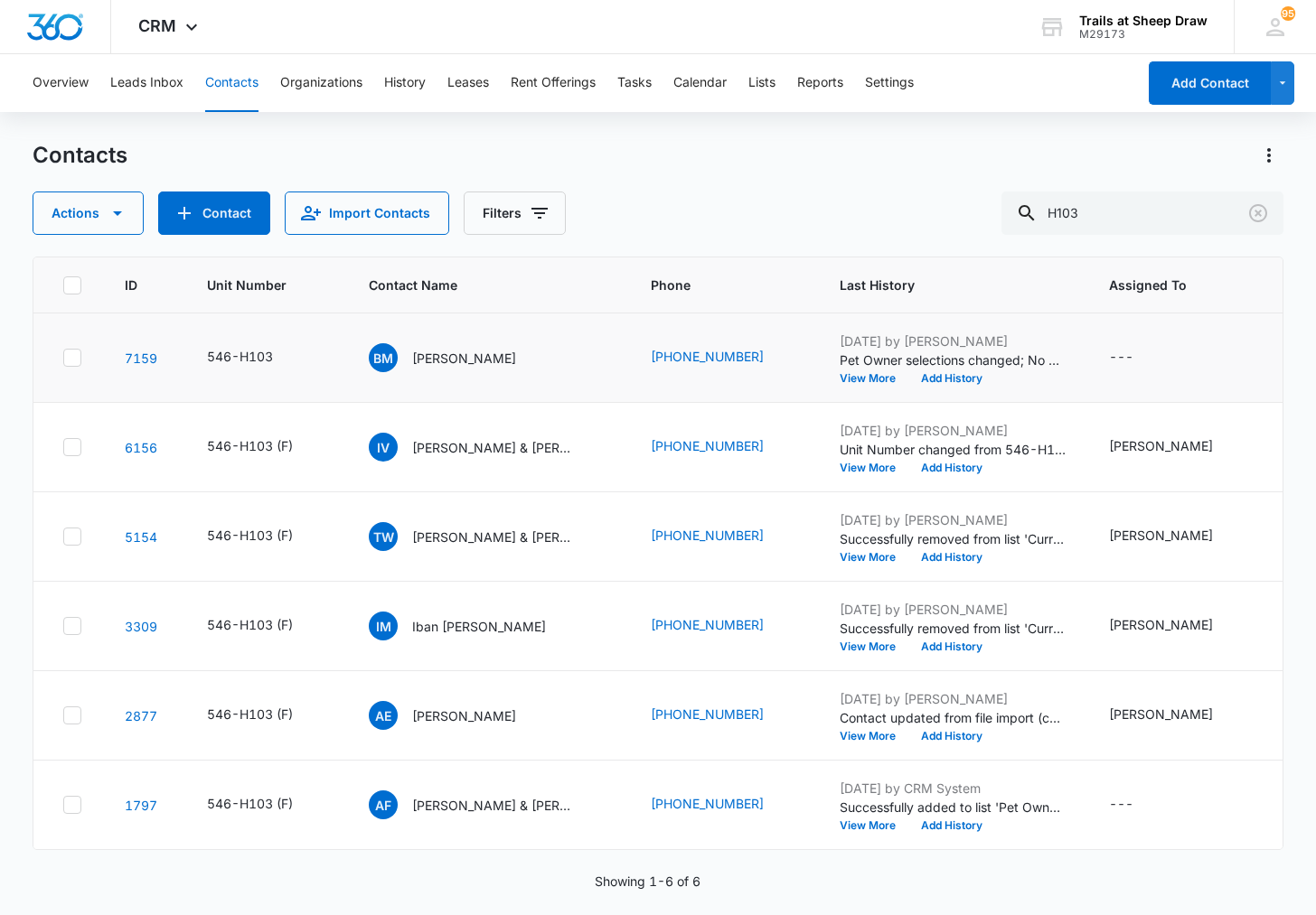
click at [458, 327] on td "BM [PERSON_NAME]" at bounding box center [488, 358] width 282 height 89
click at [462, 349] on p "[PERSON_NAME]" at bounding box center [464, 359] width 104 height 19
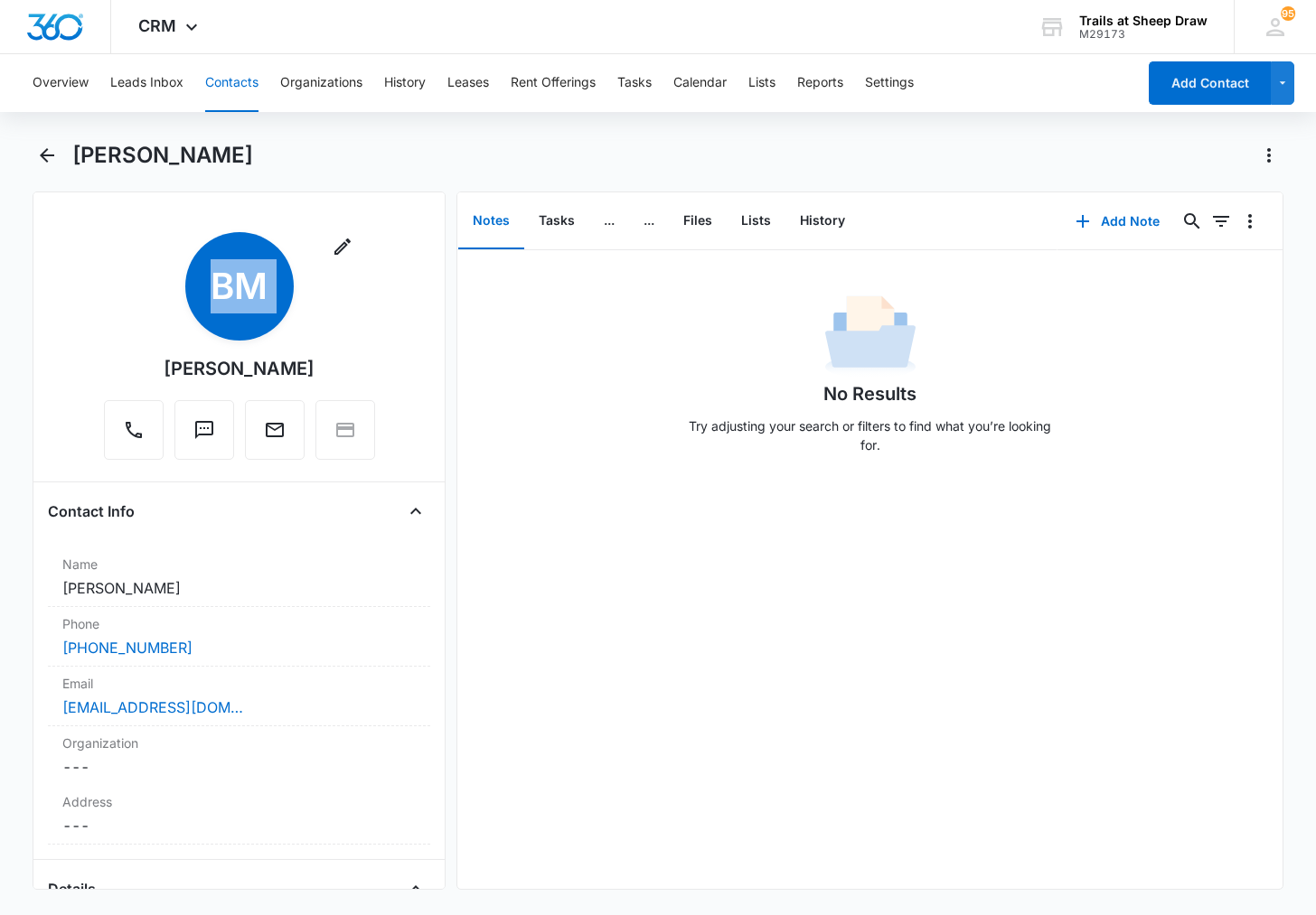
drag, startPoint x: 132, startPoint y: 368, endPoint x: 352, endPoint y: 372, distance: 220.0
click at [352, 372] on div "Remove BM [PERSON_NAME]" at bounding box center [240, 346] width 272 height 228
click at [9, 423] on main "[PERSON_NAME] Remove BM [PERSON_NAME] Contact Info Name Cancel Save Changes [PE…" at bounding box center [658, 525] width 1316 height 771
click at [210, 83] on button "Contacts" at bounding box center [232, 83] width 53 height 58
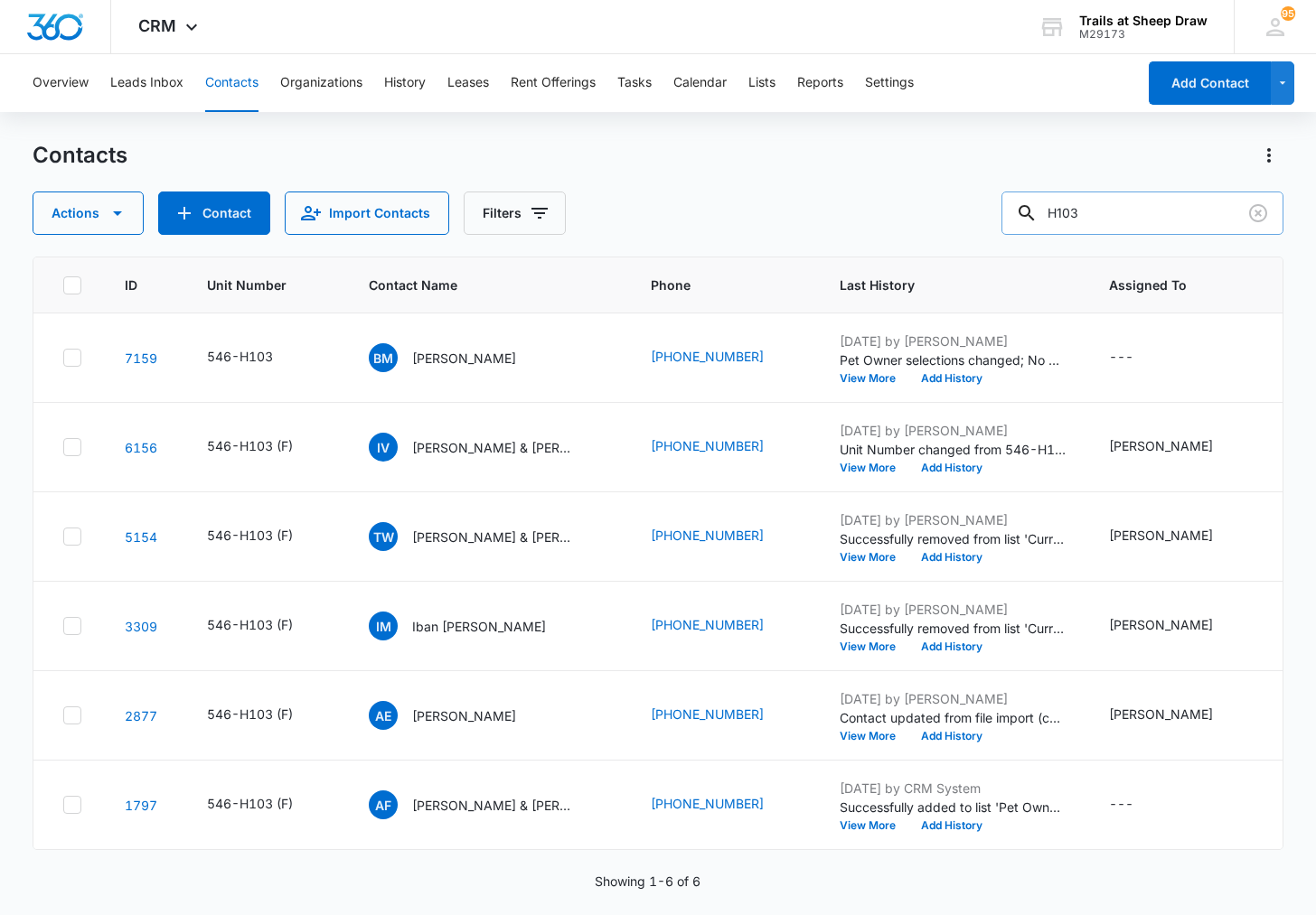
click at [1106, 221] on input "H103" at bounding box center [1142, 213] width 282 height 44
type input "D202"
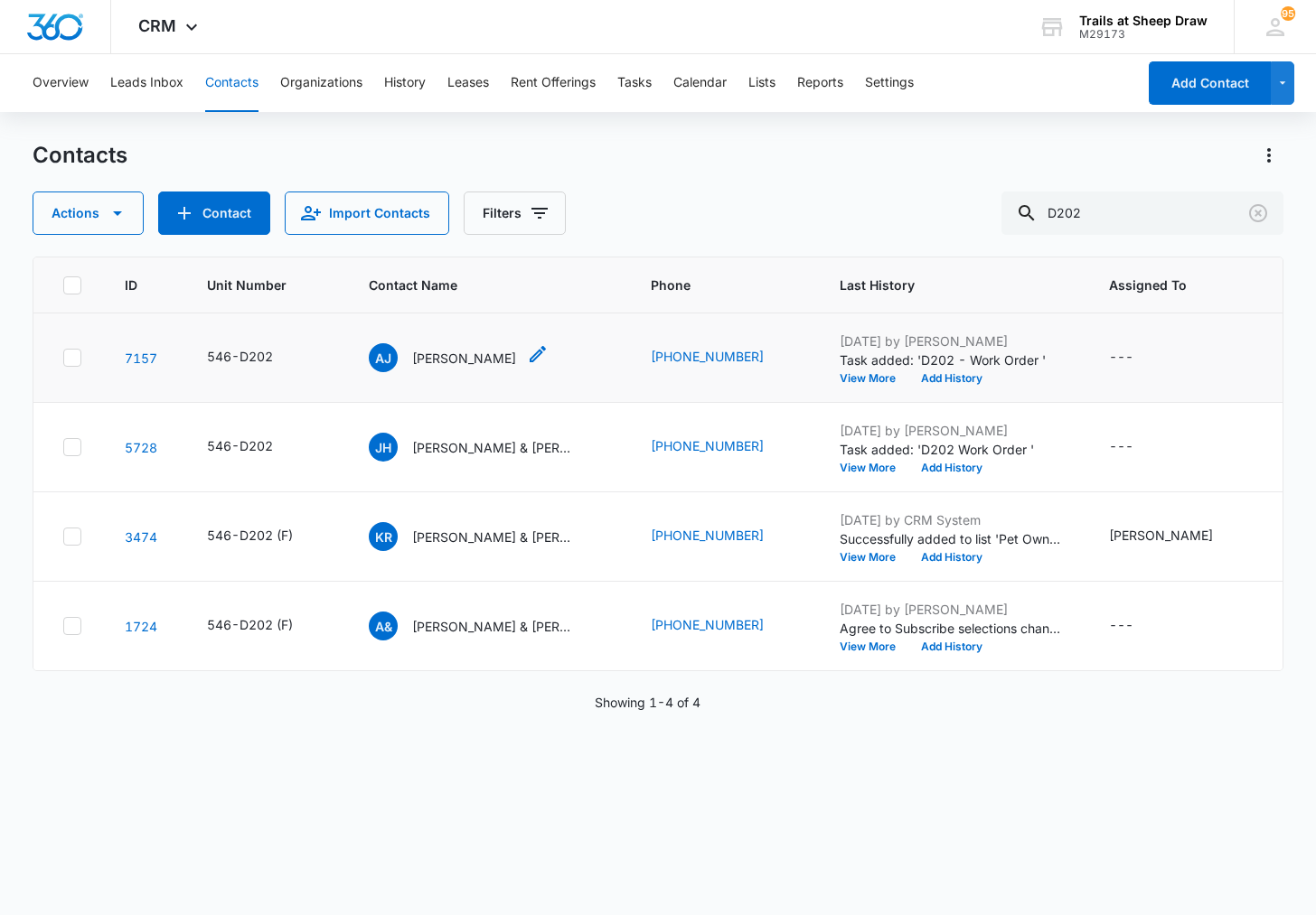
click at [445, 359] on p "[PERSON_NAME]" at bounding box center [464, 359] width 104 height 19
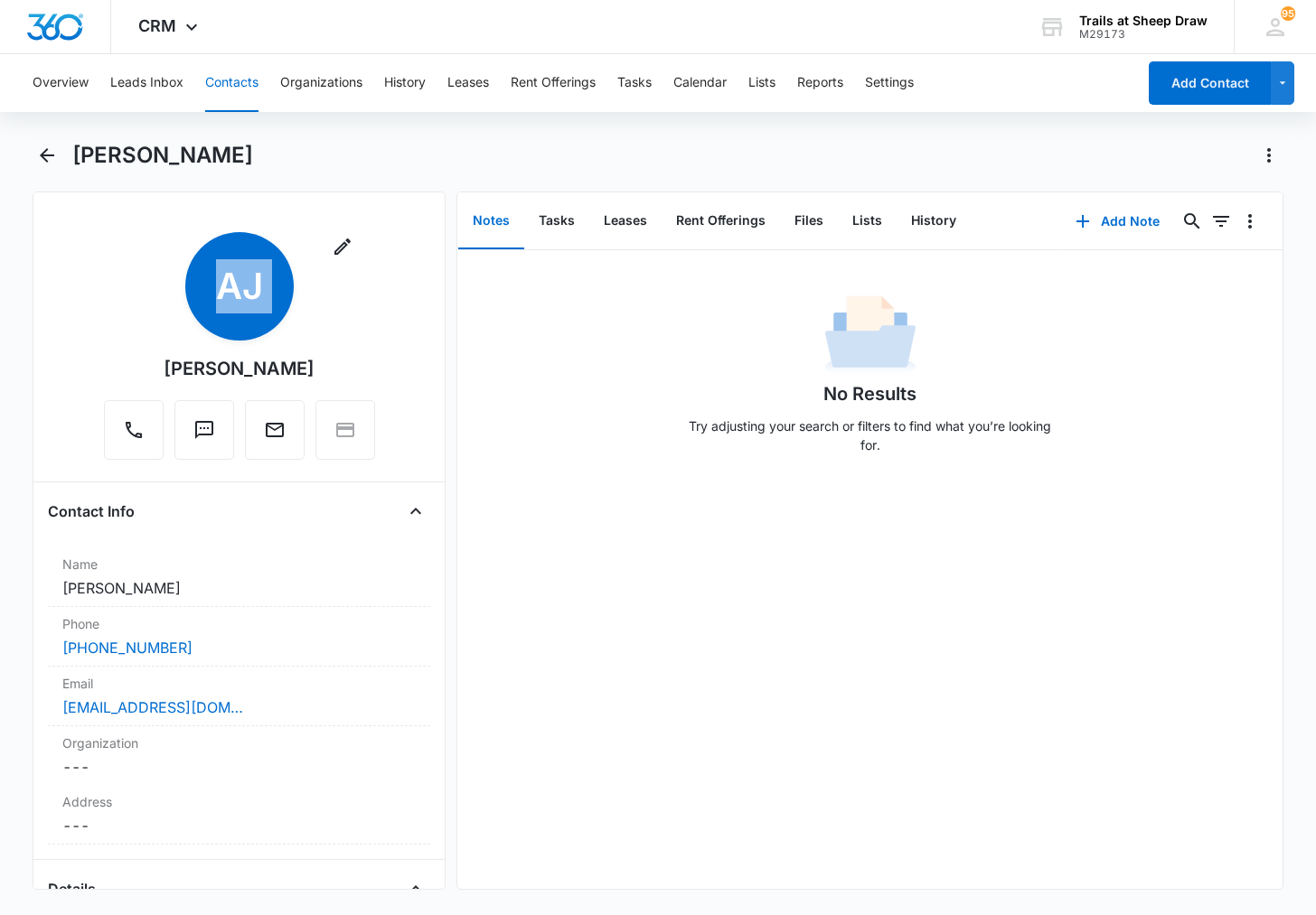
drag, startPoint x: 336, startPoint y: 373, endPoint x: 155, endPoint y: 376, distance: 181.0
click at [155, 376] on div "Remove [PERSON_NAME] [PERSON_NAME]" at bounding box center [240, 346] width 272 height 228
click at [17, 300] on main "[PERSON_NAME] Remove [PERSON_NAME] [PERSON_NAME] Contact Info Name Cancel Save …" at bounding box center [658, 525] width 1316 height 771
click at [237, 91] on button "Contacts" at bounding box center [232, 83] width 53 height 58
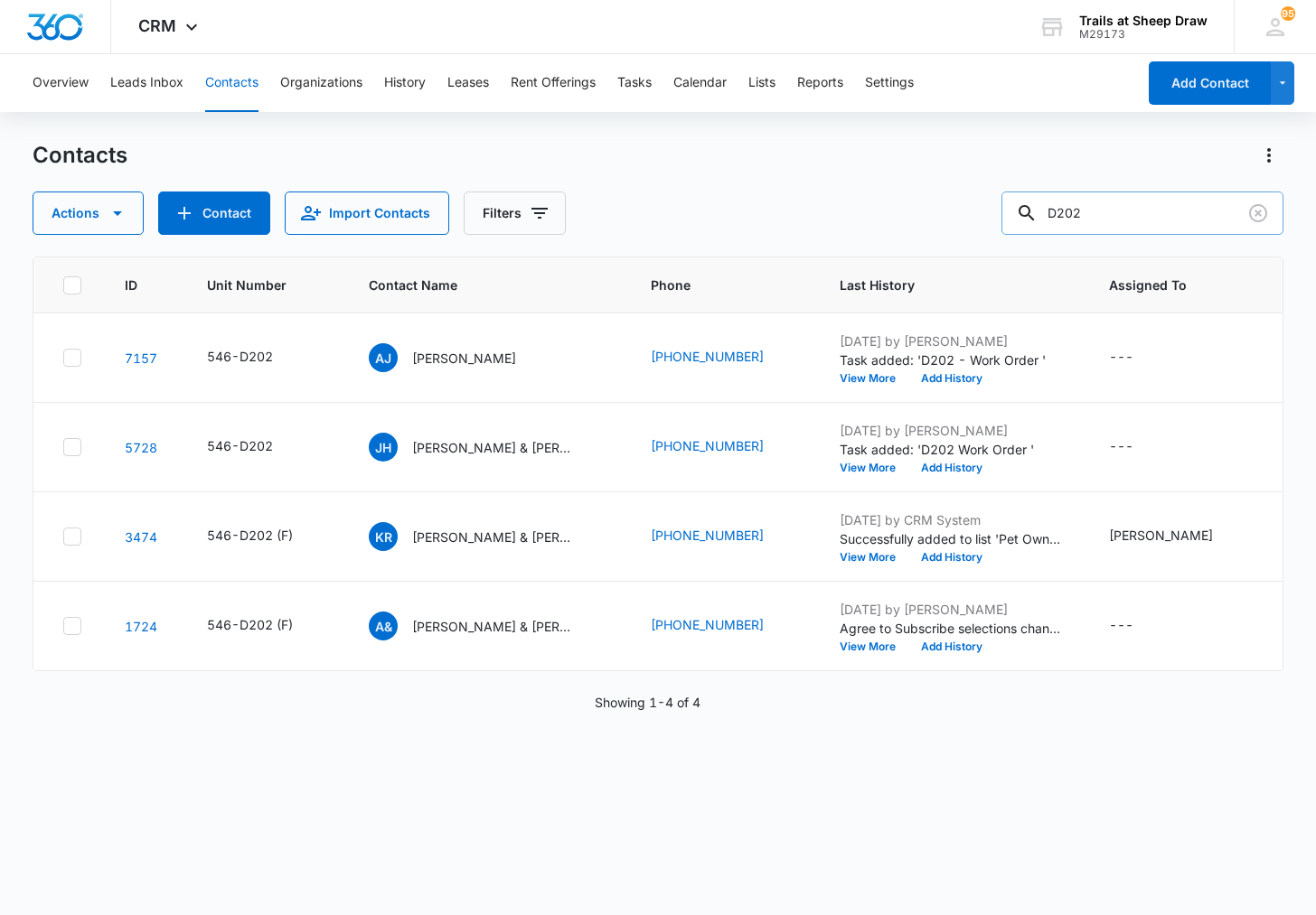
click at [1135, 214] on input "D202" at bounding box center [1142, 213] width 282 height 44
type input "J304"
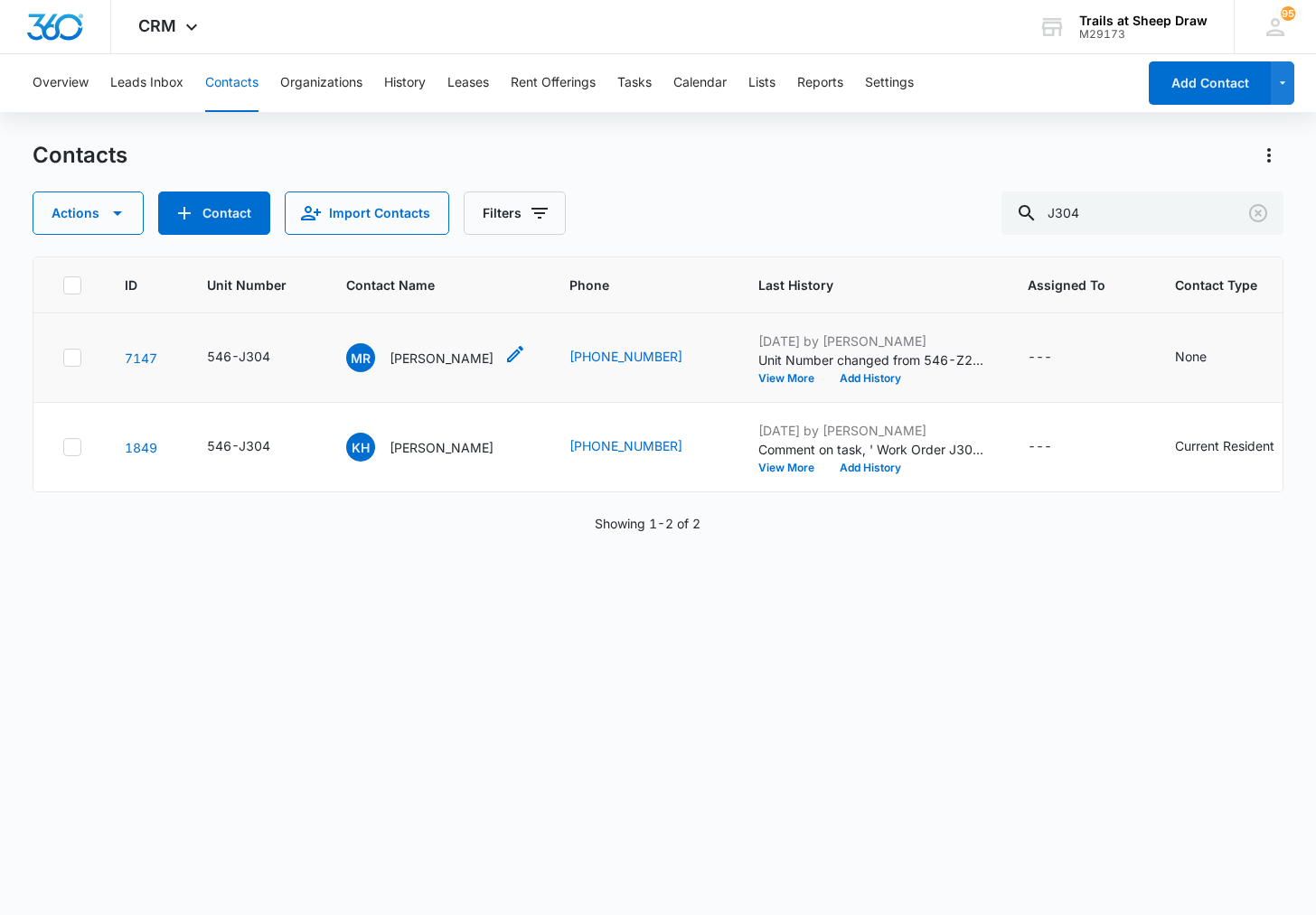
click at [428, 361] on p "[PERSON_NAME]" at bounding box center [441, 359] width 104 height 19
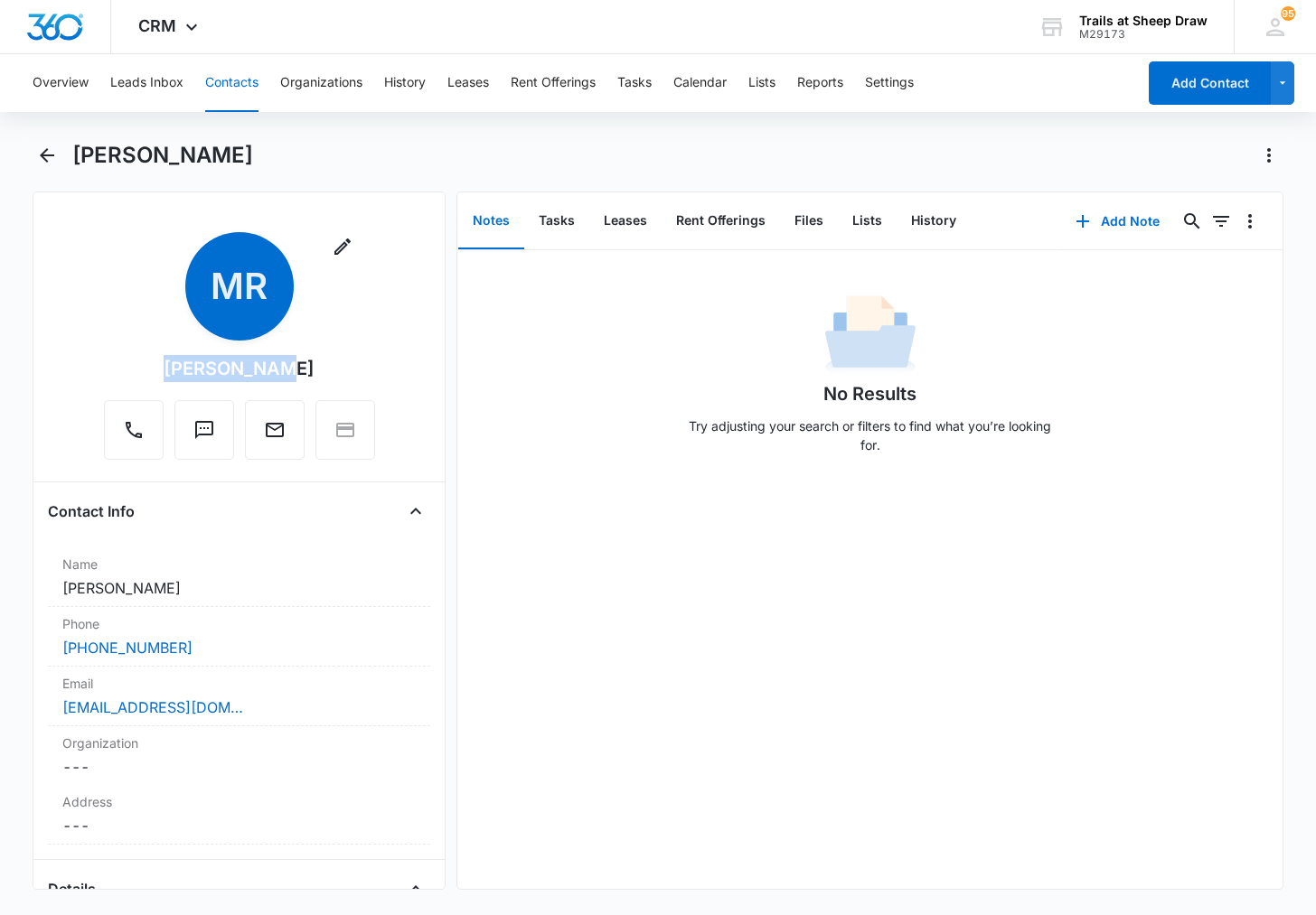
drag, startPoint x: 179, startPoint y: 369, endPoint x: 286, endPoint y: 371, distance: 107.0
click at [286, 371] on div "[PERSON_NAME]" at bounding box center [240, 368] width 151 height 27
click at [201, 141] on div "[PERSON_NAME]" at bounding box center [678, 155] width 1211 height 29
click at [242, 83] on button "Contacts" at bounding box center [232, 83] width 53 height 58
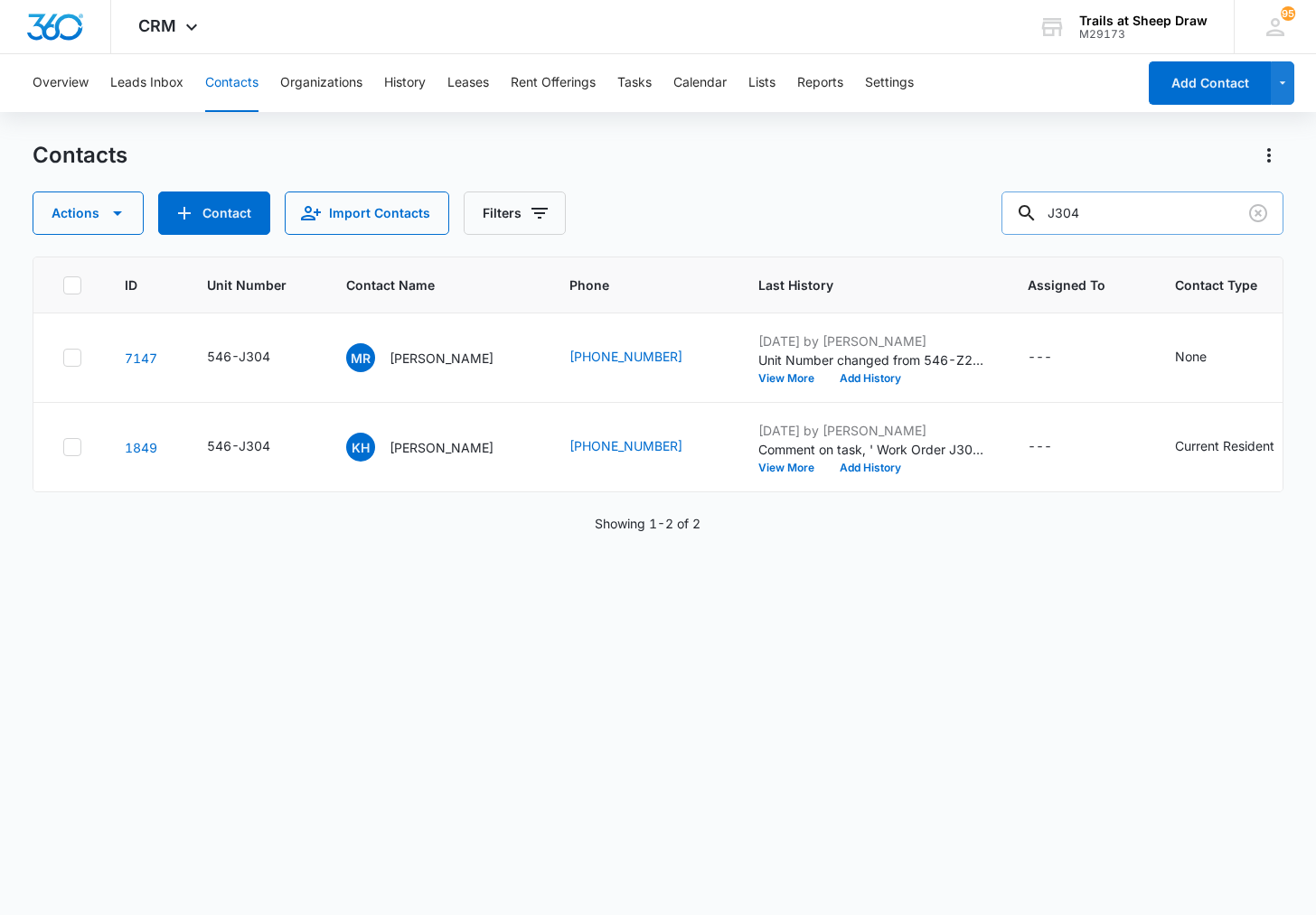
click at [1082, 212] on input "J304" at bounding box center [1142, 213] width 282 height 44
type input "Q105"
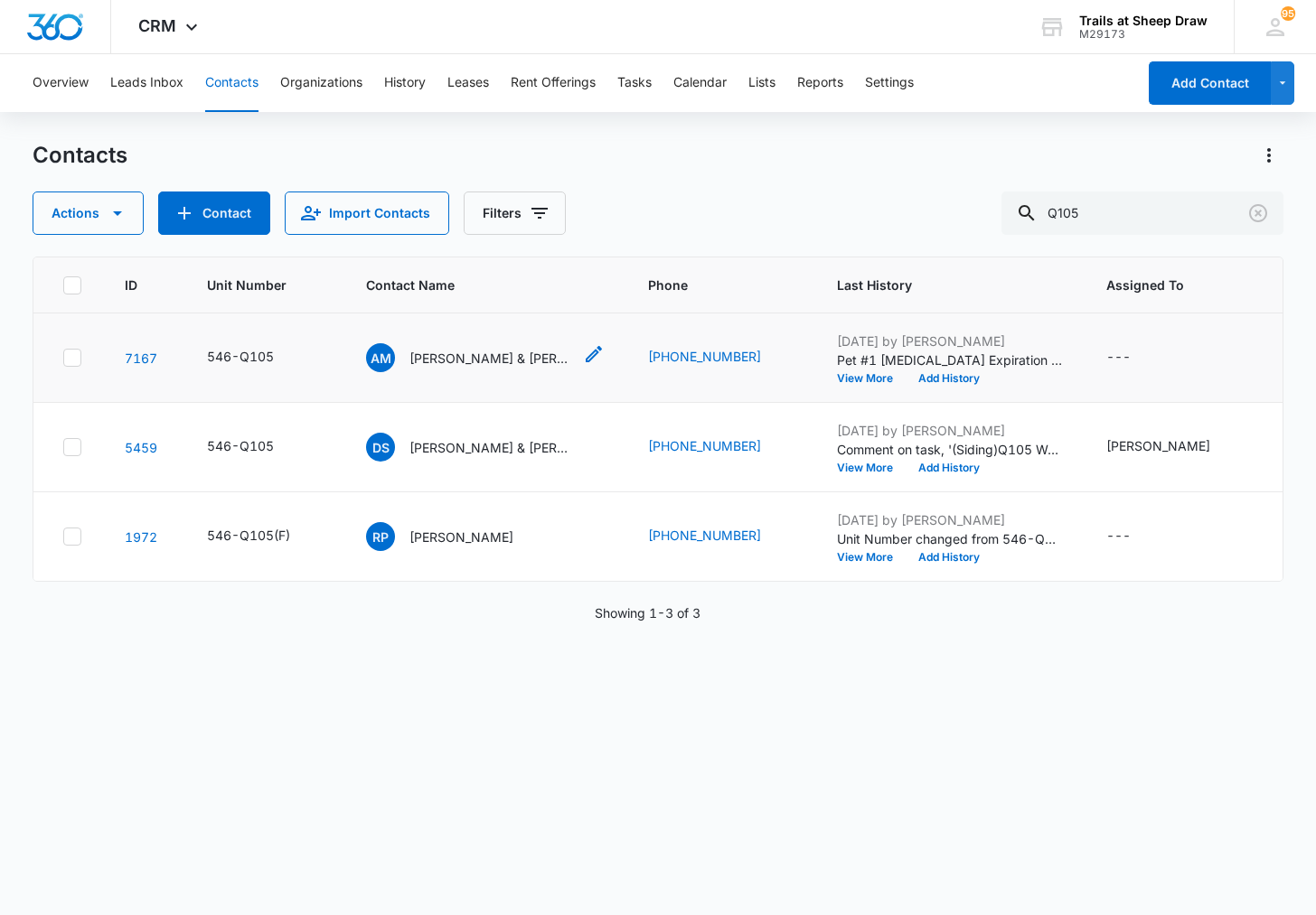
click at [472, 357] on p "[PERSON_NAME] & [PERSON_NAME]" at bounding box center [491, 359] width 163 height 19
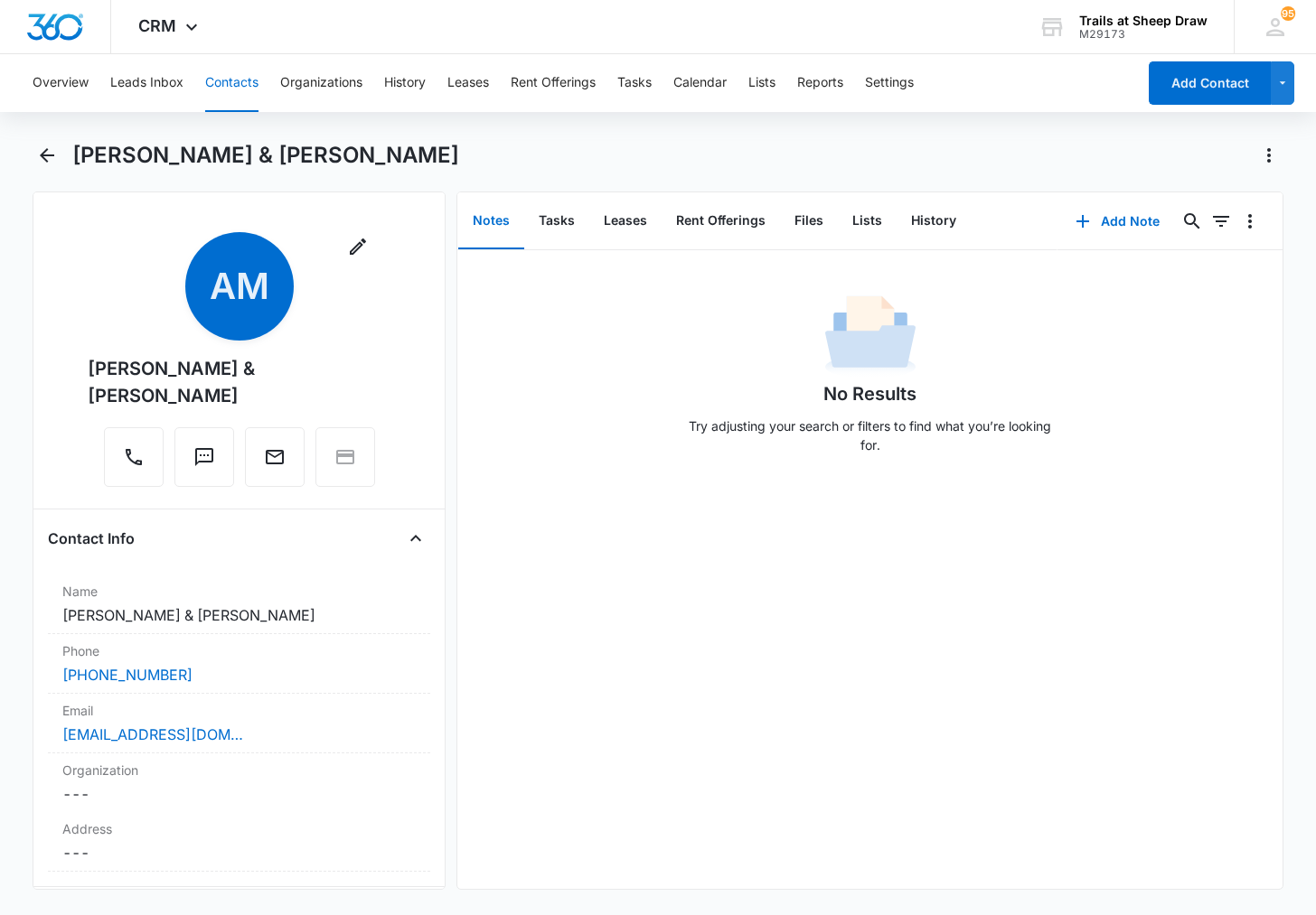
drag, startPoint x: 189, startPoint y: 394, endPoint x: 90, endPoint y: 372, distance: 101.4
click at [90, 372] on div "[PERSON_NAME] & [PERSON_NAME]" at bounding box center [239, 382] width 303 height 54
click at [254, 88] on button "Contacts" at bounding box center [232, 83] width 53 height 58
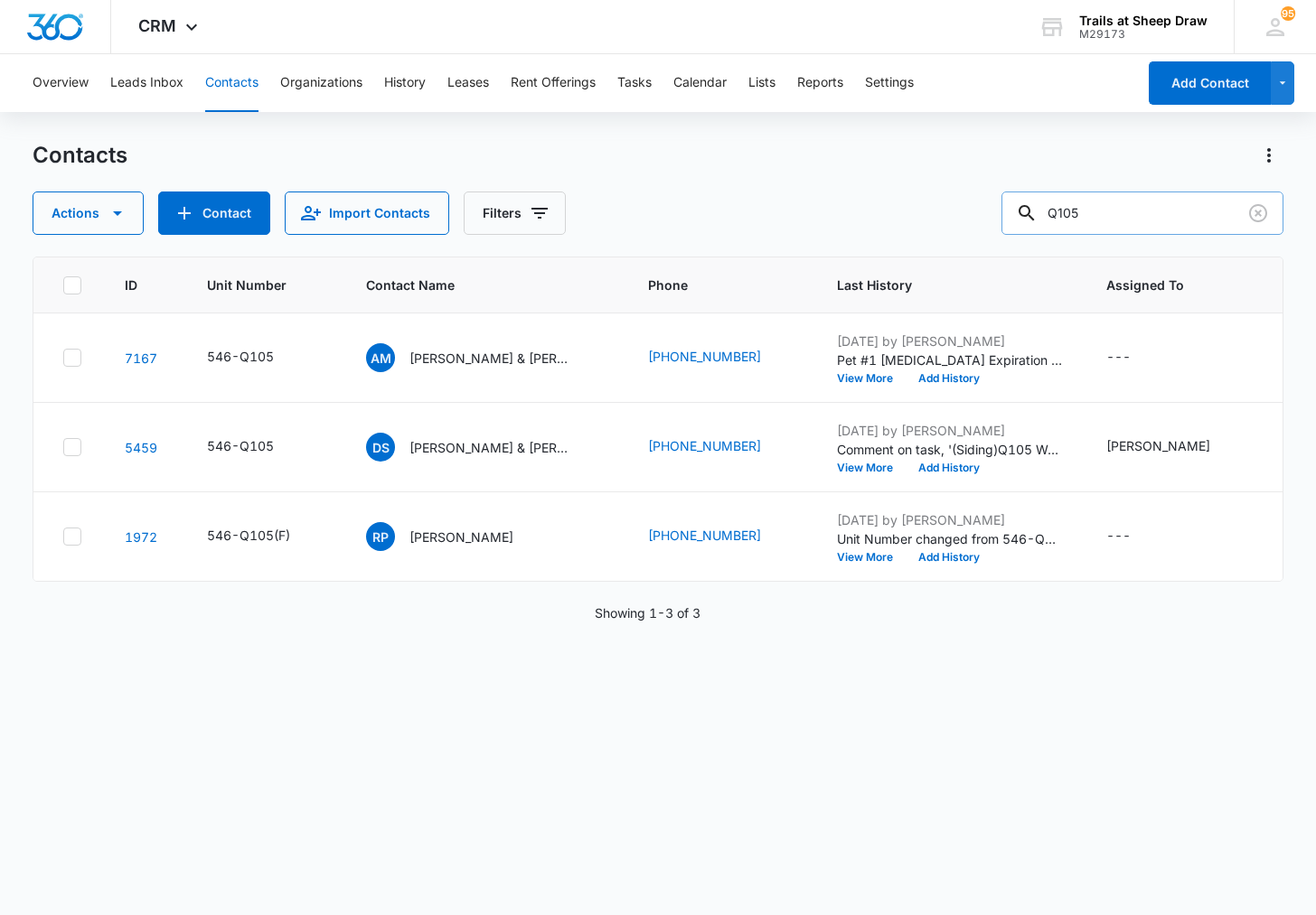
click at [1168, 194] on input "Q105" at bounding box center [1142, 213] width 282 height 44
type input "x101"
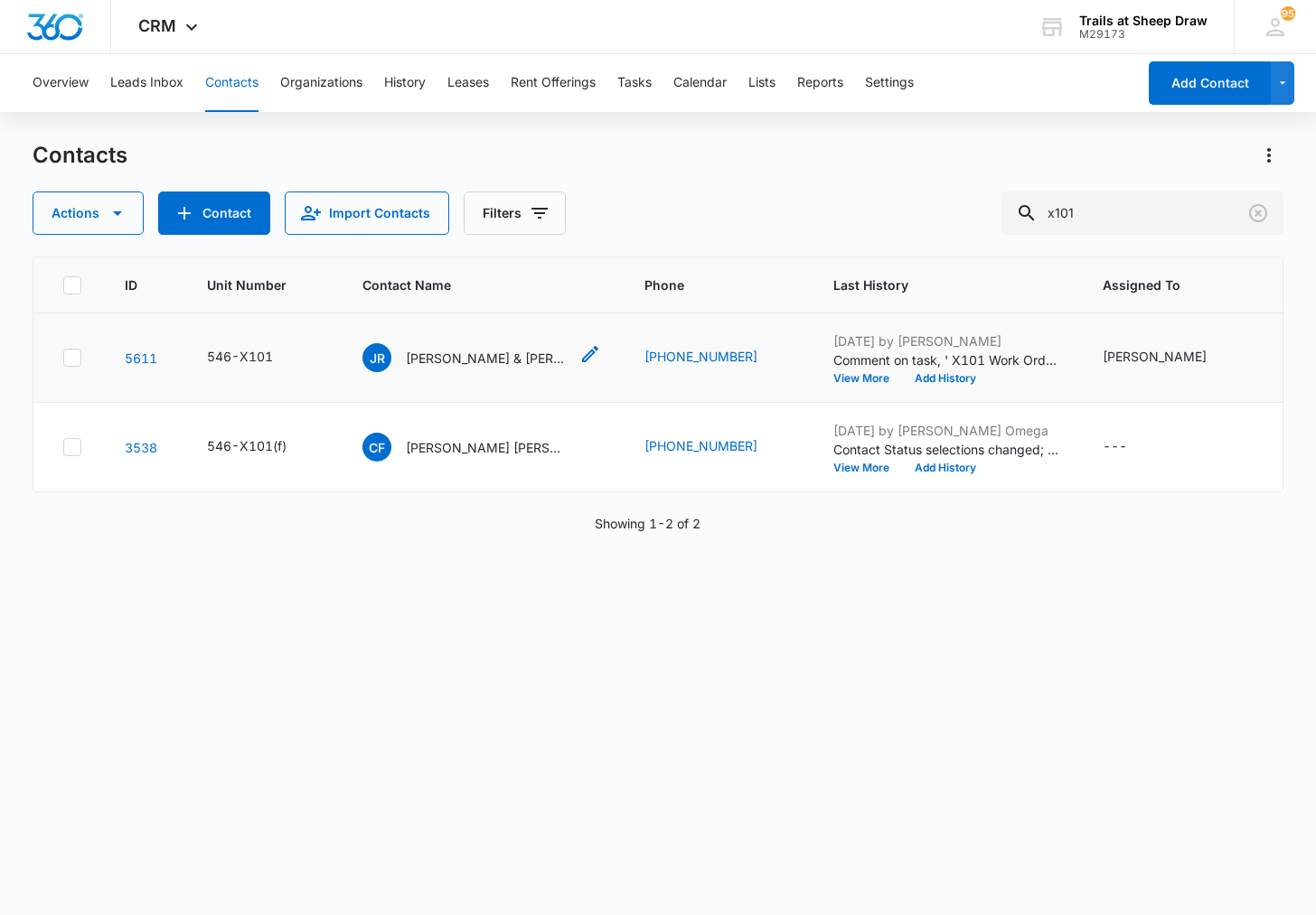
click at [484, 363] on p "[PERSON_NAME] & [PERSON_NAME]" at bounding box center [487, 359] width 163 height 19
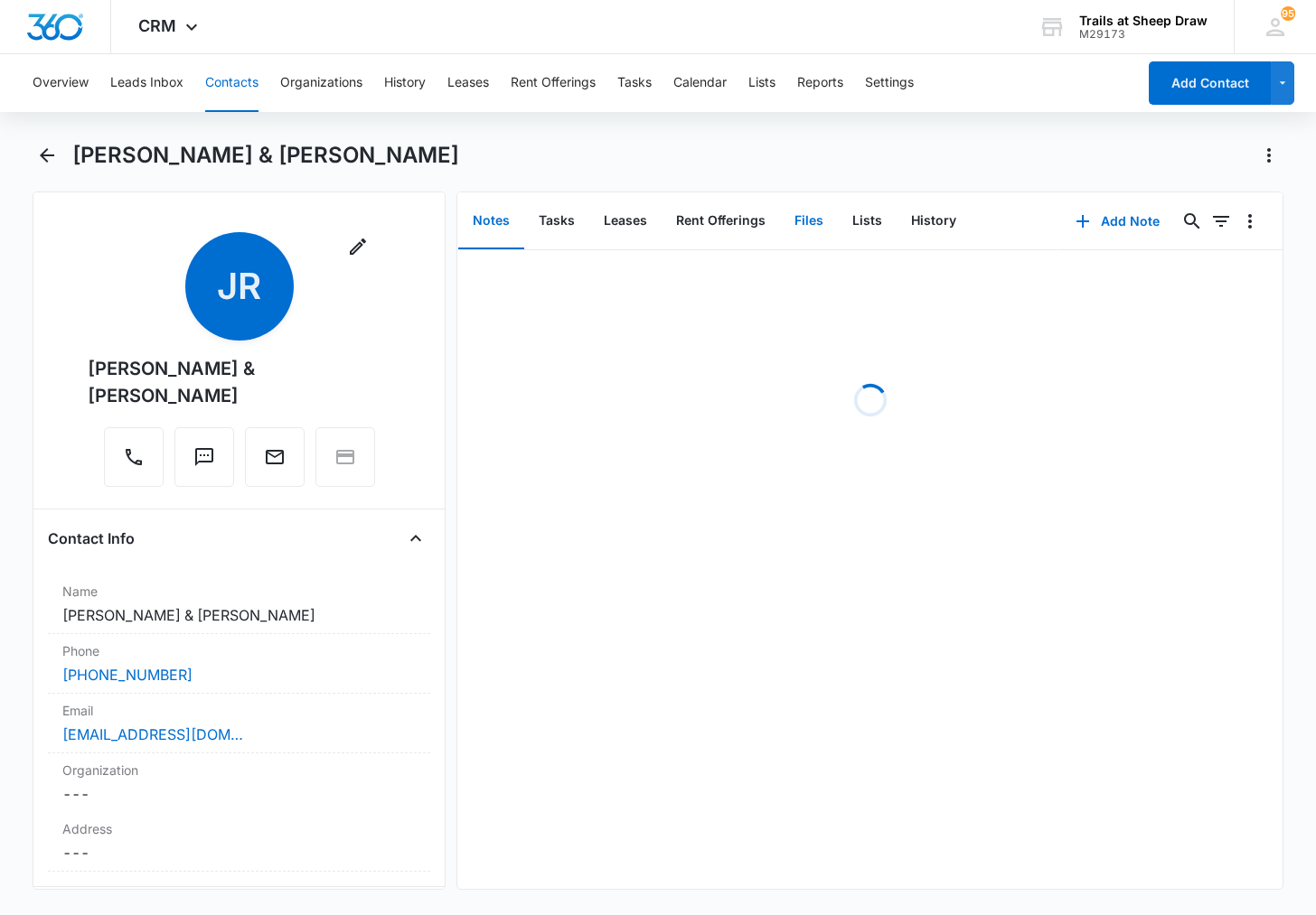
click at [811, 227] on button "Files" at bounding box center [809, 221] width 58 height 56
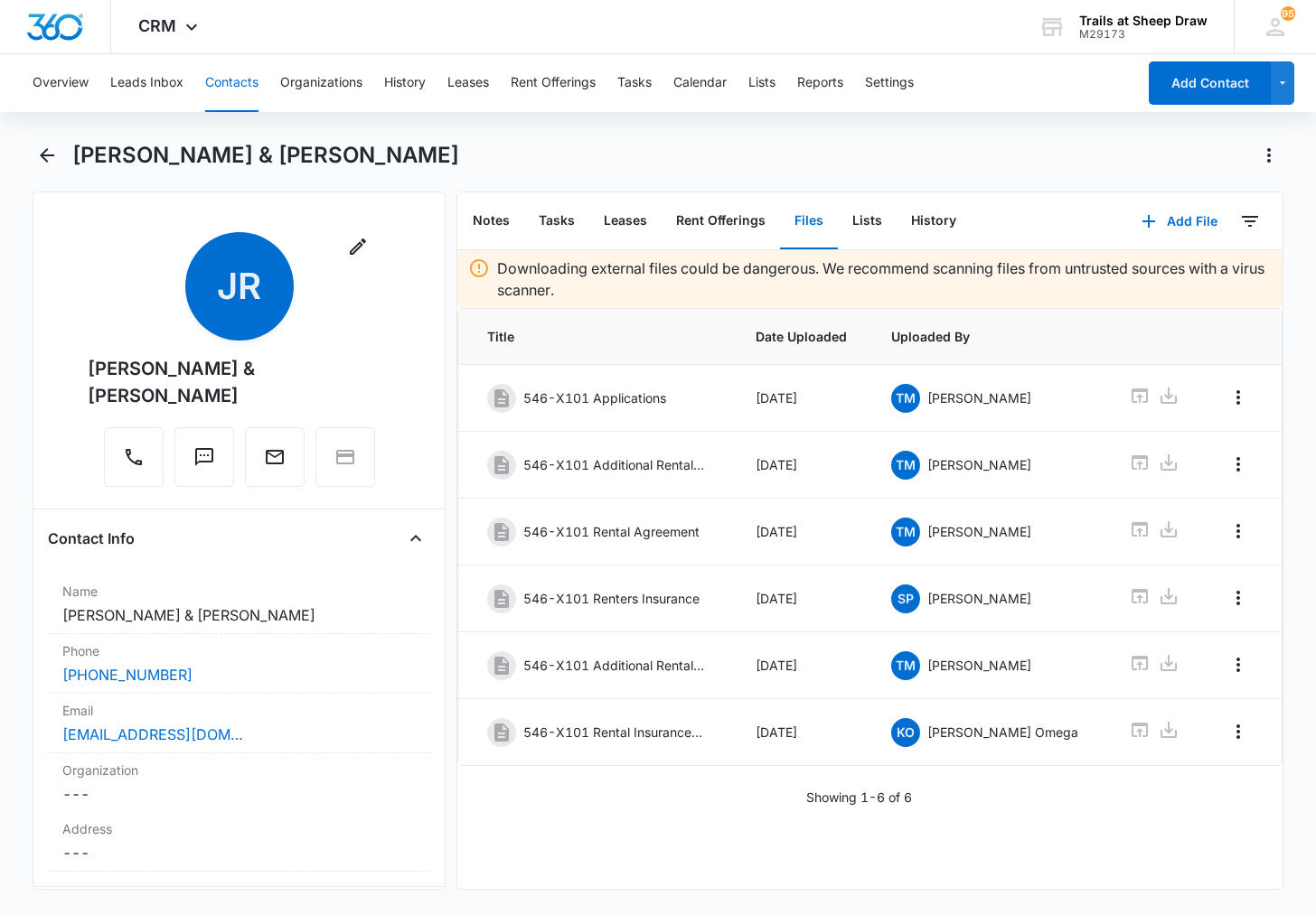
click at [23, 175] on main "[PERSON_NAME] & [PERSON_NAME] Remove JR [PERSON_NAME] & [PERSON_NAME] Contact I…" at bounding box center [658, 525] width 1316 height 771
click at [450, 757] on div "Remove JR [PERSON_NAME] & [PERSON_NAME] Contact Info Name Cancel Save Changes […" at bounding box center [658, 541] width 1250 height 698
click at [241, 95] on button "Contacts" at bounding box center [232, 83] width 53 height 58
